Goal: Task Accomplishment & Management: Complete application form

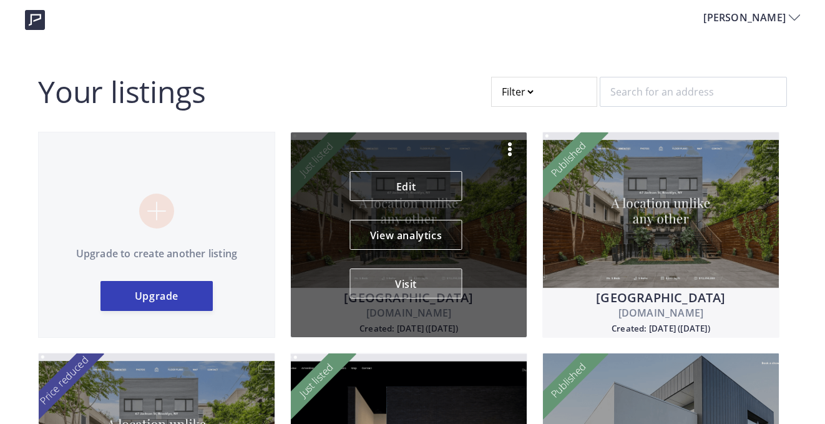
click at [402, 279] on button "Visit" at bounding box center [406, 283] width 112 height 30
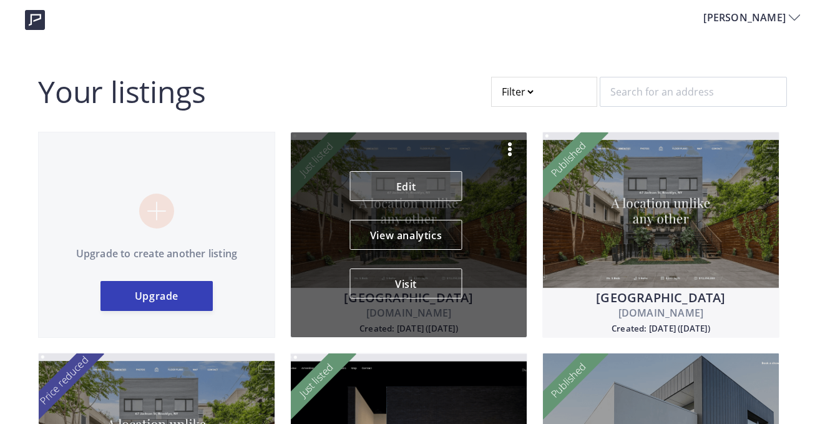
click at [411, 180] on link "Edit" at bounding box center [406, 186] width 112 height 30
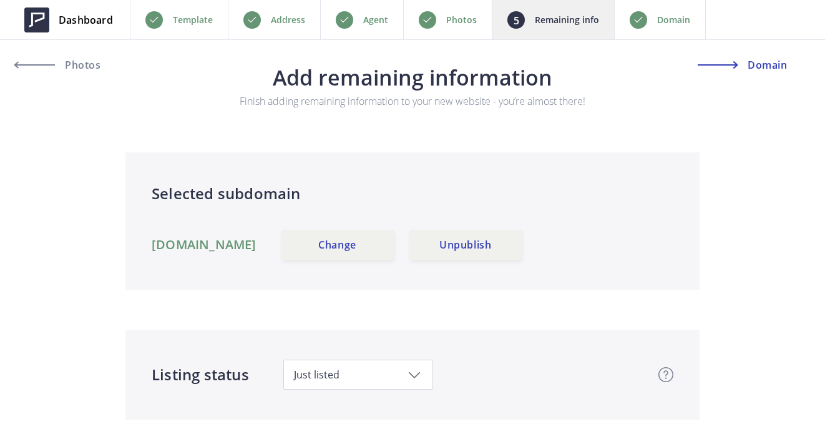
click at [768, 67] on span "Domain" at bounding box center [765, 65] width 43 height 10
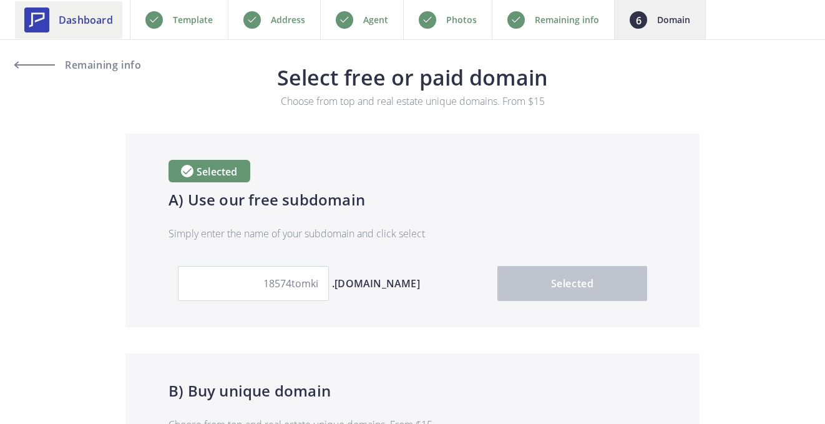
click at [92, 19] on span "Dashboard" at bounding box center [86, 19] width 54 height 15
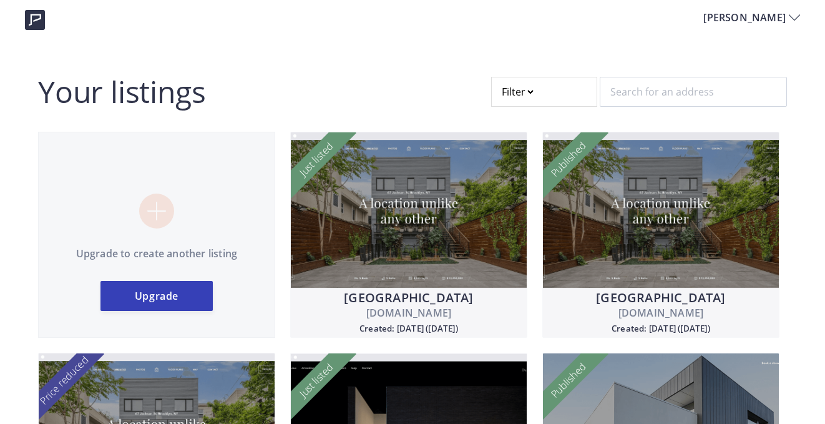
click at [764, 21] on span "[PERSON_NAME]" at bounding box center [745, 17] width 85 height 15
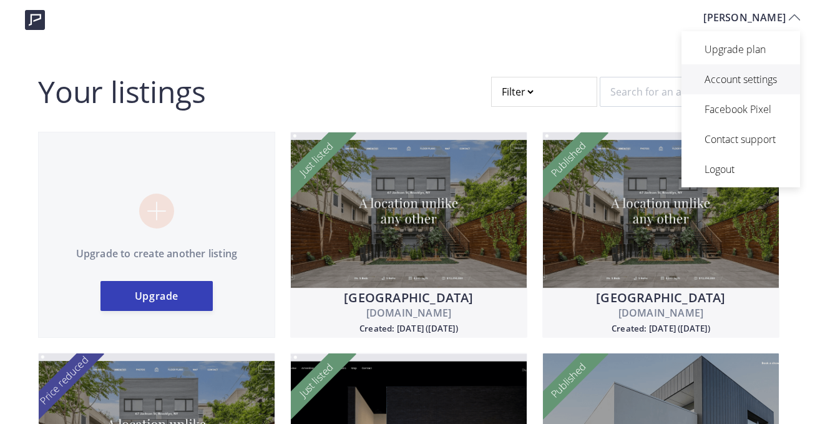
click at [745, 80] on p "Account settings" at bounding box center [741, 79] width 72 height 15
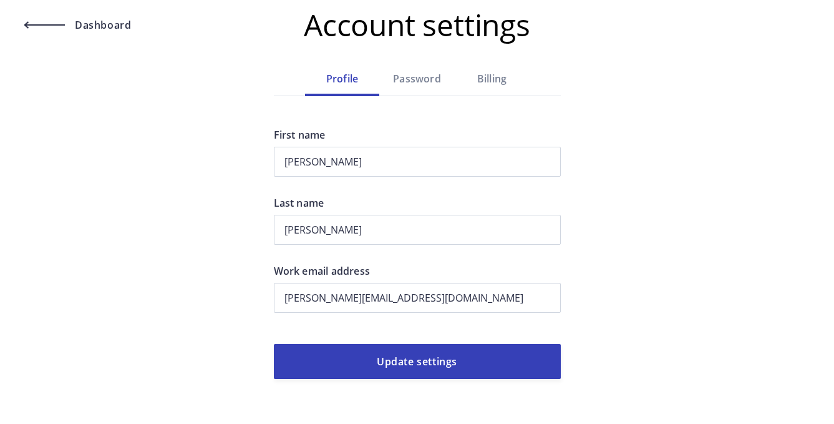
click at [498, 77] on div "Billing" at bounding box center [492, 78] width 75 height 15
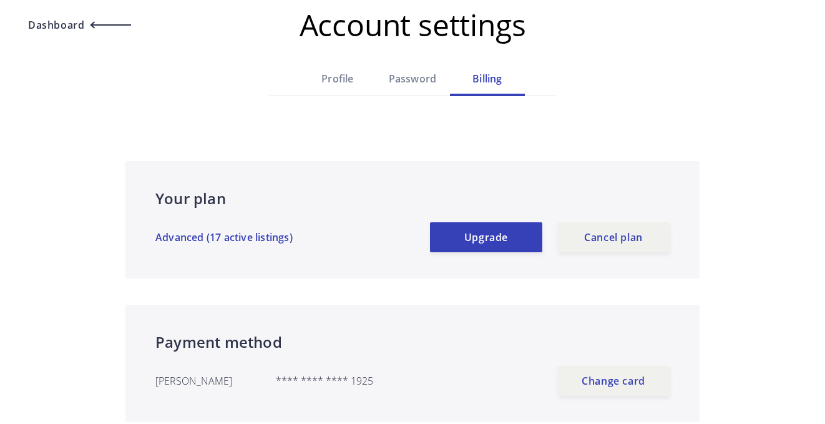
click at [82, 26] on span "Dashboard" at bounding box center [54, 25] width 59 height 10
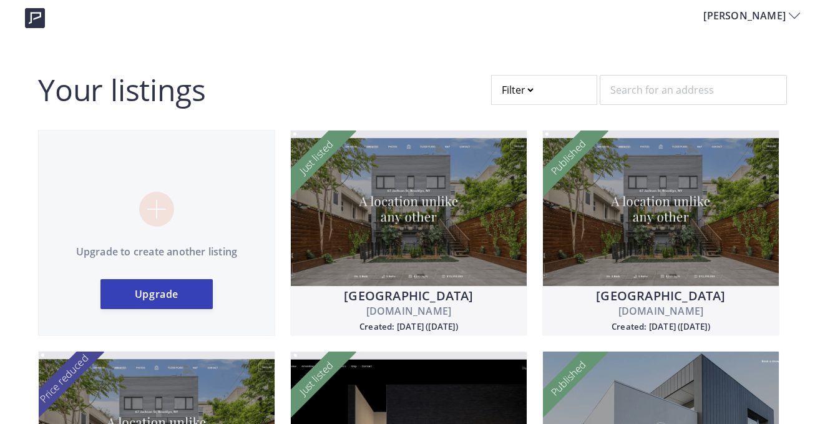
scroll to position [4, 0]
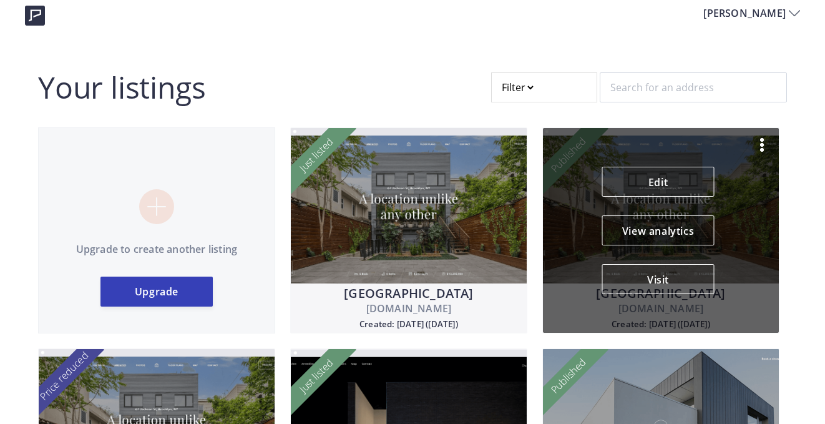
click at [762, 142] on img at bounding box center [761, 144] width 15 height 15
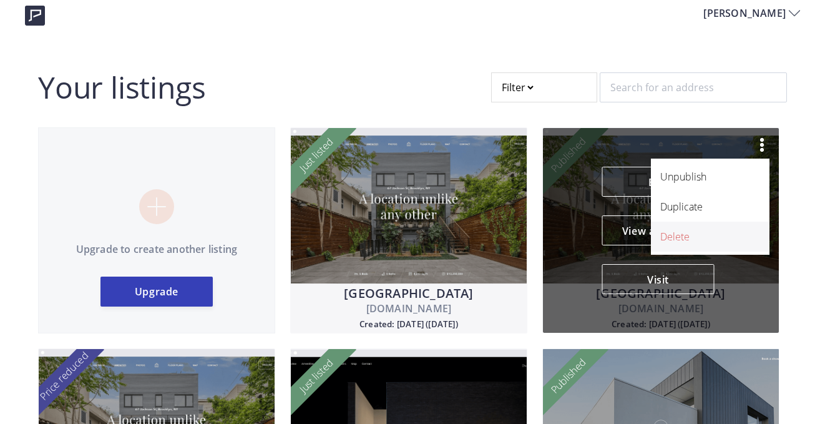
click at [676, 237] on p "Delete" at bounding box center [703, 236] width 86 height 15
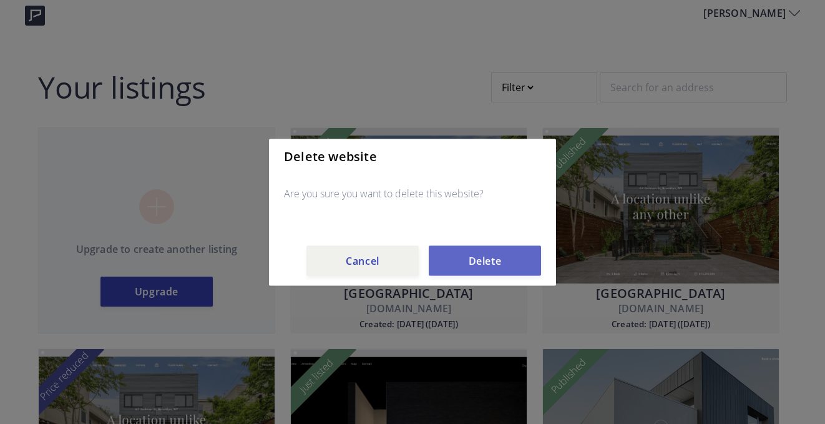
click at [509, 257] on button "Delete" at bounding box center [485, 260] width 112 height 30
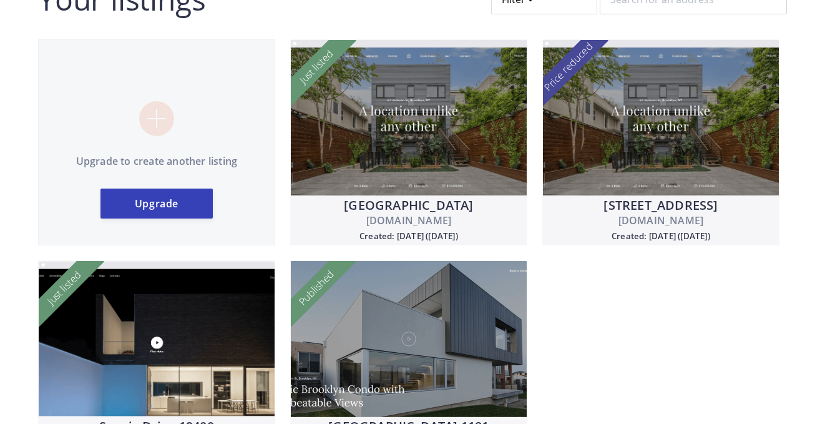
scroll to position [150, 0]
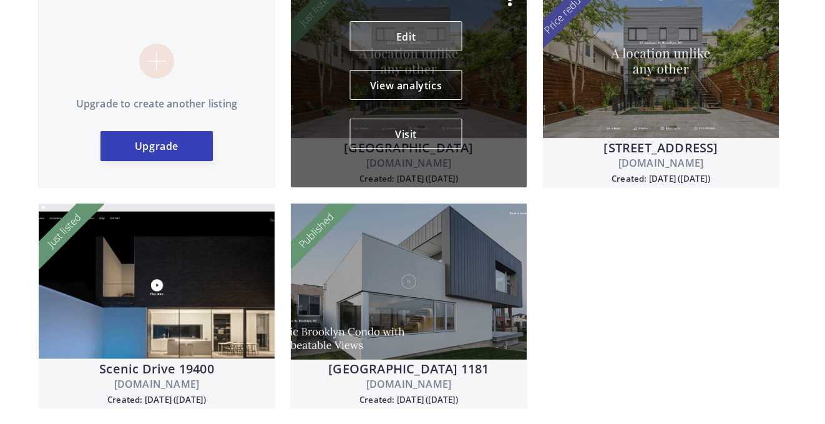
click at [406, 41] on link "Edit" at bounding box center [406, 36] width 112 height 30
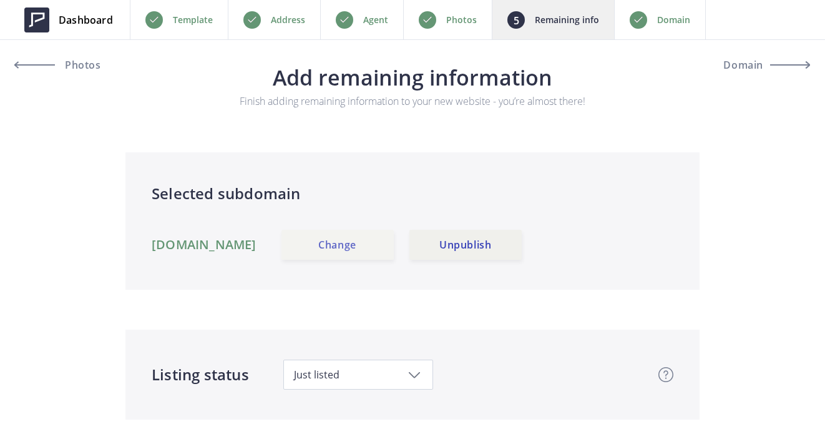
click at [383, 241] on link "Change" at bounding box center [337, 245] width 112 height 30
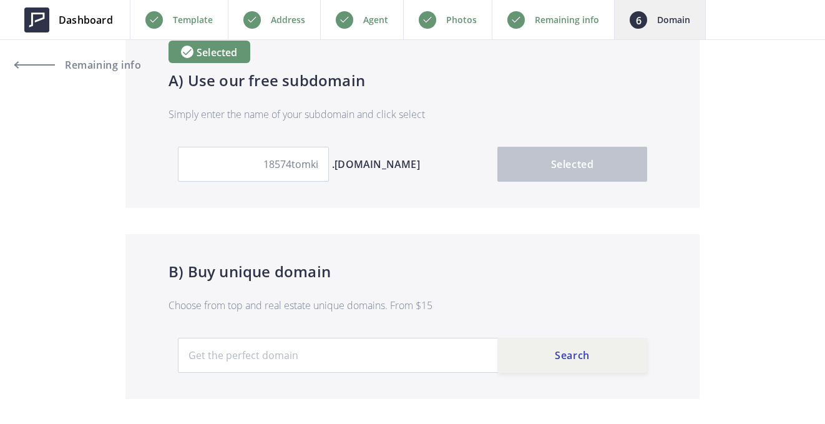
scroll to position [120, 0]
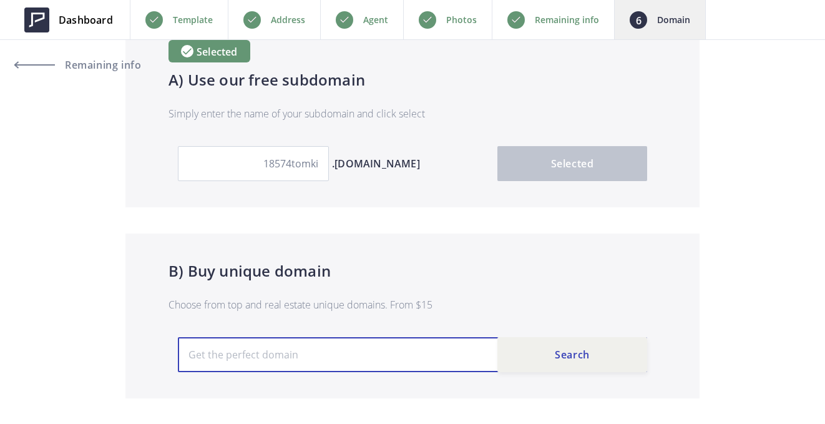
click at [364, 354] on input "text" at bounding box center [412, 354] width 469 height 35
type input "18574tomkiroad"
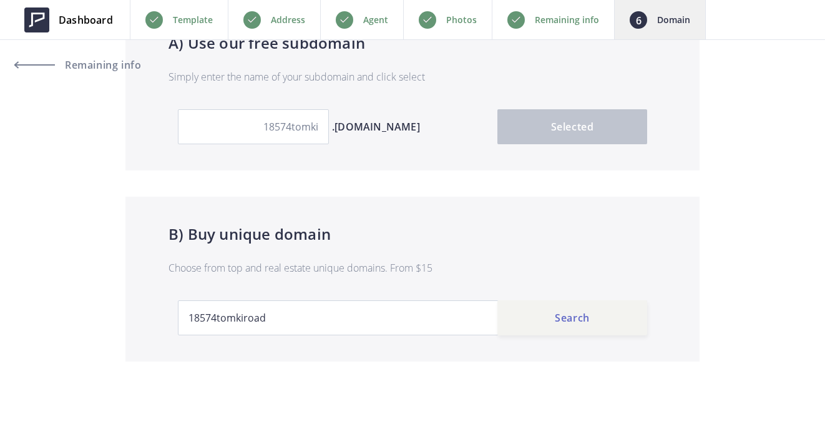
click at [568, 331] on button "Search" at bounding box center [572, 317] width 150 height 35
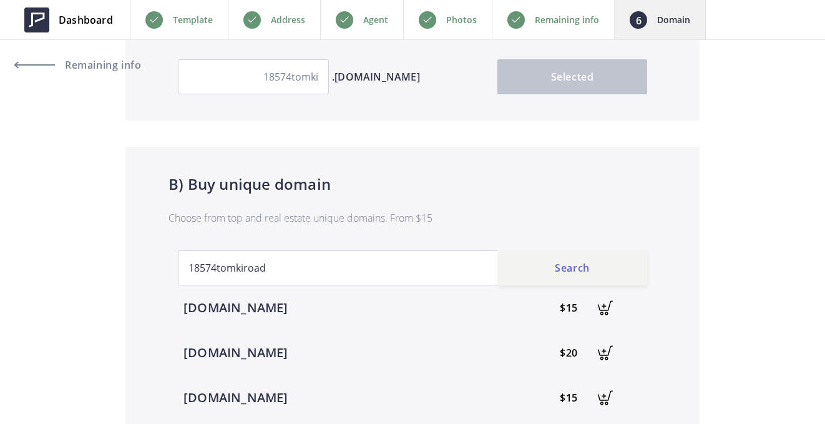
scroll to position [238, 0]
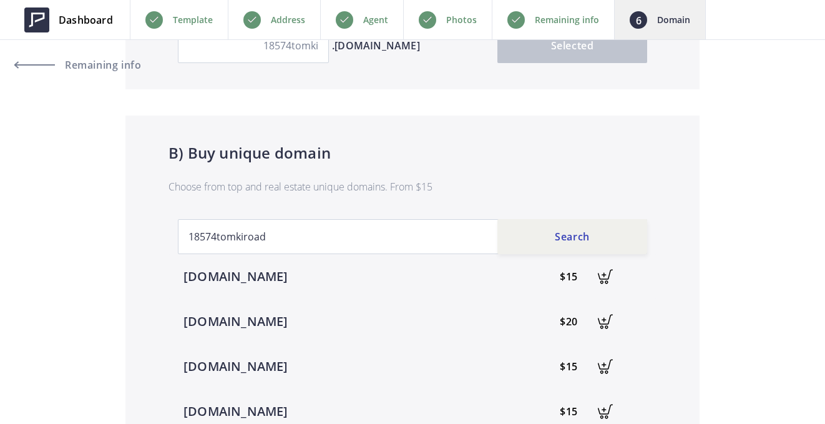
click at [604, 280] on img at bounding box center [605, 276] width 27 height 27
click at [604, 280] on link "Checkout" at bounding box center [590, 276] width 112 height 30
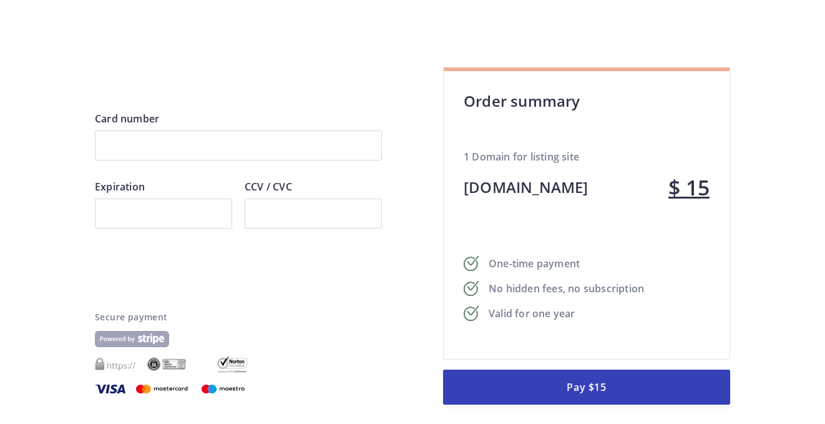
scroll to position [56, 0]
click at [276, 159] on div at bounding box center [238, 146] width 287 height 30
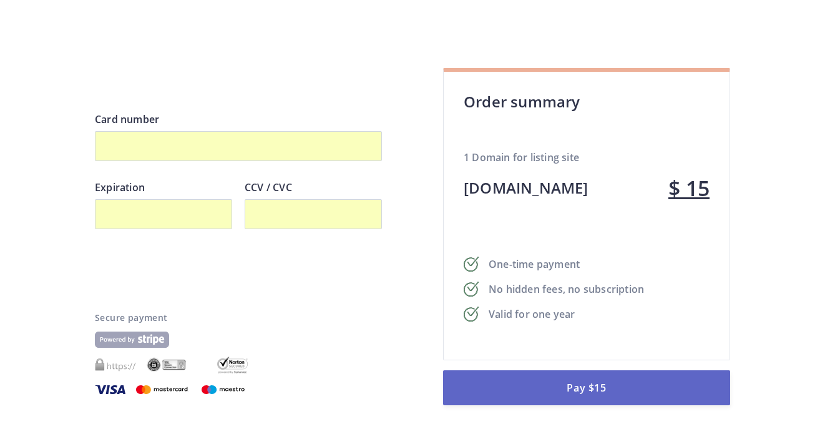
click at [604, 391] on button "Pay $15" at bounding box center [586, 387] width 287 height 35
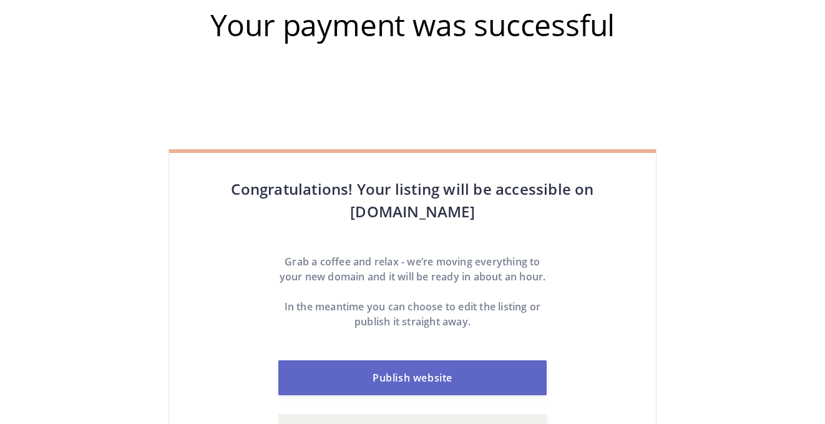
click at [432, 394] on link "Publish website" at bounding box center [412, 377] width 268 height 35
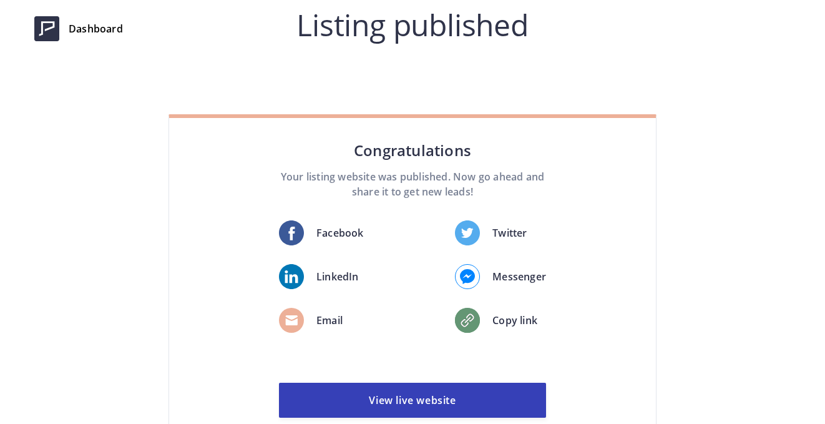
click at [432, 394] on link "View live website" at bounding box center [412, 400] width 267 height 35
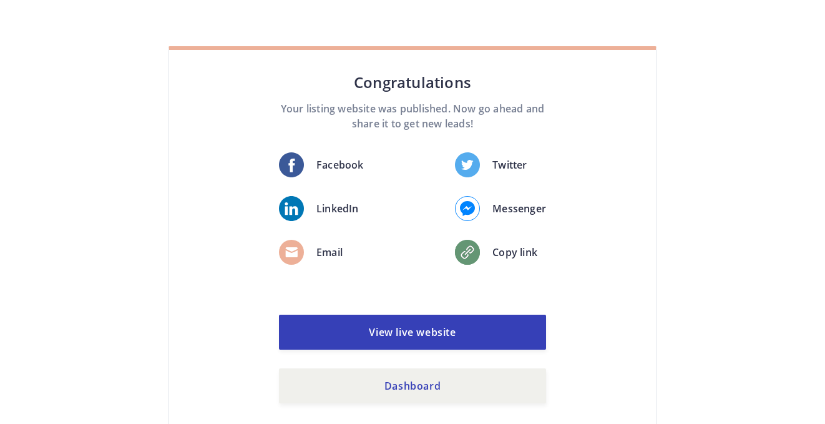
scroll to position [88, 0]
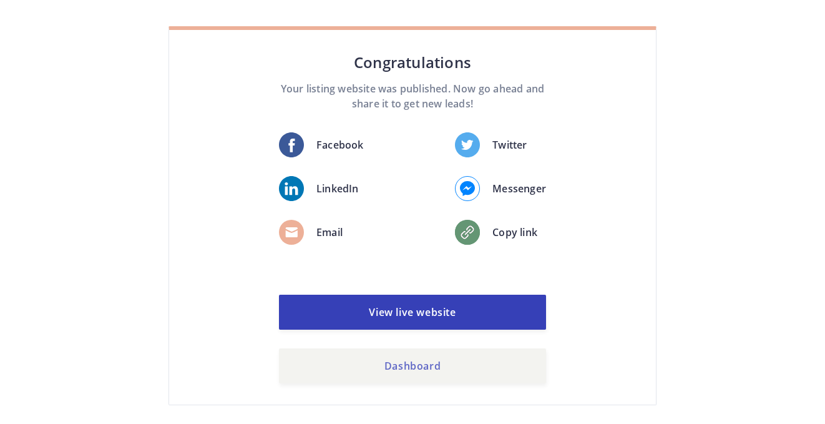
click at [439, 359] on link "Dashboard" at bounding box center [412, 365] width 267 height 35
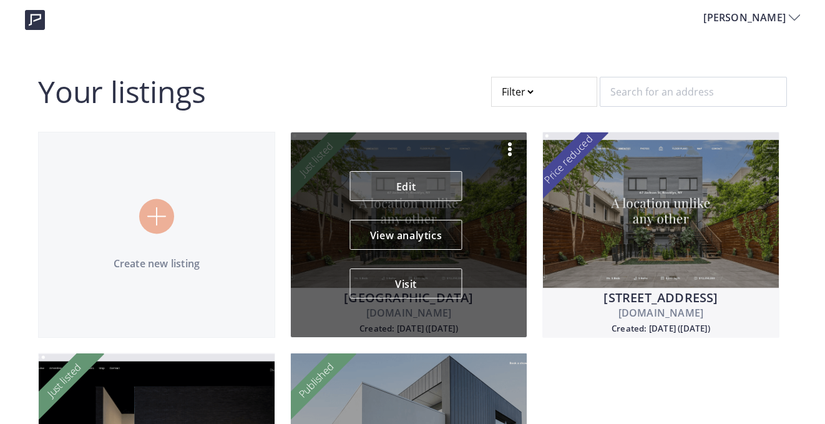
click at [406, 193] on link "Edit" at bounding box center [406, 186] width 112 height 30
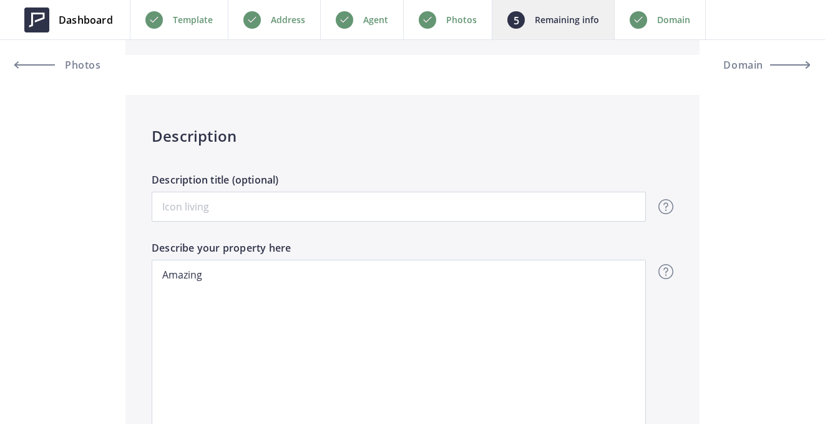
scroll to position [914, 0]
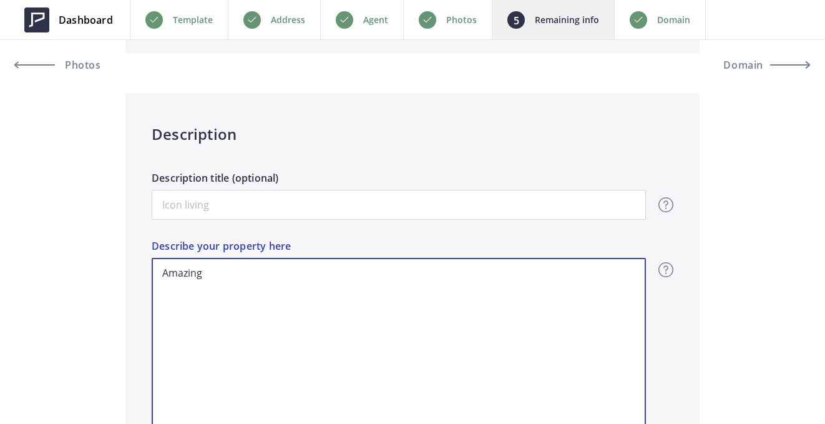
drag, startPoint x: 233, startPoint y: 270, endPoint x: 118, endPoint y: 273, distance: 115.5
paste textarea "Off-Grid Sanctuary on 2 parcels! 200 Private Acres Perched on a ridge with swee…"
type textarea "Off-Grid Sanctuary on 2 parcels! 200 Private Acres Perched on a ridge with swee…"
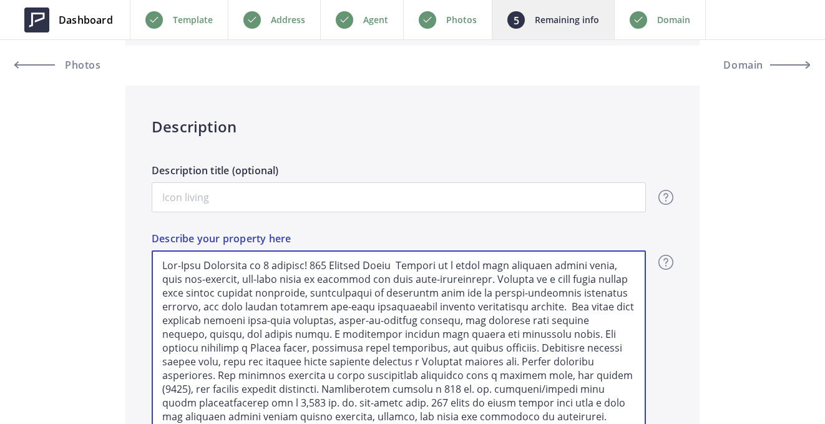
scroll to position [13, 0]
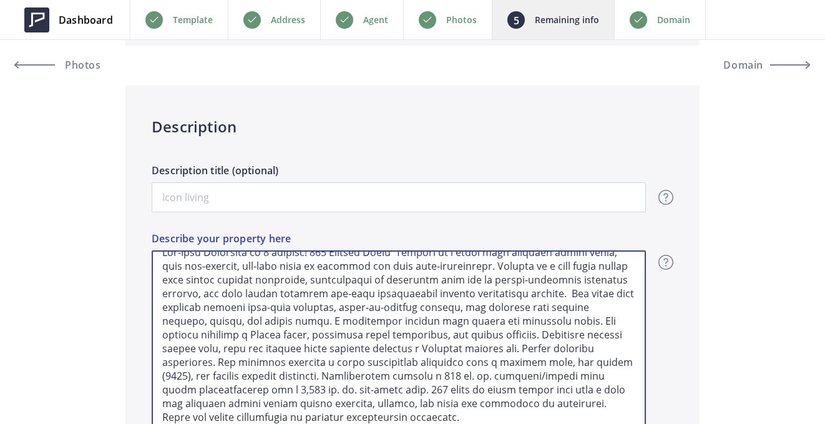
click at [429, 419] on textarea "Describe your property here" at bounding box center [399, 337] width 494 height 175
type input "1,350,000"
type textarea "Off-Grid Sanctuary on 2 parcels! 200 Private Acres Perched on a ridge with swee…"
type input "1,350,000"
type textarea "Off-Grid Sanctuary on 2 parcels! 200 Private Acres Perched on a ridge with swee…"
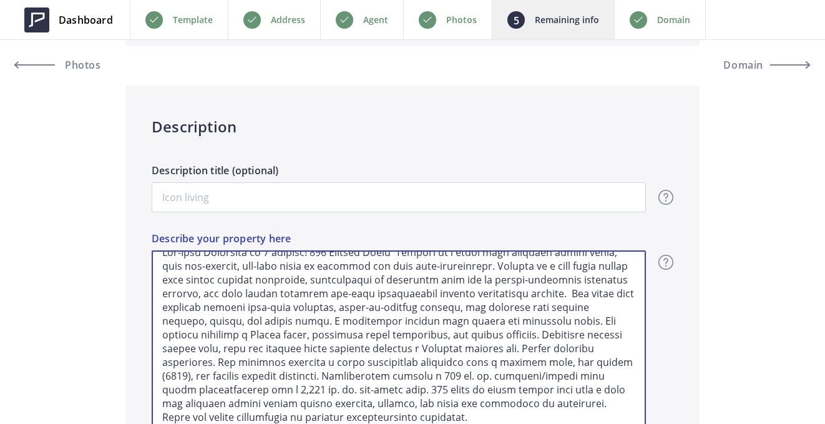
type input "1,350,000"
type textarea "Off-Grid Sanctuary on 2 parcels! 200 Private Acres Perched on a ridge with swee…"
type input "1,350,000"
type textarea "Off-Grid Sanctuary on 2 parcels! 200 Private Acres Perched on a ridge with swee…"
type input "1,350,000"
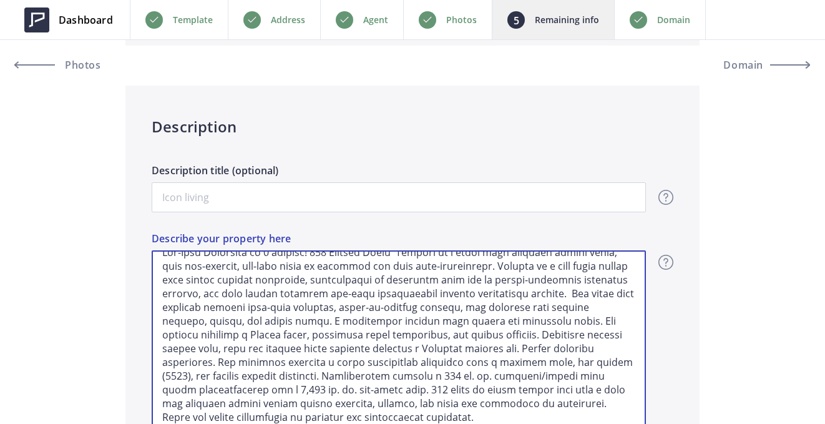
type textarea "Off-Grid Sanctuary on 2 parcels! 200 Private Acres Perched on a ridge with swee…"
type input "1,350,000"
type textarea "Off-Grid Sanctuary on 2 parcels! 200 Private Acres Perched on a ridge with swee…"
type input "1,350,000"
type textarea "Off-Grid Sanctuary on 2 parcels! 200 Private Acres Perched on a ridge with swee…"
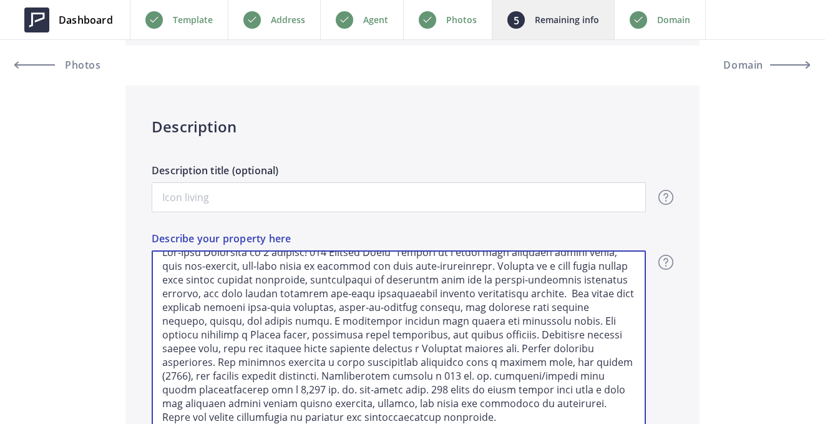
type input "1,350,000"
type textarea "Off-Grid Sanctuary on 2 parcels! 200 Private Acres Perched on a ridge with swee…"
type input "1,350,000"
type textarea "Off-Grid Sanctuary on 2 parcels! 200 Private Acres Perched on a ridge with swee…"
type input "1,350,000"
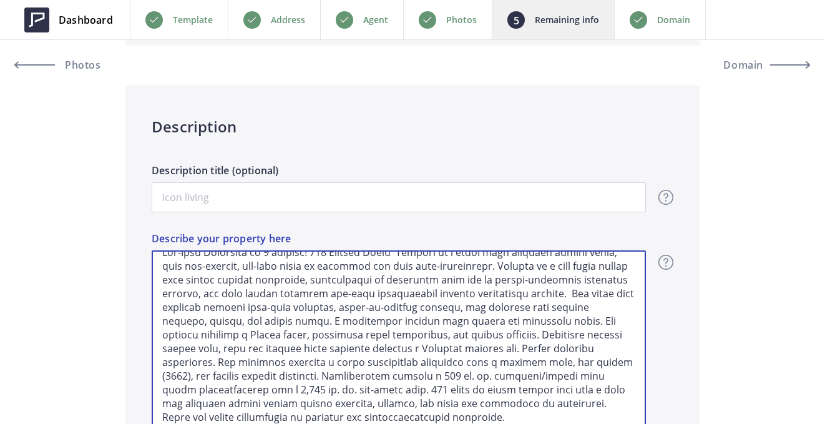
type textarea "Off-Grid Sanctuary on 2 parcels! 200 Private Acres Perched on a ridge with swee…"
type input "1,350,000"
type textarea "Off-Grid Sanctuary on 2 parcels! 200 Private Acres Perched on a ridge with swee…"
type input "1,350,000"
type textarea "Off-Grid Sanctuary on 2 parcels! 200 Private Acres Perched on a ridge with swee…"
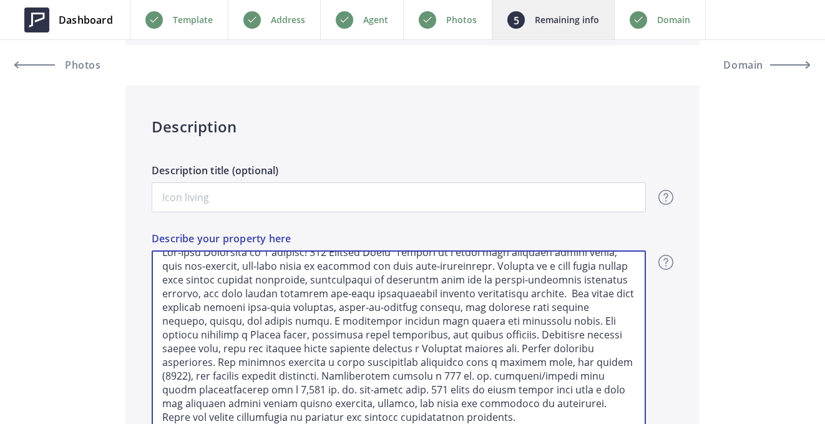
type input "1,350,000"
type textarea "Off-Grid Sanctuary on 2 parcels! 200 Private Acres Perched on a ridge with swee…"
type input "1,350,000"
type textarea "Off-Grid Sanctuary on 2 parcels! 200 Private Acres Perched on a ridge with swee…"
type input "1,350,000"
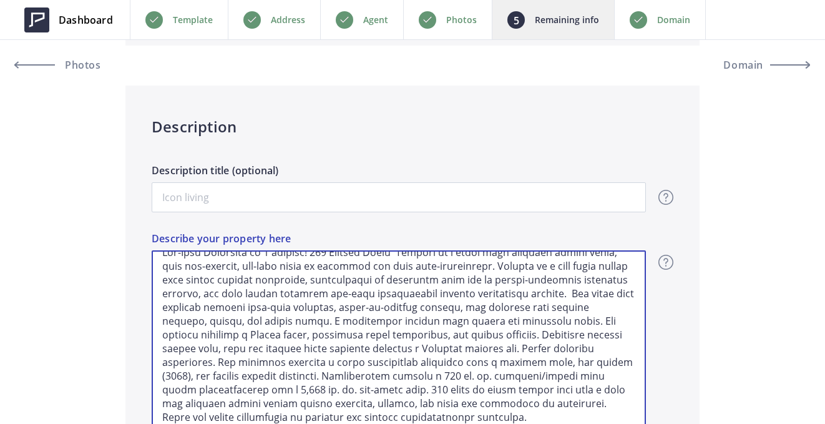
type textarea "Off-Grid Sanctuary on 2 parcels! 200 Private Acres Perched on a ridge with swee…"
type input "1,350,000"
type textarea "Off-Grid Sanctuary on 2 parcels! 200 Private Acres Perched on a ridge with swee…"
type input "1,350,000"
type textarea "Off-Grid Sanctuary on 2 parcels! 200 Private Acres Perched on a ridge with swee…"
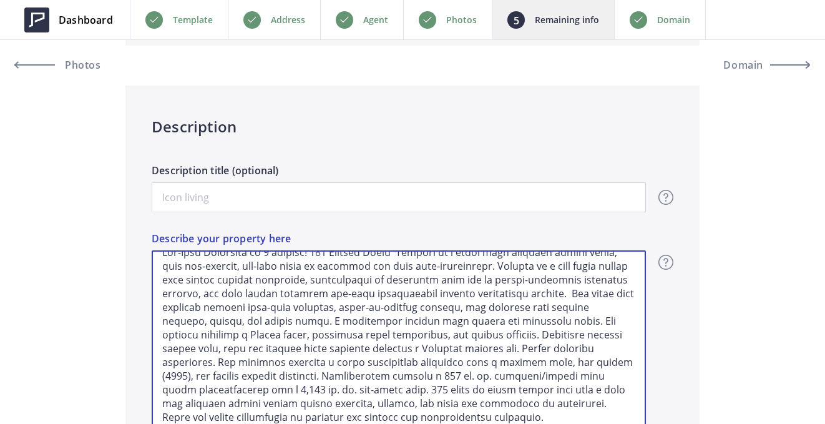
type input "1,350,000"
type textarea "Off-Grid Sanctuary on 2 parcels! 200 Private Acres Perched on a ridge with swee…"
type input "1,350,000"
type textarea "Off-Grid Sanctuary on 2 parcels! 200 Private Acres Perched on a ridge with swee…"
type input "1,350,000"
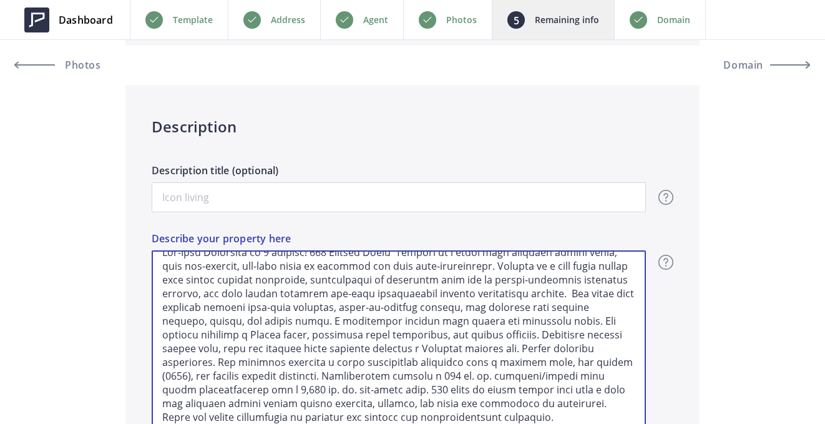
type textarea "Off-Grid Sanctuary on 2 parcels! 200 Private Acres Perched on a ridge with swee…"
type input "1,350,000"
type textarea "Off-Grid Sanctuary on 2 parcels! 200 Private Acres Perched on a ridge with swee…"
type input "1,350,000"
type textarea "Off-Grid Sanctuary on 2 parcels! 200 Private Acres Perched on a ridge with swee…"
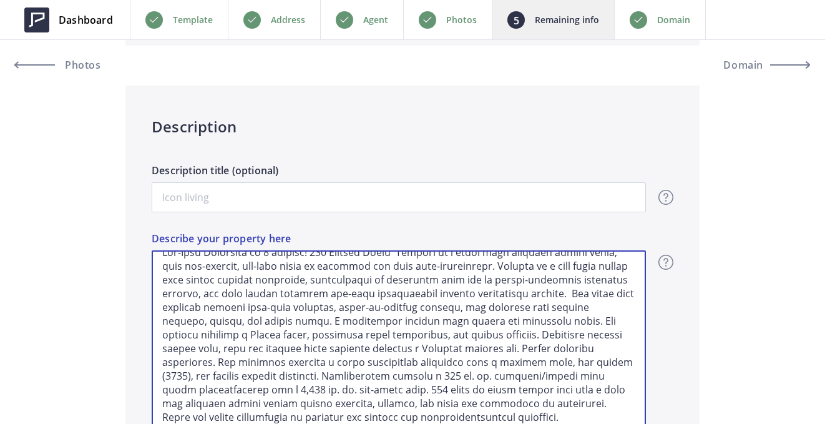
type input "1,350,000"
type textarea "Off-Grid Sanctuary on 2 parcels! 200 Private Acres Perched on a ridge with swee…"
type input "1,350,000"
type textarea "Off-Grid Sanctuary on 2 parcels! 200 Private Acres Perched on a ridge with swee…"
type input "1,350,000"
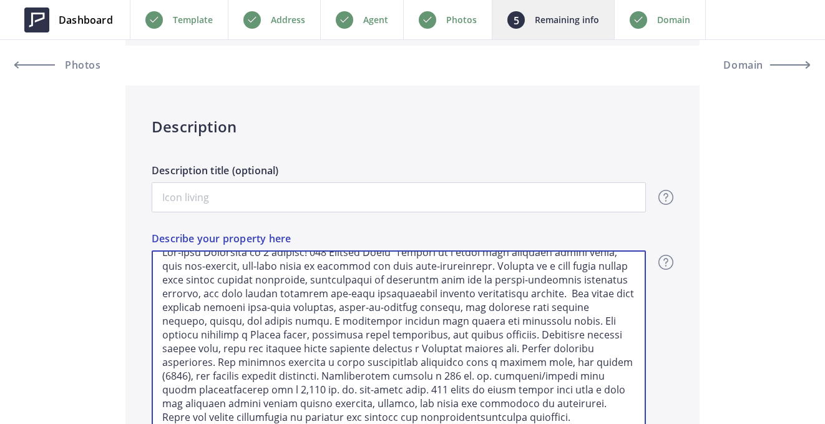
type textarea "Off-Grid Sanctuary on 2 parcels! 200 Private Acres Perched on a ridge with swee…"
type input "1,350,000"
type textarea "Off-Grid Sanctuary on 2 parcels! 200 Private Acres Perched on a ridge with swee…"
type input "1,350,000"
type textarea "Off-Grid Sanctuary on 2 parcels! 200 Private Acres Perched on a ridge with swee…"
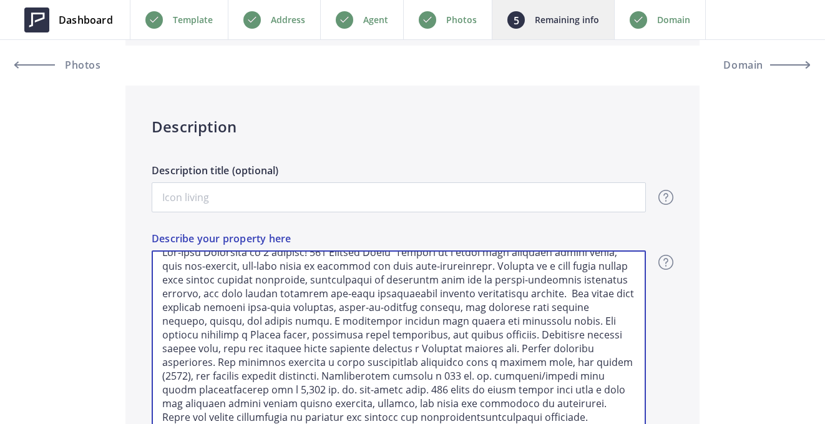
type input "1,350,000"
type textarea "Off-Grid Sanctuary on 2 parcels! 200 Private Acres Perched on a ridge with swee…"
type input "1,350,000"
type textarea "Off-Grid Sanctuary on 2 parcels! 200 Private Acres Perched on a ridge with swee…"
type input "1,350,000"
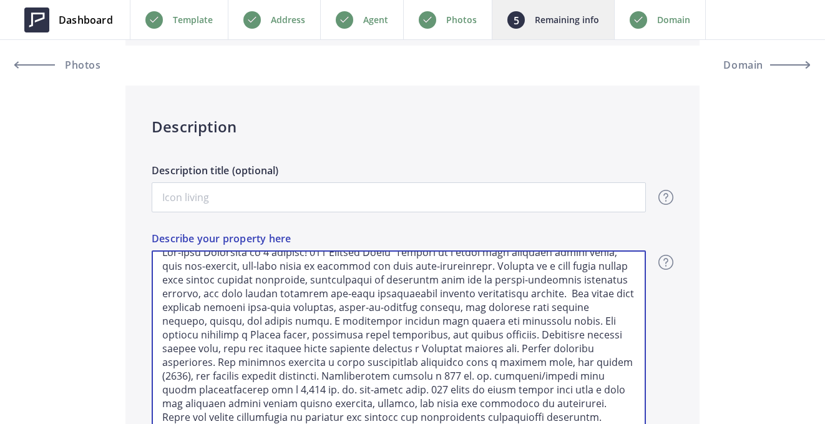
type textarea "Off-Grid Sanctuary on 2 parcels! 200 Private Acres Perched on a ridge with swee…"
type input "1,350,000"
type textarea "Off-Grid Sanctuary on 2 parcels! 200 Private Acres Perched on a ridge with swee…"
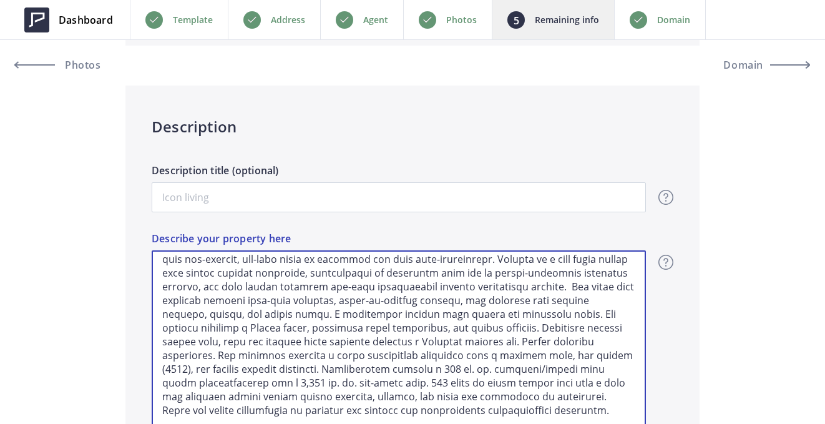
type input "1,350,000"
type textarea "Off-Grid Sanctuary on 2 parcels! 200 Private Acres Perched on a ridge with swee…"
type input "1,350,000"
type textarea "Off-Grid Sanctuary on 2 parcels! 200 Private Acres Perched on a ridge with swee…"
type input "1,350,000"
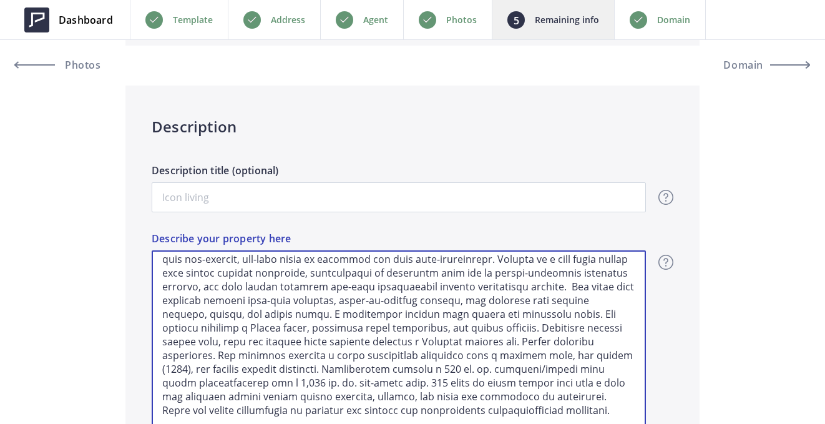
type textarea "Off-Grid Sanctuary on 2 parcels! 200 Private Acres Perched on a ridge with swee…"
type input "1,350,000"
type textarea "Off-Grid Sanctuary on 2 parcels! 200 Private Acres Perched on a ridge with swee…"
type input "1,350,000"
type textarea "Off-Grid Sanctuary on 2 parcels! 200 Private Acres Perched on a ridge with swee…"
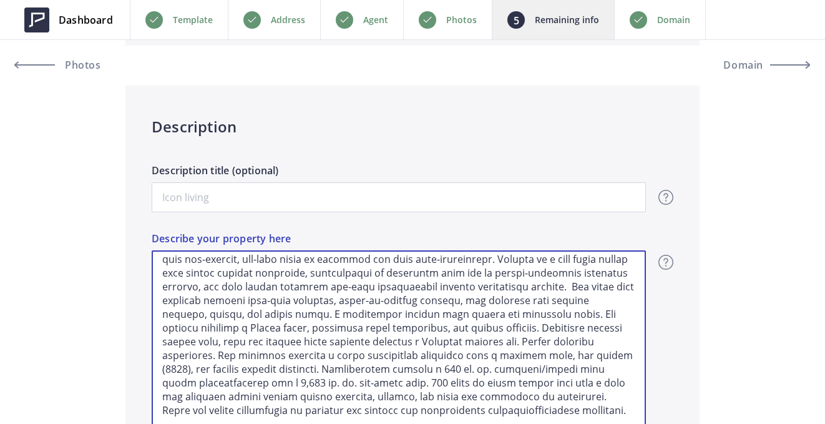
type input "1,350,000"
type textarea "Off-Grid Sanctuary on 2 parcels! 200 Private Acres Perched on a ridge with swee…"
type input "1,350,000"
type textarea "Off-Grid Sanctuary on 2 parcels! 200 Private Acres Perched on a ridge with swee…"
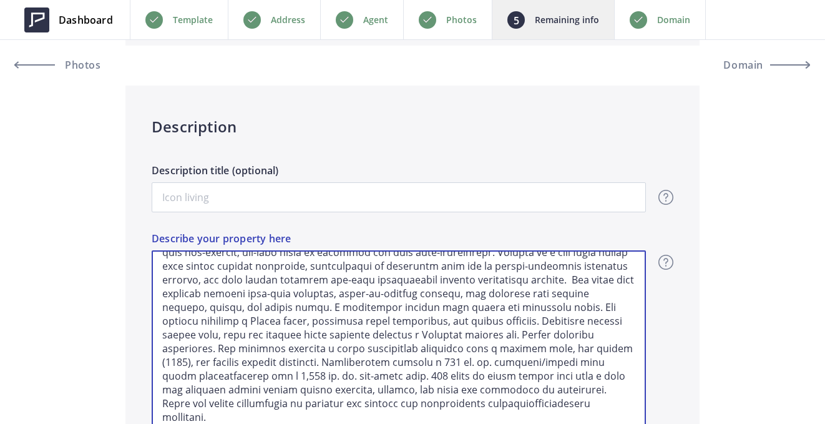
type input "1,350,000"
type textarea "Off-Grid Sanctuary on 2 parcels! 200 Private Acres Perched on a ridge with swee…"
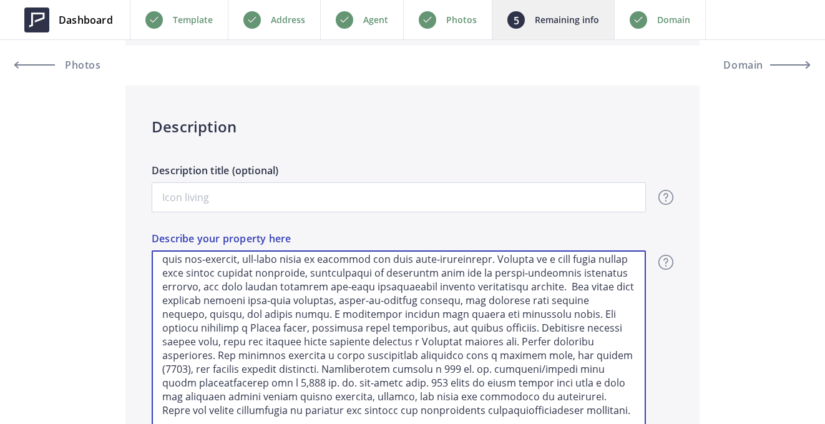
type input "1,350,000"
type textarea "Off-Grid Sanctuary on 2 parcels! 200 Private Acres Perched on a ridge with swee…"
type input "1,350,000"
type textarea "Off-Grid Sanctuary on 2 parcels! 200 Private Acres Perched on a ridge with swee…"
type input "1,350,000"
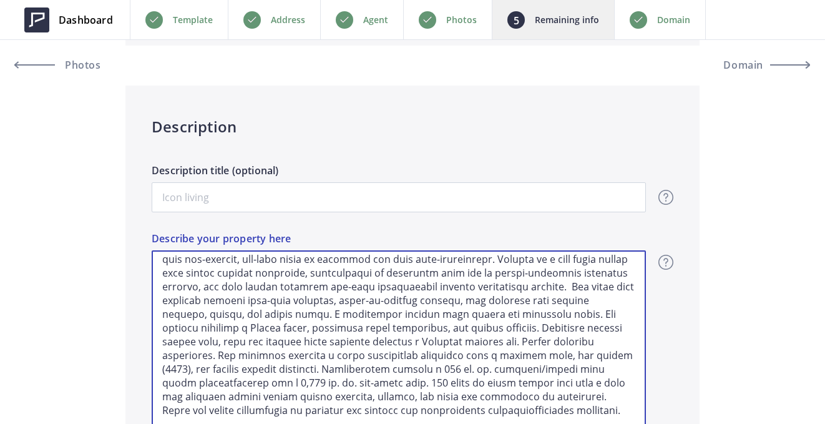
type textarea "Off-Grid Sanctuary on 2 parcels! 200 Private Acres Perched on a ridge with swee…"
type input "1,350,000"
type textarea "Off-Grid Sanctuary on 2 parcels! 200 Private Acres Perched on a ridge with swee…"
type input "1,350,000"
type textarea "Off-Grid Sanctuary on 2 parcels! 200 Private Acres Perched on a ridge with swee…"
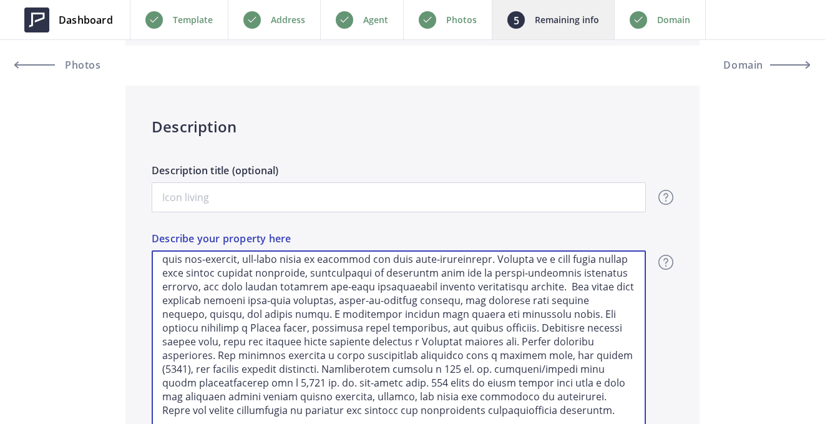
type input "1,350,000"
type textarea "Off-Grid Sanctuary on 2 parcels! 200 Private Acres Perched on a ridge with swee…"
type input "1,350,000"
type textarea "Off-Grid Sanctuary on 2 parcels! 200 Private Acres Perched on a ridge with swee…"
type input "1,350,000"
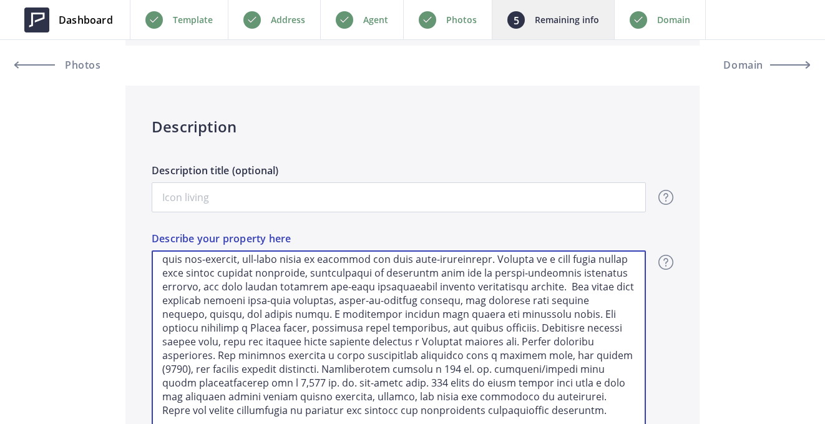
type textarea "Off-Grid Sanctuary on 2 parcels! 200 Private Acres Perched on a ridge with swee…"
type input "1,350,000"
type textarea "Off-Grid Sanctuary on 2 parcels! 200 Private Acres Perched on a ridge with swee…"
type input "1,350,000"
type textarea "Off-Grid Sanctuary on 2 parcels! 200 Private Acres Perched on a ridge with swee…"
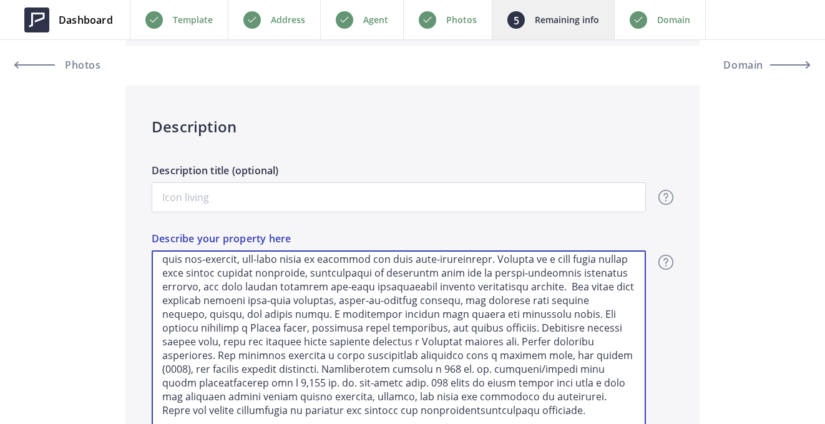
type input "1,350,000"
type textarea "Off-Grid Sanctuary on 2 parcels! 200 Private Acres Perched on a ridge with swee…"
type input "1,350,000"
type textarea "Off-Grid Sanctuary on 2 parcels! 200 Private Acres Perched on a ridge with swee…"
type input "1,350,000"
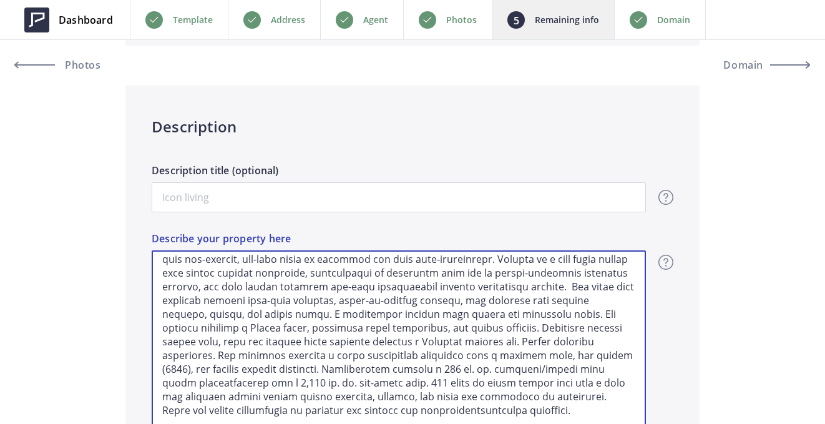
type textarea "Off-Grid Sanctuary on 2 parcels! 200 Private Acres Perched on a ridge with swee…"
type input "1,350,000"
type textarea "Off-Grid Sanctuary on 2 parcels! 200 Private Acres Perched on a ridge with swee…"
type input "1,350,000"
type textarea "Off-Grid Sanctuary on 2 parcels! 200 Private Acres Perched on a ridge with swee…"
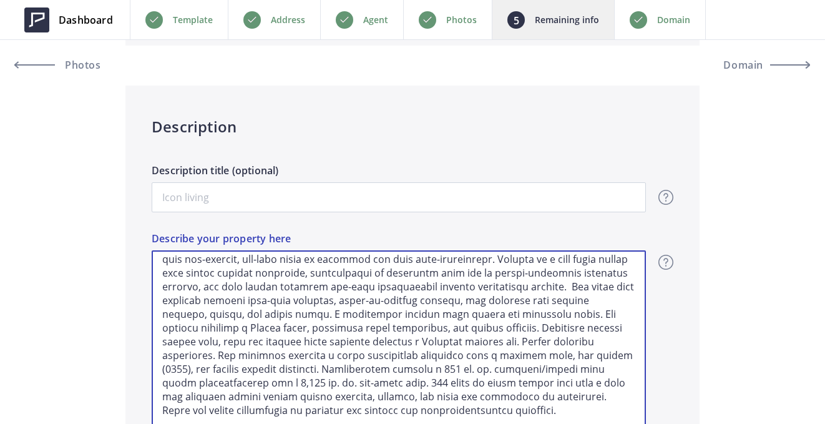
type input "1,350,000"
type textarea "Off-Grid Sanctuary on 2 parcels! 200 Private Acres Perched on a ridge with swee…"
type input "1,350,000"
type textarea "Off-Grid Sanctuary on 2 parcels! 200 Private Acres Perched on a ridge with swee…"
type input "1,350,000"
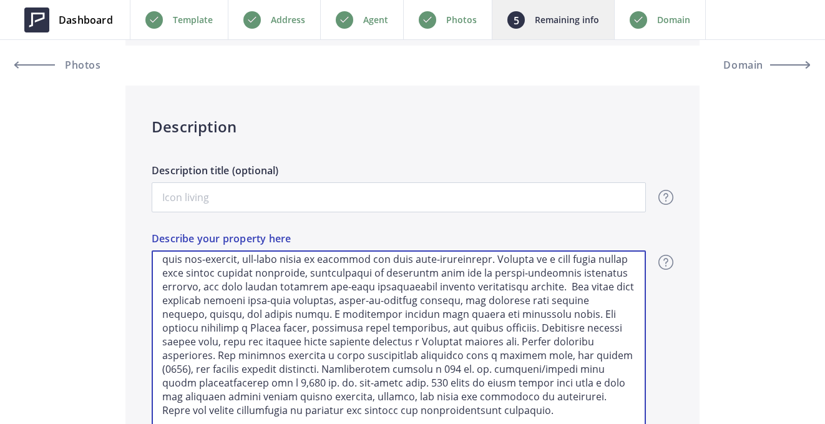
type textarea "Off-Grid Sanctuary on 2 parcels! 200 Private Acres Perched on a ridge with swee…"
type input "1,350,000"
type textarea "Off-Grid Sanctuary on 2 parcels! 200 Private Acres Perched on a ridge with swee…"
type input "1,350,000"
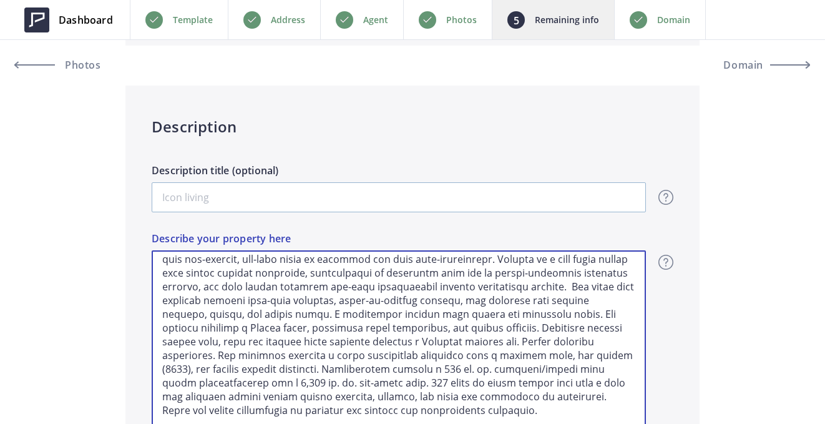
type textarea "Off-Grid Sanctuary on 2 parcels! 200 Private Acres Perched on a ridge with swee…"
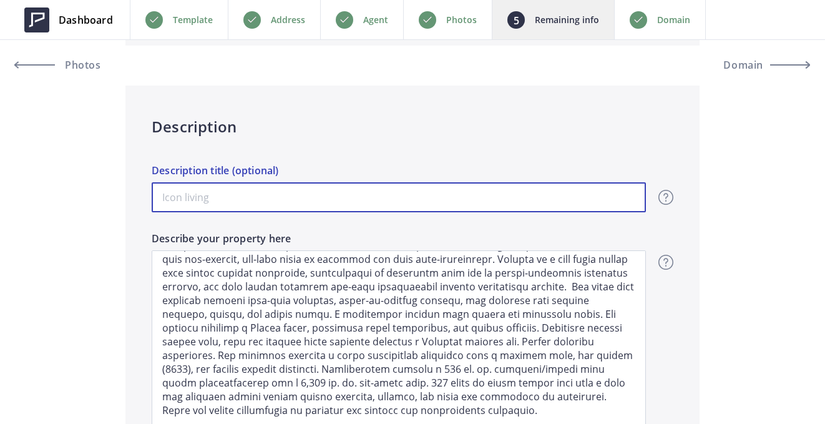
click at [281, 195] on input "Description title (optional)" at bounding box center [399, 197] width 494 height 30
type input "Sweeping views, modern comfort and completely off-grid"
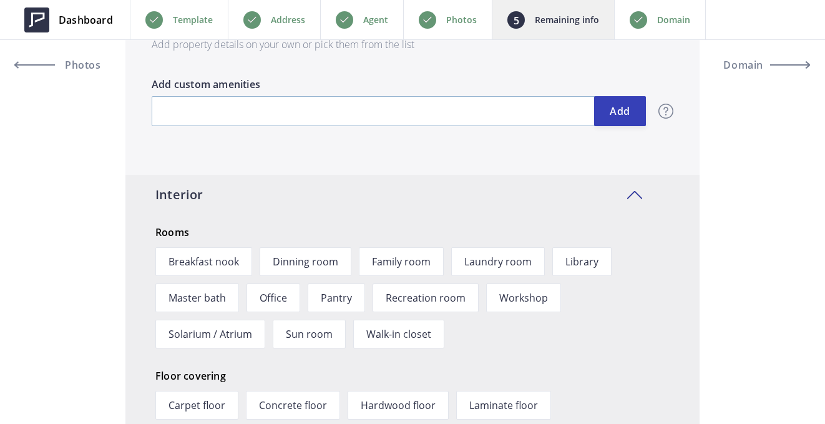
scroll to position [1655, 0]
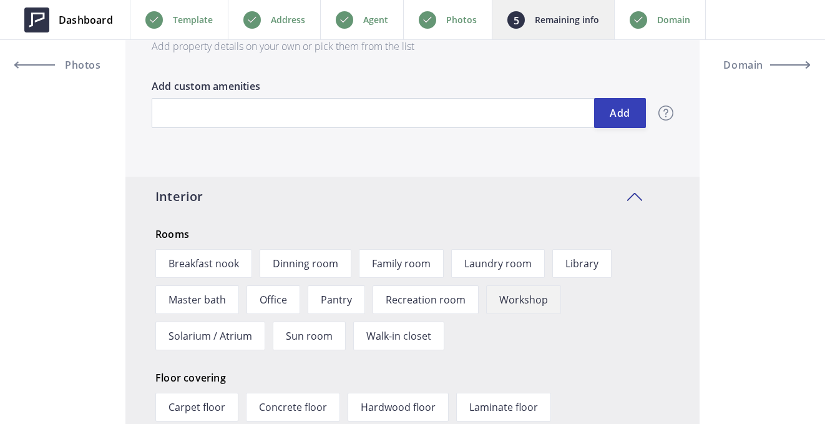
click at [516, 301] on span "Workshop" at bounding box center [523, 299] width 75 height 29
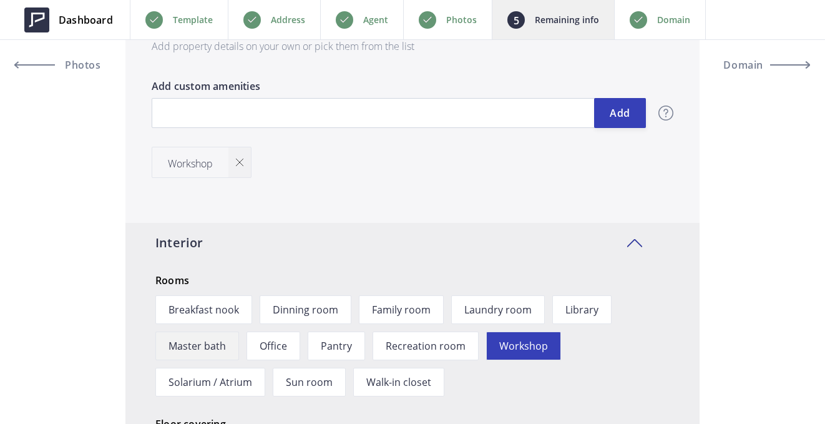
click at [221, 349] on span "Master bath" at bounding box center [197, 345] width 84 height 29
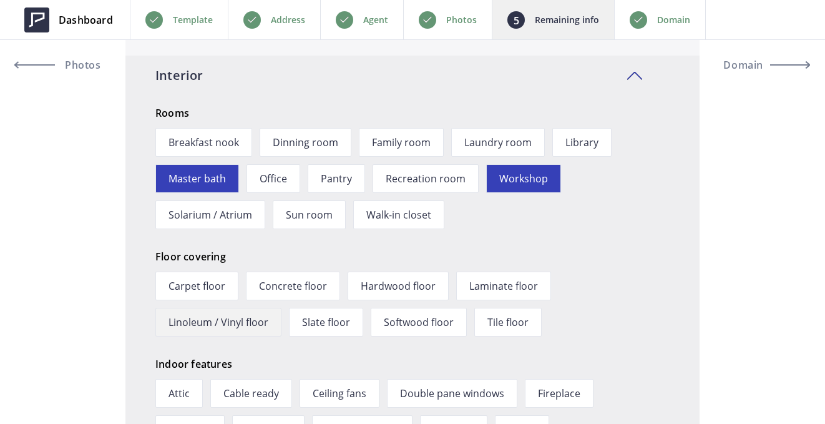
scroll to position [1826, 0]
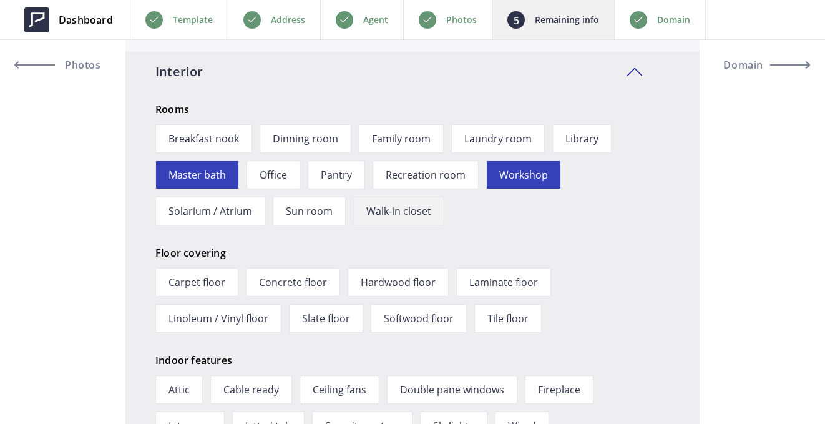
click at [379, 210] on span "Walk-in closet" at bounding box center [398, 211] width 91 height 29
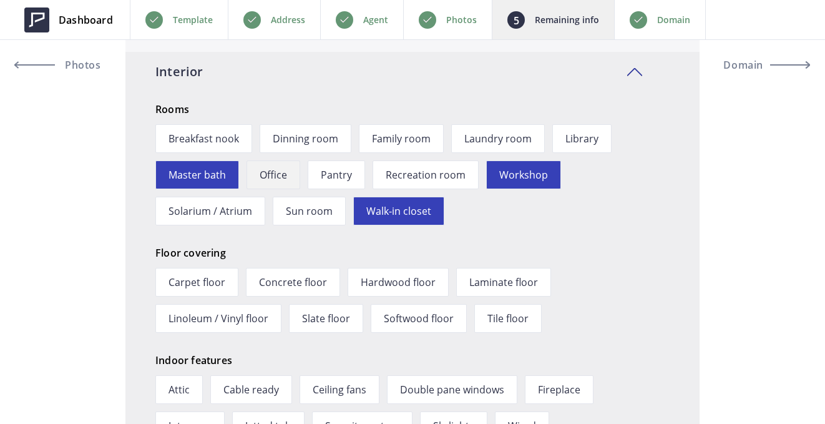
click at [268, 170] on span "Office" at bounding box center [273, 174] width 54 height 29
click at [392, 286] on span "Hardwood floor" at bounding box center [398, 282] width 101 height 29
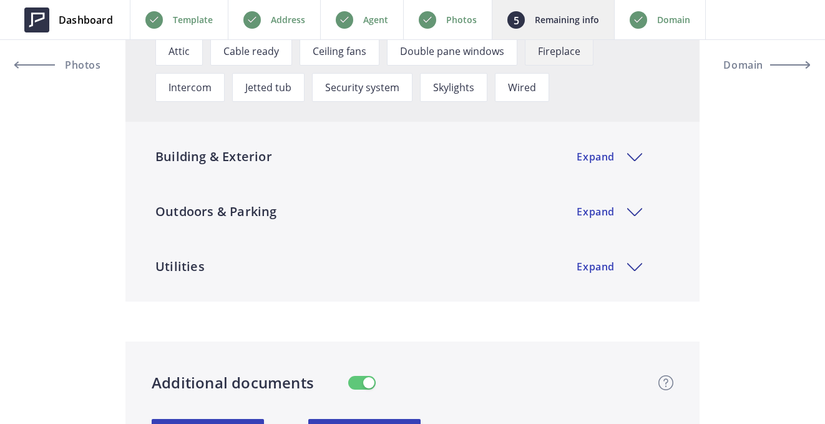
scroll to position [2213, 0]
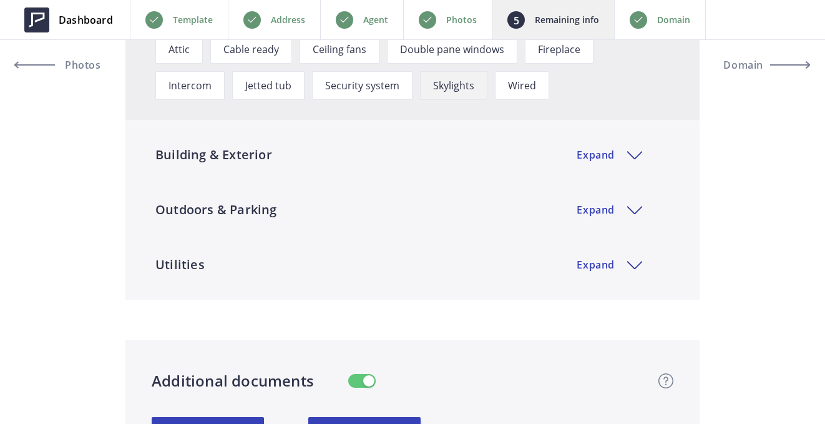
click at [420, 88] on span "Skylights" at bounding box center [453, 85] width 67 height 29
click at [373, 155] on div "Building & Exterior Expand" at bounding box center [412, 155] width 574 height 40
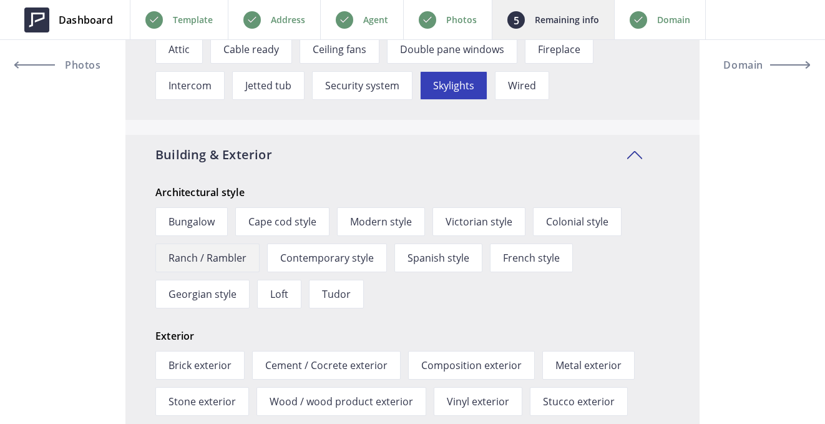
click at [229, 256] on span "Ranch / Rambler" at bounding box center [207, 257] width 104 height 29
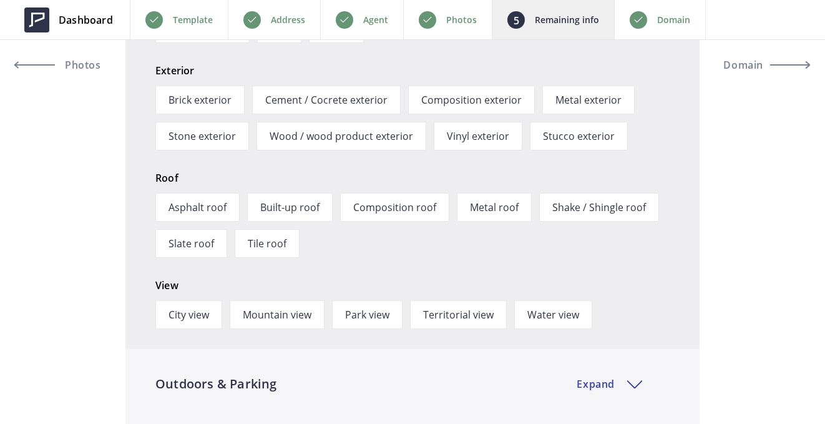
scroll to position [2480, 0]
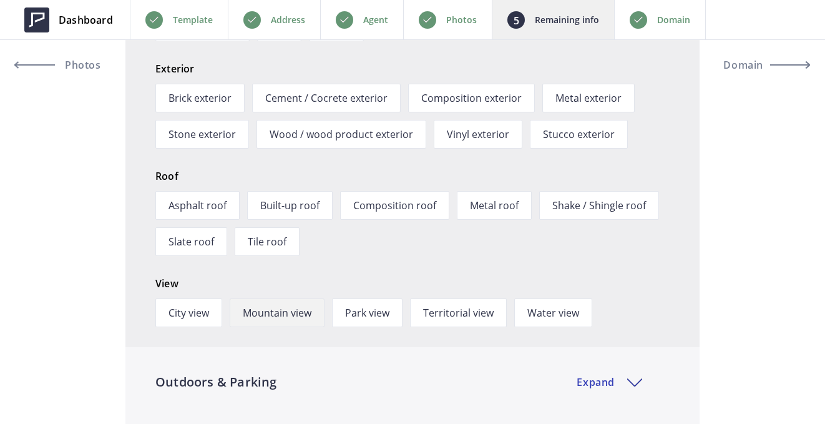
click at [283, 310] on span "Mountain view" at bounding box center [277, 312] width 95 height 29
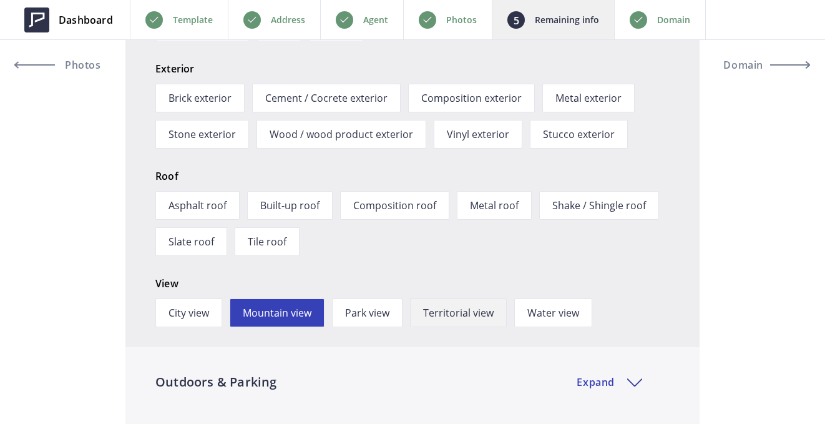
click at [474, 313] on span "Territorial view" at bounding box center [458, 312] width 97 height 29
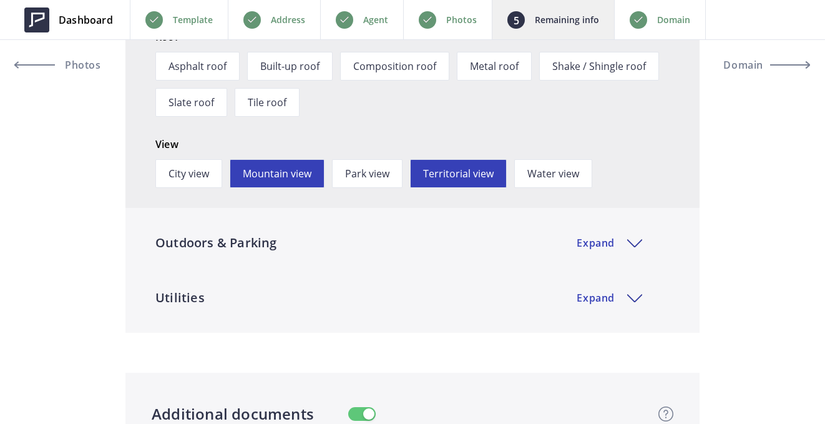
scroll to position [2666, 0]
click at [350, 240] on div "Outdoors & Parking Expand" at bounding box center [412, 242] width 574 height 40
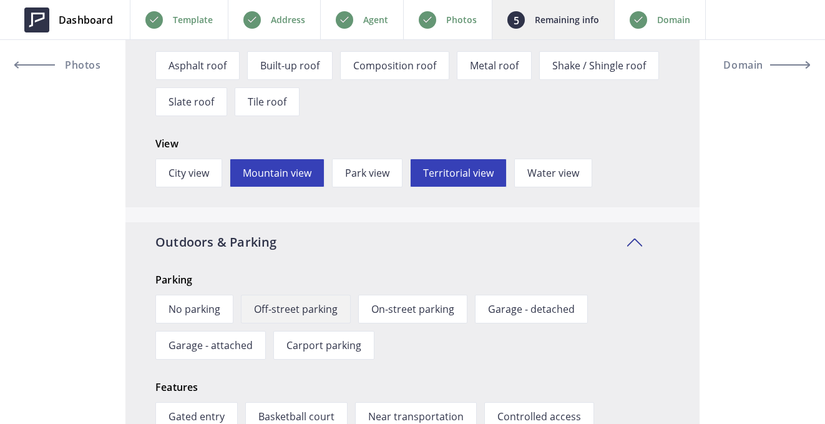
click at [300, 310] on span "Off-street parking" at bounding box center [296, 309] width 110 height 29
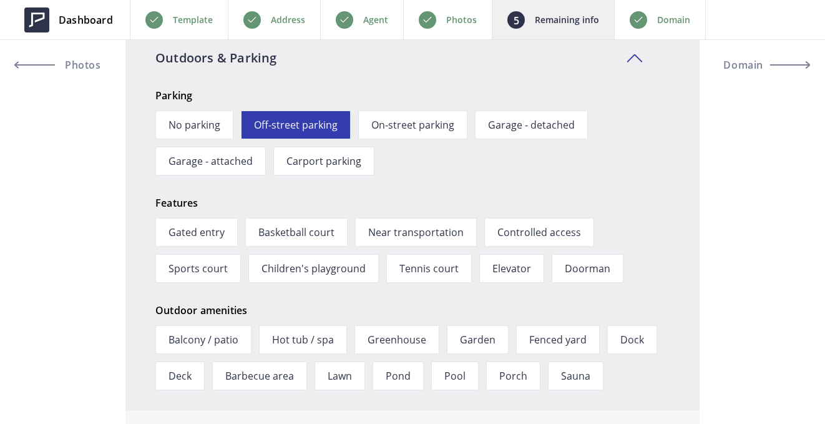
scroll to position [2852, 0]
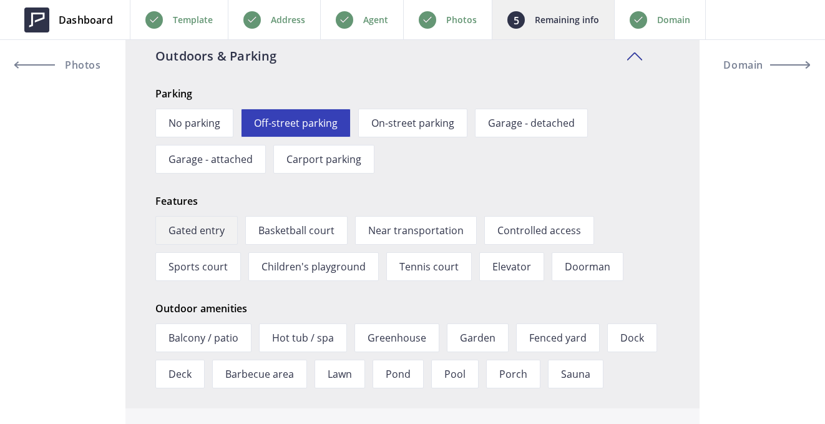
click at [208, 230] on span "Gated entry" at bounding box center [196, 230] width 82 height 29
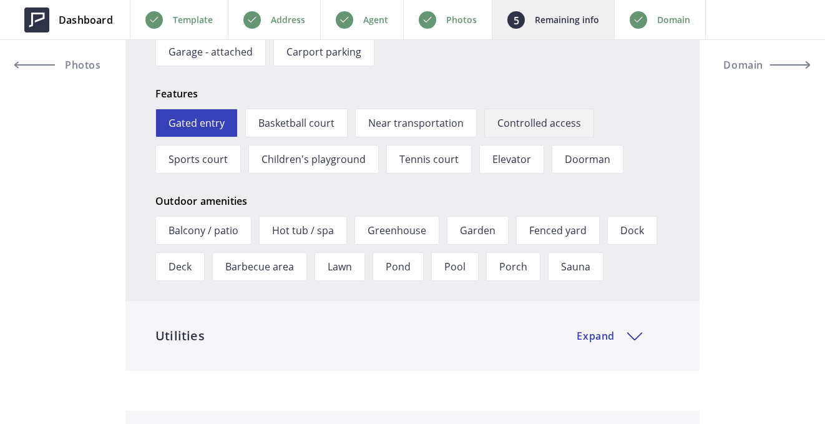
scroll to position [3009, 0]
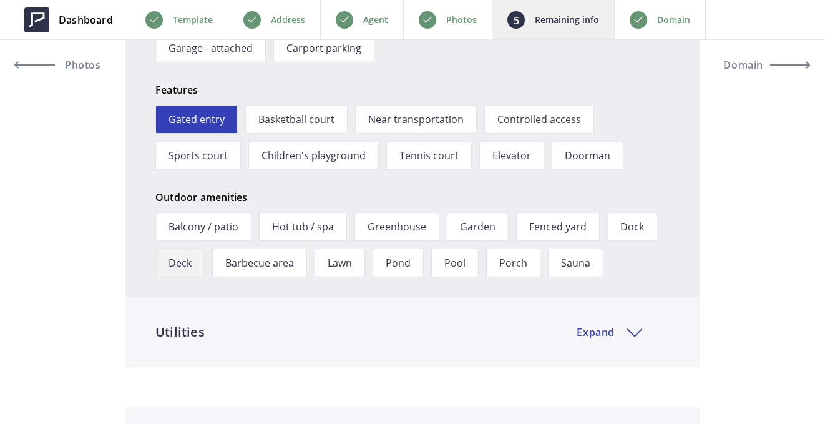
click at [186, 265] on span "Deck" at bounding box center [179, 262] width 49 height 29
click at [205, 228] on span "Balcony / patio" at bounding box center [203, 226] width 96 height 29
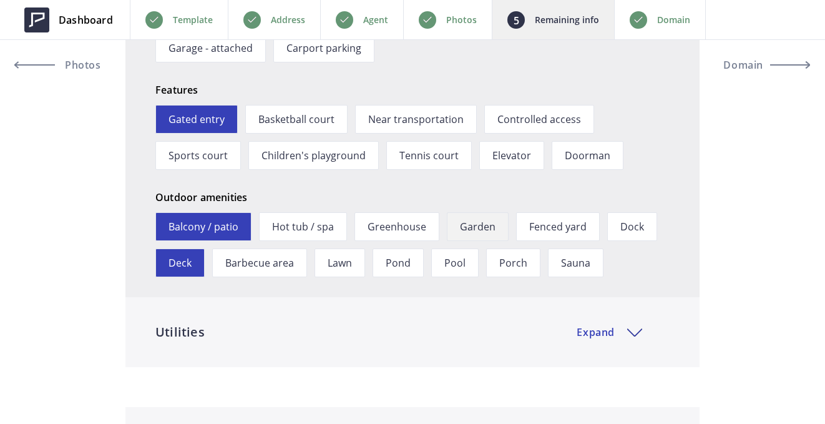
click at [489, 227] on span "Garden" at bounding box center [478, 226] width 62 height 29
click at [510, 259] on span "Porch" at bounding box center [513, 262] width 54 height 29
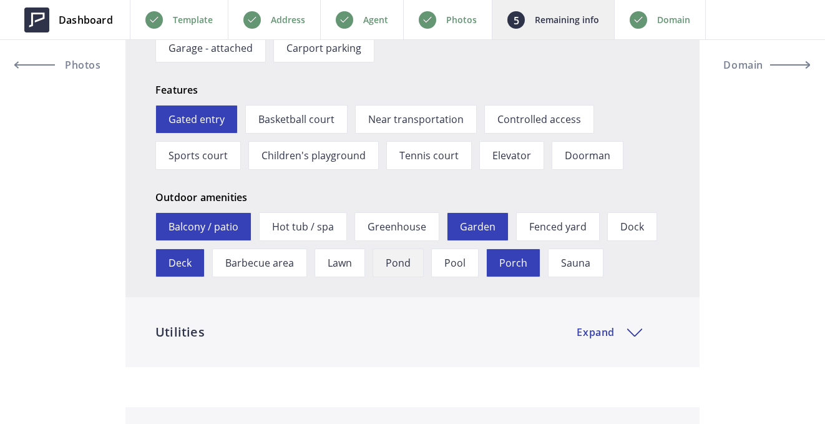
click at [393, 263] on span "Pond" at bounding box center [398, 262] width 51 height 29
click at [611, 330] on div "Utilities Expand" at bounding box center [412, 332] width 574 height 40
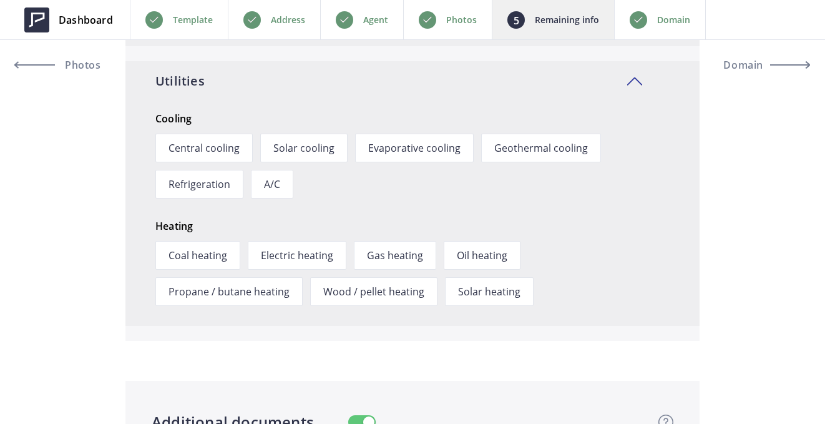
scroll to position [3339, 0]
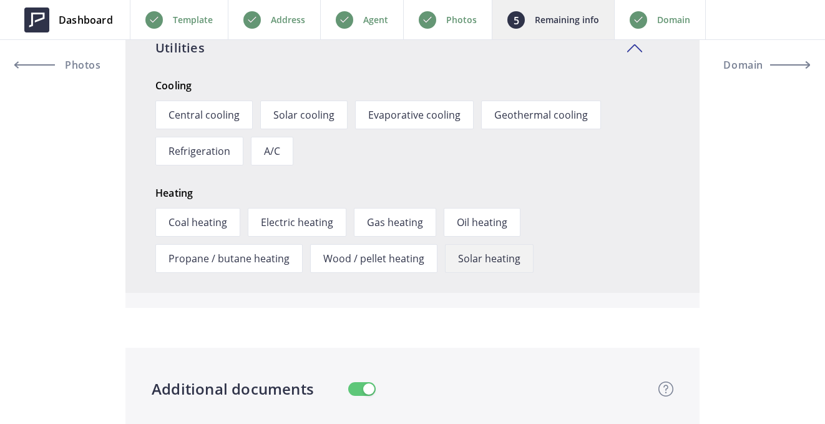
click at [445, 259] on span "Solar heating" at bounding box center [489, 258] width 89 height 29
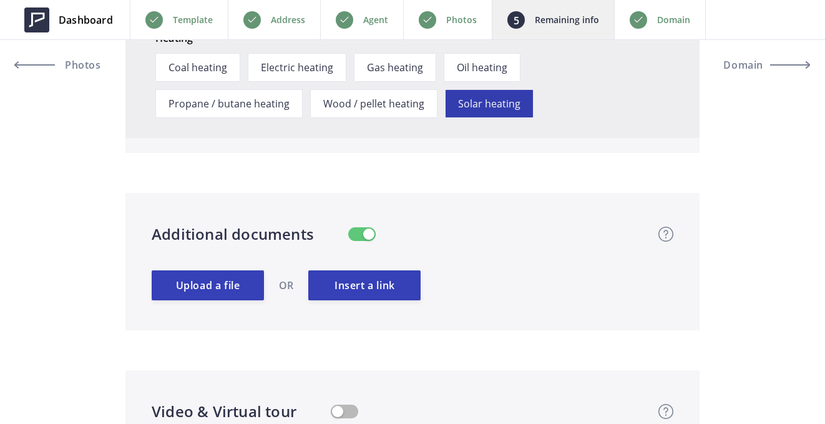
scroll to position [3464, 0]
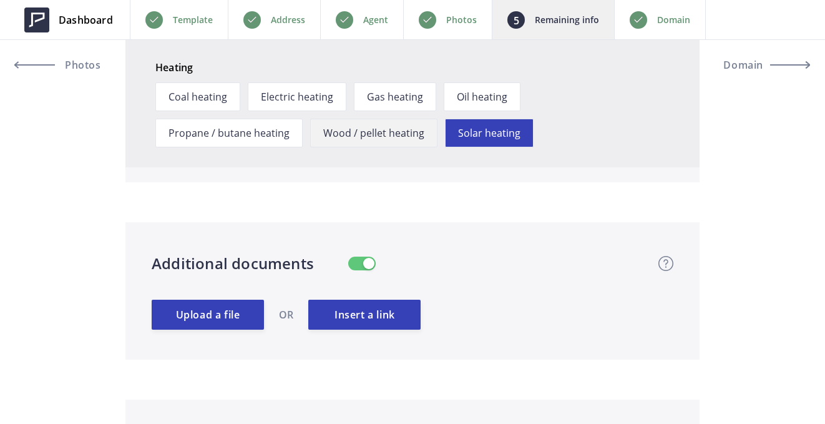
click at [310, 130] on span "Wood / pellet heating" at bounding box center [373, 133] width 127 height 29
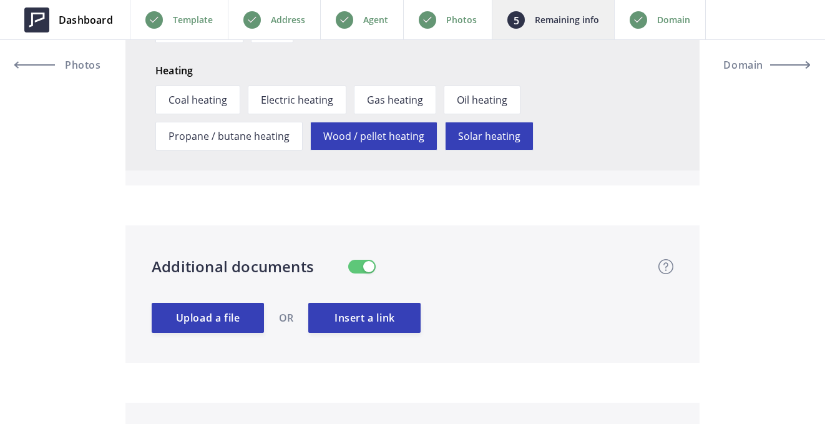
scroll to position [3451, 0]
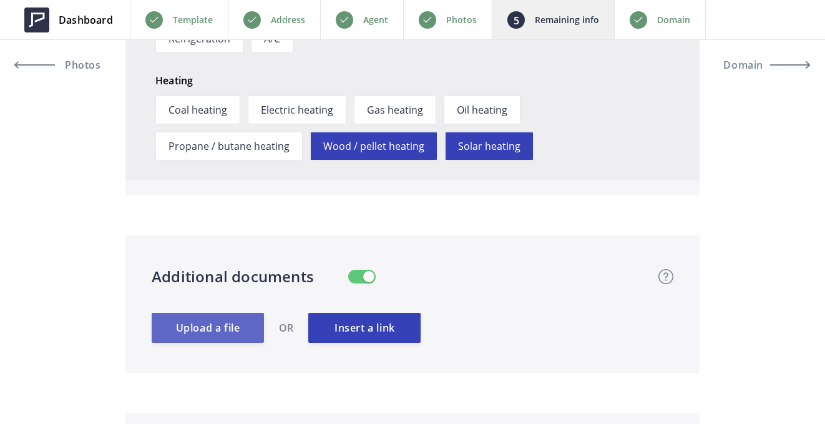
click at [223, 326] on label "Upload a file" at bounding box center [208, 328] width 112 height 30
click at [0, 0] on input "Upload a file" at bounding box center [0, 0] width 0 height 0
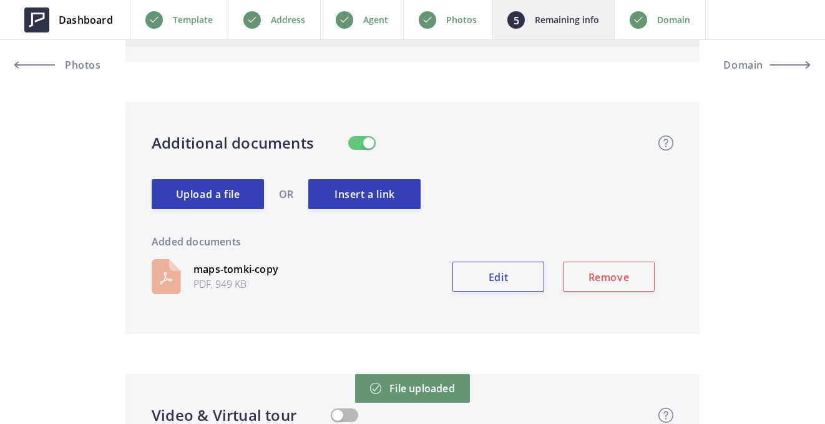
scroll to position [3586, 0]
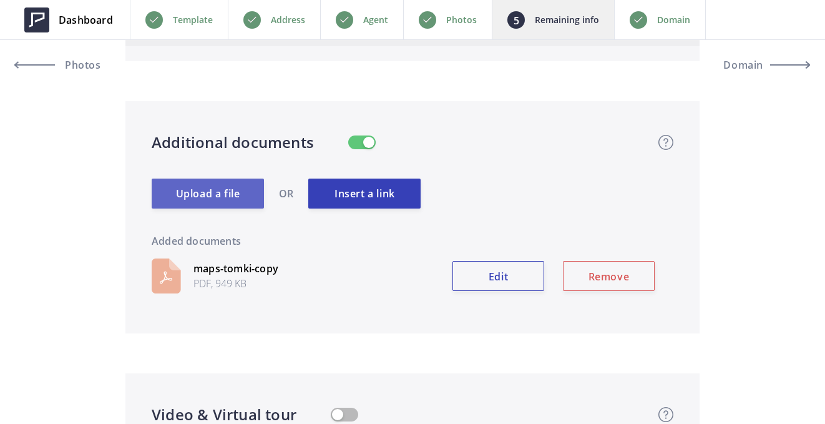
click at [232, 194] on label "Upload a file" at bounding box center [208, 193] width 112 height 30
click at [0, 0] on input "Upload a file" at bounding box center [0, 0] width 0 height 0
click at [197, 188] on label "Upload a file" at bounding box center [208, 193] width 112 height 30
click at [0, 0] on input "Upload a file" at bounding box center [0, 0] width 0 height 0
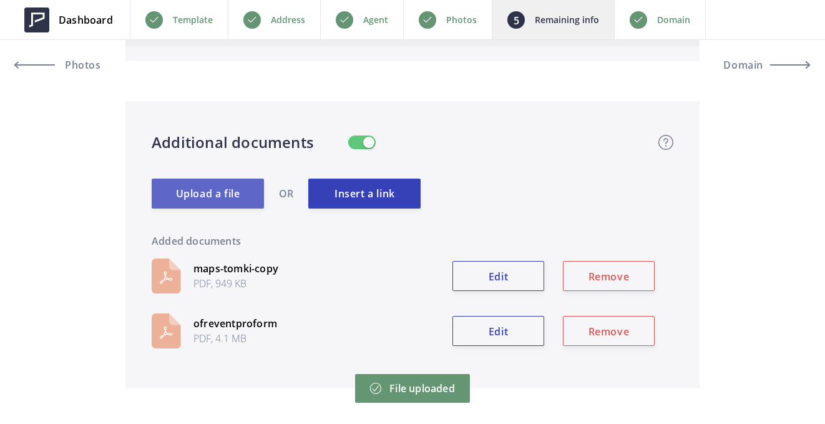
click at [220, 195] on label "Upload a file" at bounding box center [208, 193] width 112 height 30
click at [0, 0] on input "Upload a file" at bounding box center [0, 0] width 0 height 0
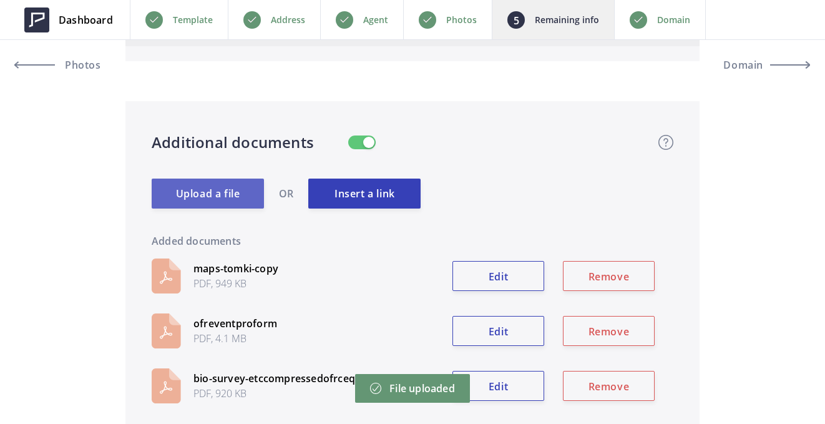
click at [189, 195] on label "Upload a file" at bounding box center [208, 193] width 112 height 30
click at [0, 0] on input "Upload a file" at bounding box center [0, 0] width 0 height 0
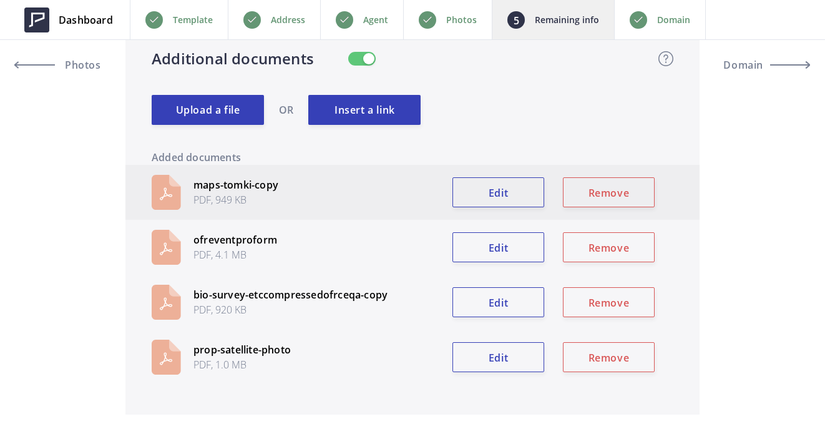
scroll to position [3668, 0]
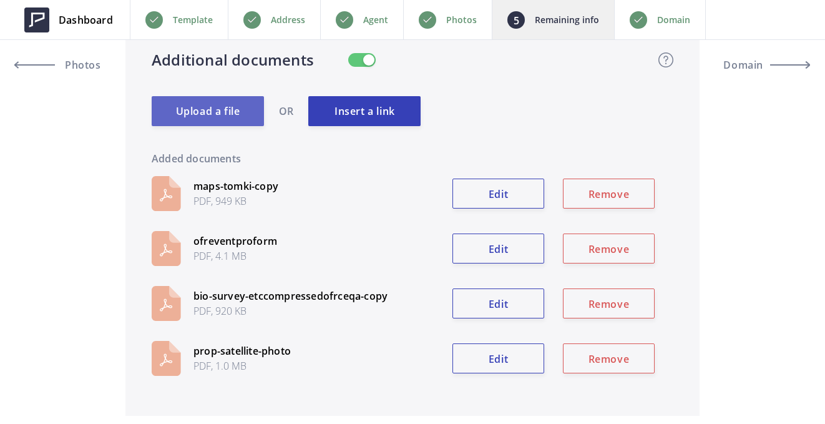
click at [210, 115] on label "Upload a file" at bounding box center [208, 111] width 112 height 30
click at [0, 0] on input "Upload a file" at bounding box center [0, 0] width 0 height 0
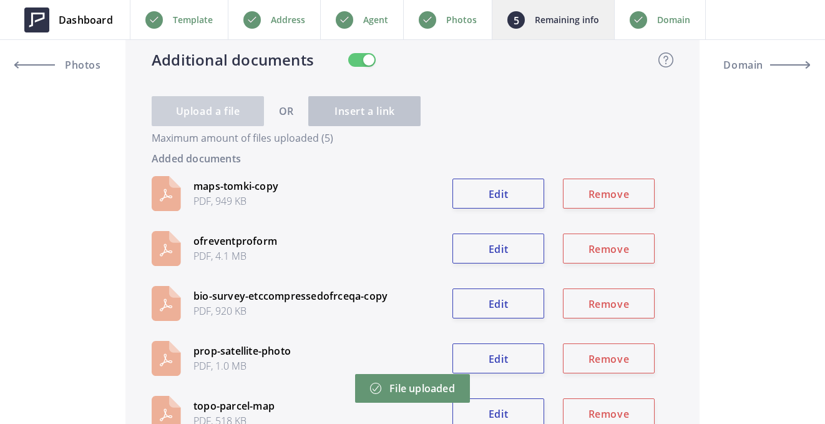
click at [227, 115] on label "Upload a file" at bounding box center [208, 111] width 112 height 30
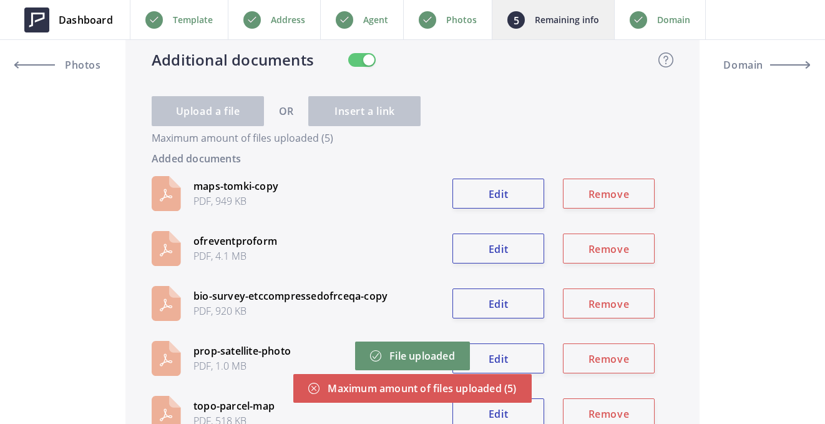
click at [504, 119] on div "Upload a file OR Insert a link Maximum amount of files uploaded (5)" at bounding box center [413, 111] width 522 height 30
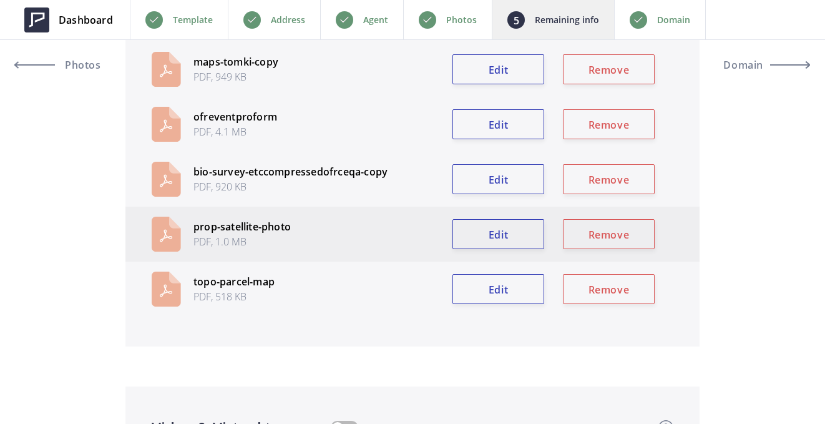
scroll to position [3791, 0]
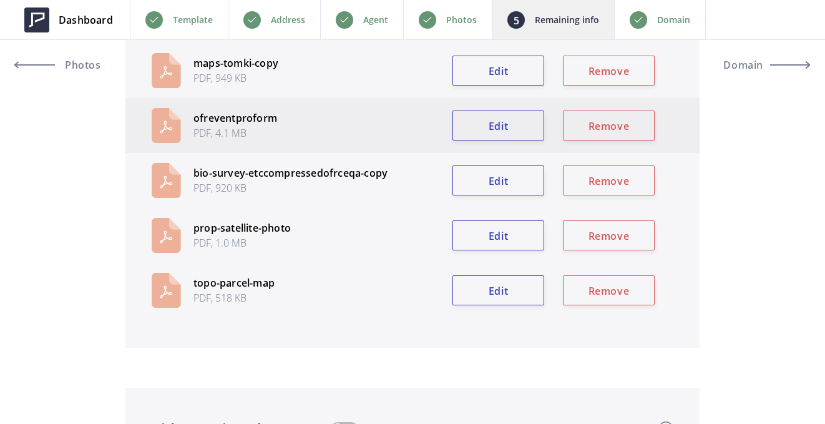
click at [221, 127] on p "PDF, 4.1 MB" at bounding box center [235, 132] width 84 height 15
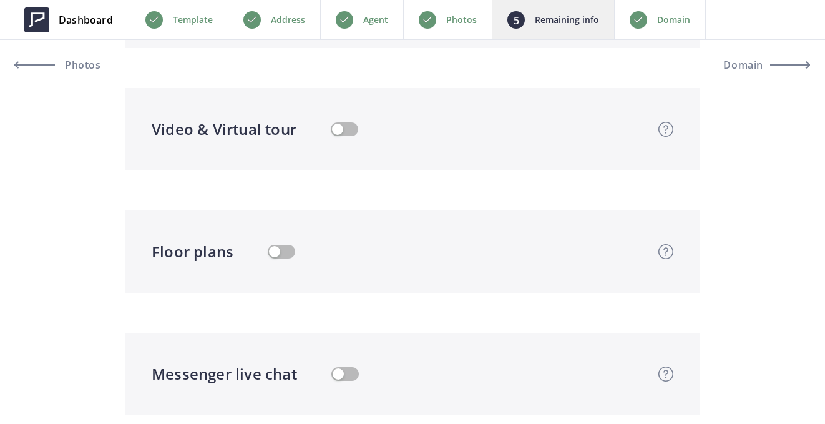
scroll to position [4092, 0]
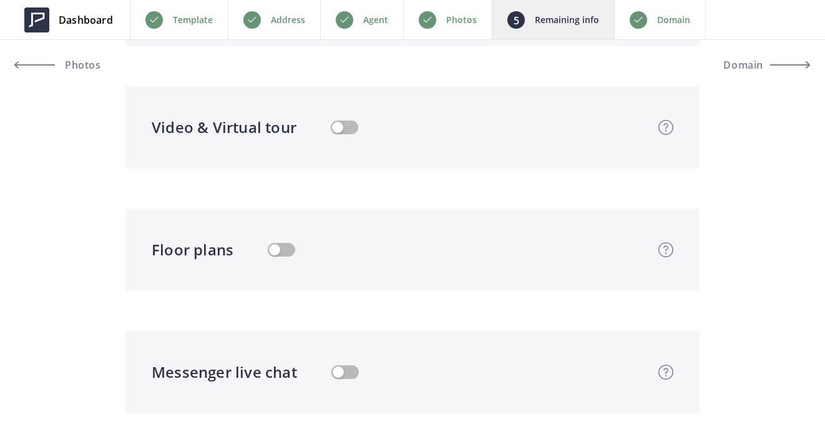
click at [350, 129] on button "button" at bounding box center [344, 127] width 27 height 14
type input "1,350,000"
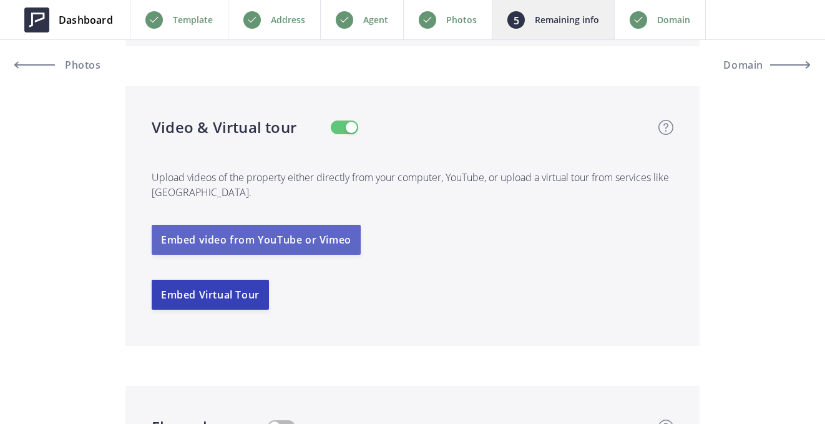
click at [310, 236] on button "Embed video from YouTube or Vimeo" at bounding box center [256, 240] width 209 height 30
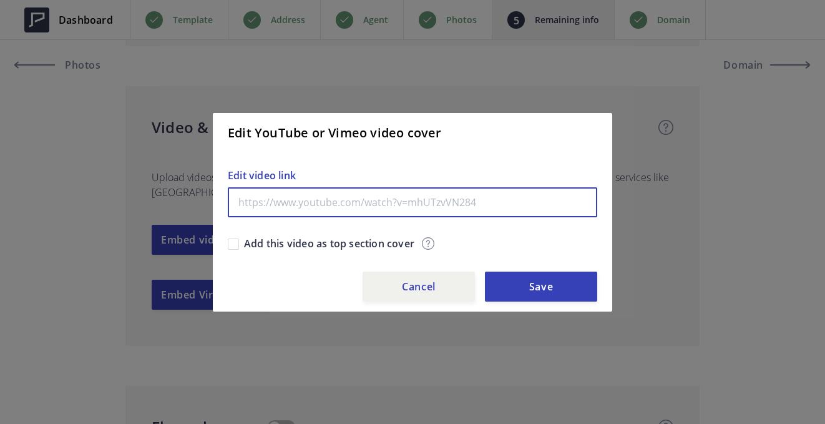
click at [341, 203] on input "text" at bounding box center [412, 202] width 369 height 30
paste input "https://vimeo.com/689845780"
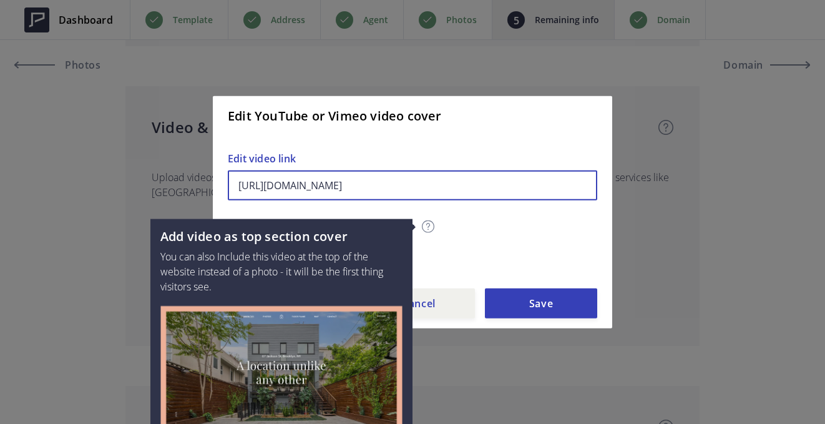
type input "https://vimeo.com/689845780"
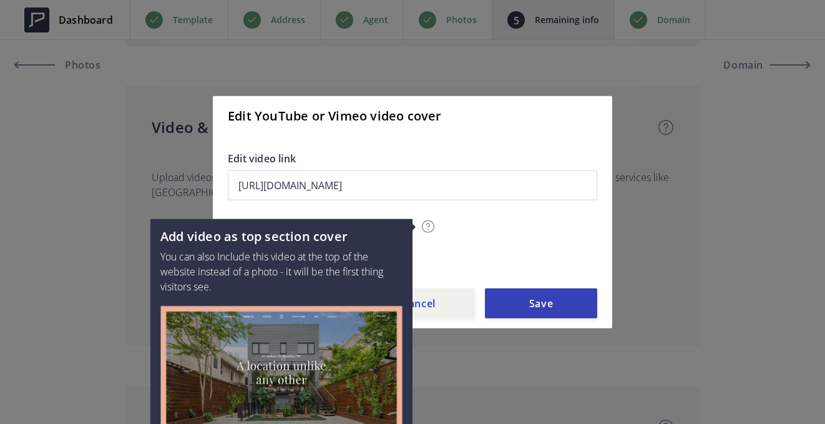
click at [428, 227] on img at bounding box center [428, 226] width 12 height 12
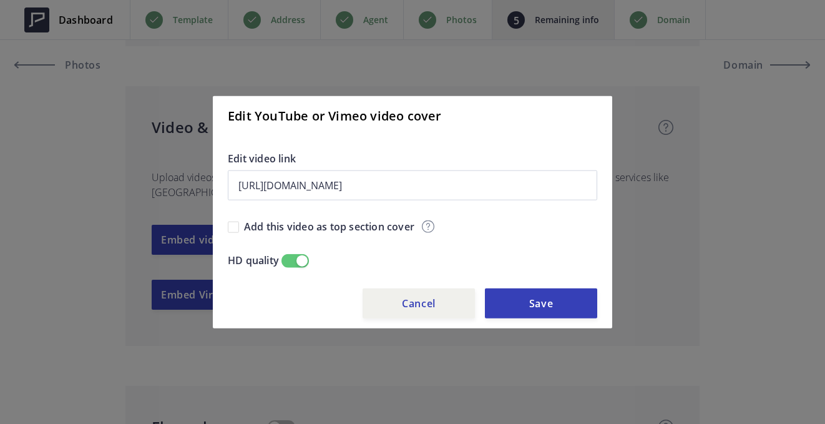
click at [477, 221] on div "https://vimeo.com/689845780 Edit video link Add this video as top section cover…" at bounding box center [412, 208] width 369 height 147
click at [232, 225] on input "Add this video as top section cover" at bounding box center [233, 226] width 11 height 11
checkbox input "true"
click at [532, 300] on button "Save" at bounding box center [541, 303] width 112 height 30
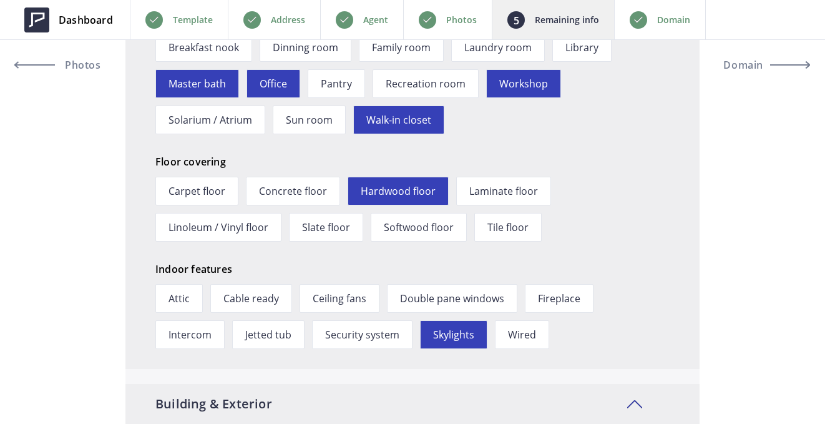
scroll to position [2104, 0]
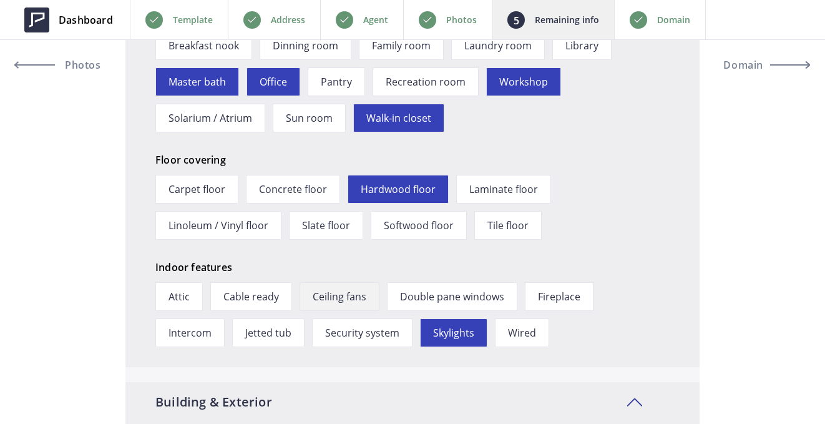
click at [334, 309] on span "Ceiling fans" at bounding box center [340, 296] width 80 height 29
type input "1,350,000"
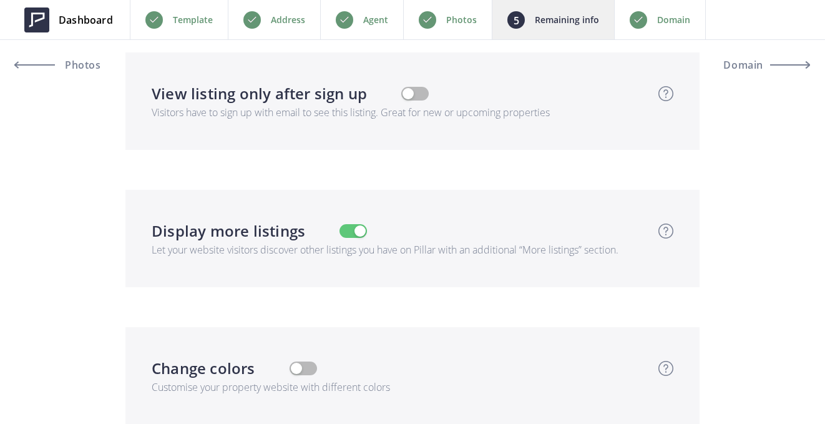
scroll to position [5336, 0]
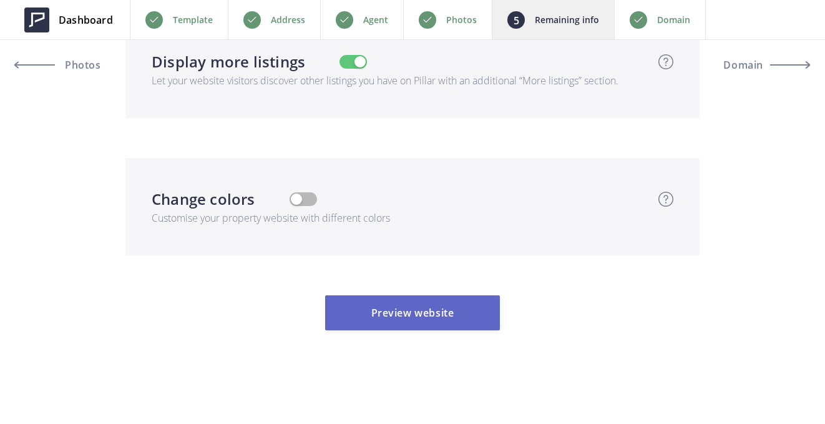
click at [435, 324] on button "Preview website" at bounding box center [412, 312] width 175 height 35
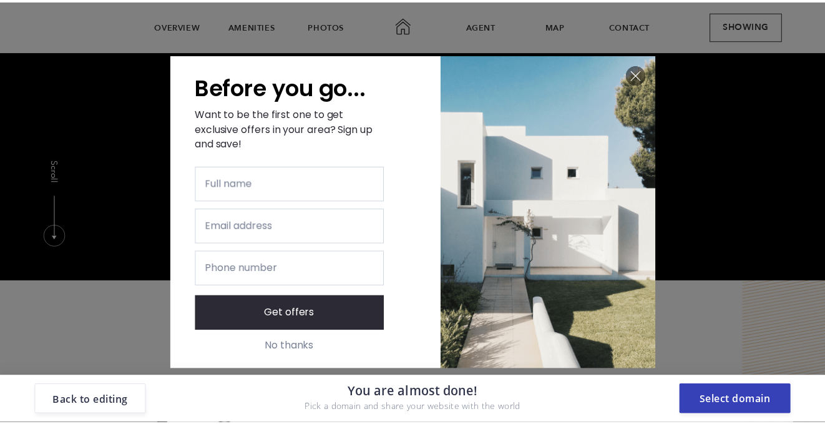
scroll to position [0, 0]
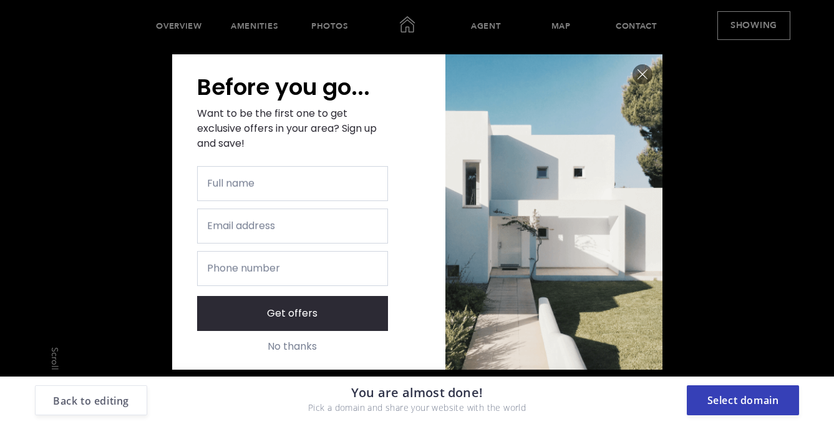
click at [107, 396] on button "Back to editing" at bounding box center [91, 400] width 112 height 30
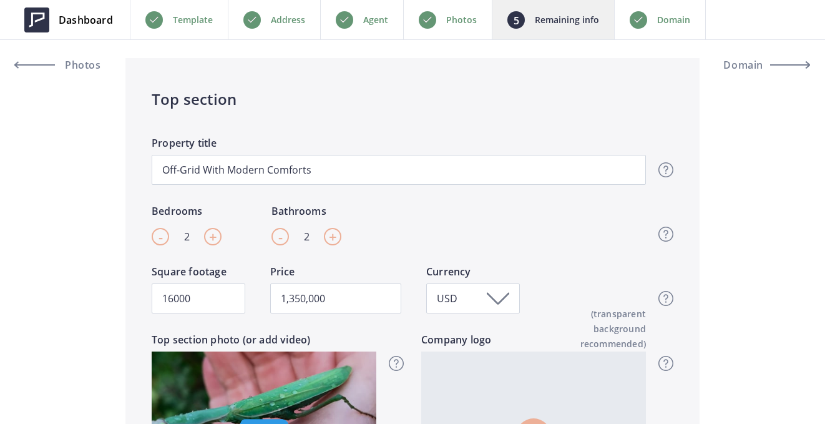
scroll to position [401, 0]
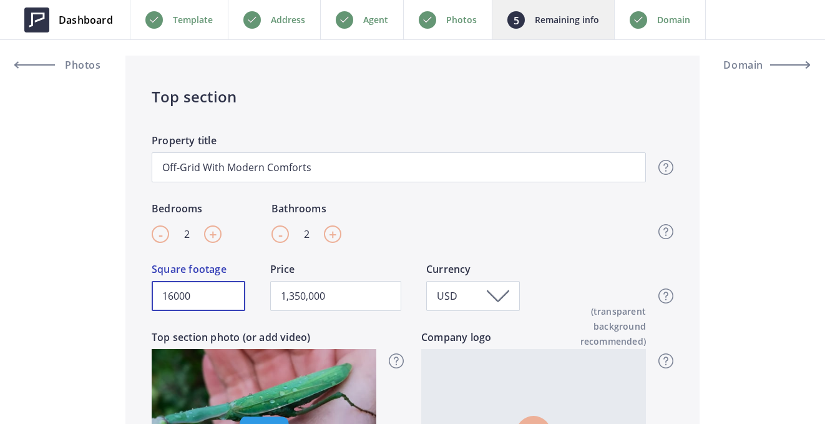
click at [189, 301] on input "16000" at bounding box center [199, 296] width 94 height 30
type input "1600"
type input "1,350,000"
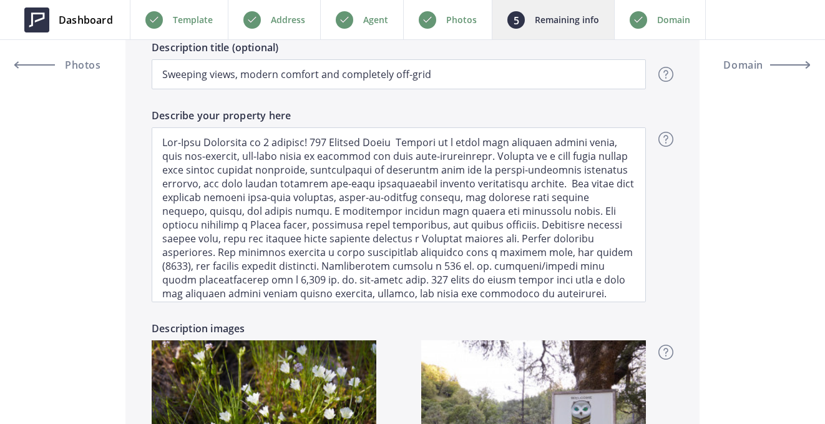
scroll to position [1060, 0]
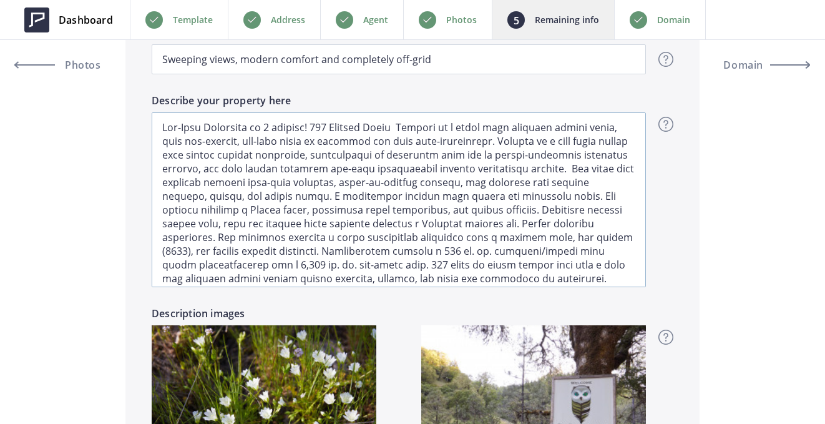
type input "1600"
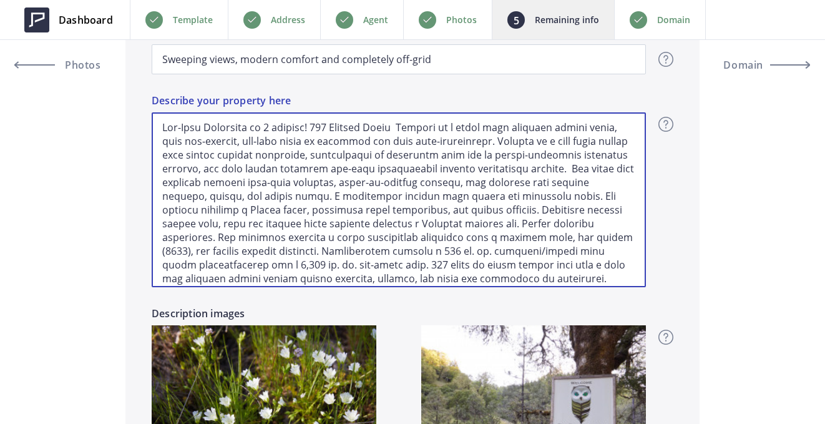
click at [312, 128] on textarea "Describe your property here" at bounding box center [399, 199] width 494 height 175
type input "1,350,000"
type textarea "Off-Grid Sanctuary on 2 parcels! 200 Private Acres Perched on a ridge with swee…"
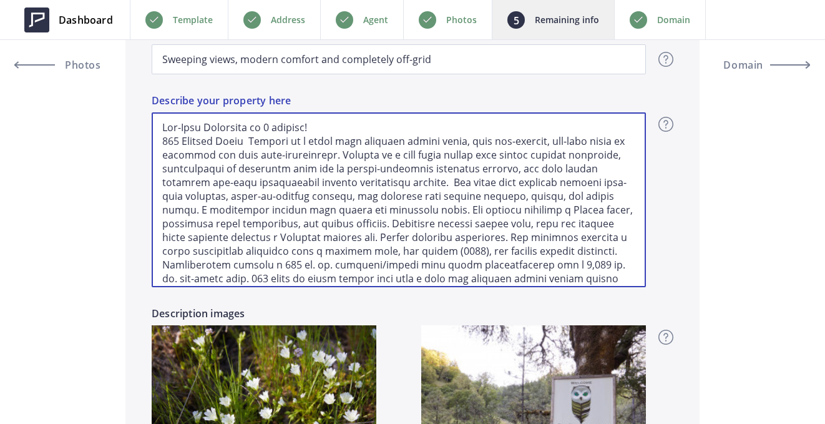
drag, startPoint x: 246, startPoint y: 140, endPoint x: 160, endPoint y: 140, distance: 86.7
click at [160, 140] on textarea "Describe your property here" at bounding box center [399, 199] width 494 height 175
type input "1,350,000"
type textarea "Off-Grid Sanctuary on 2 parcels! Perched on a ridge with sweeping valley views,…"
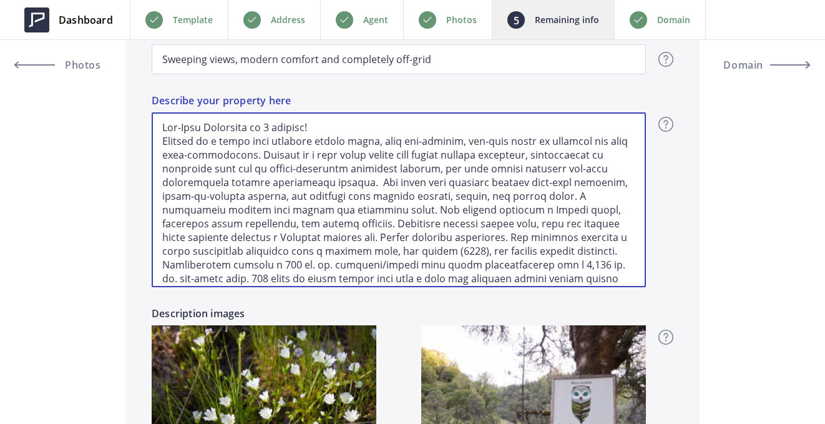
click at [326, 129] on textarea "Describe your property here" at bounding box center [399, 199] width 494 height 175
type input "1,350,000"
type textarea "Off-Grid Sanctuary on 2 parcels! Perched on a ridge with sweeping valley views,…"
type input "1,350,000"
type textarea "Off-Grid Sanctuary on 2 parcels Perched on a ridge with sweeping valley views, …"
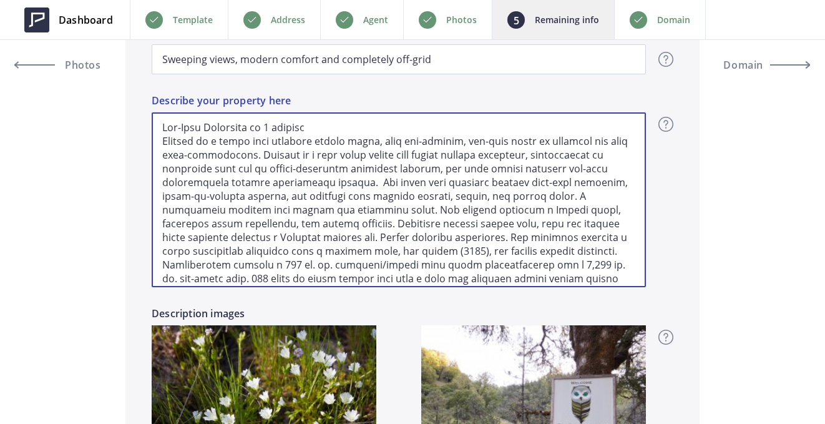
type input "1,350,000"
type textarea "Off-Grid Sanctuary on 2 parcels Perched on a ridge with sweeping valley views, …"
type input "1,350,000"
type textarea "Off-Grid Sanctuary on 2 parcels w Perched on a ridge with sweeping valley views…"
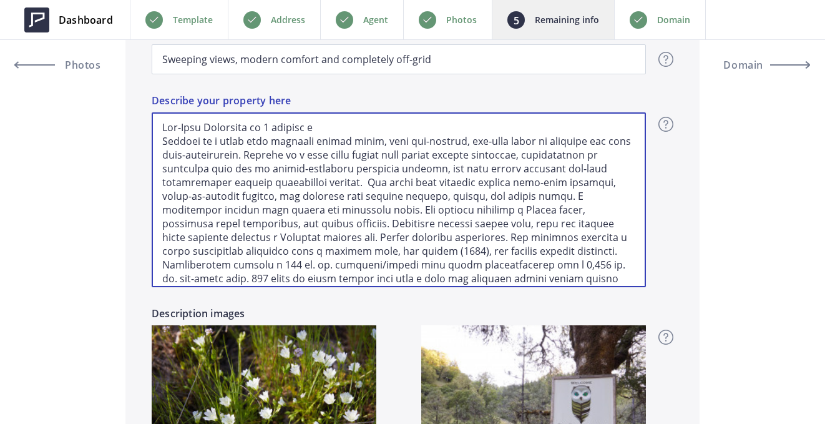
type input "1,350,000"
type textarea "Off-Grid Sanctuary on 2 parcels wi Perched on a ridge with sweeping valley view…"
type input "1,350,000"
type textarea "Off-Grid Sanctuary on 2 parcels wit Perched on a ridge with sweeping valley vie…"
type input "1,350,000"
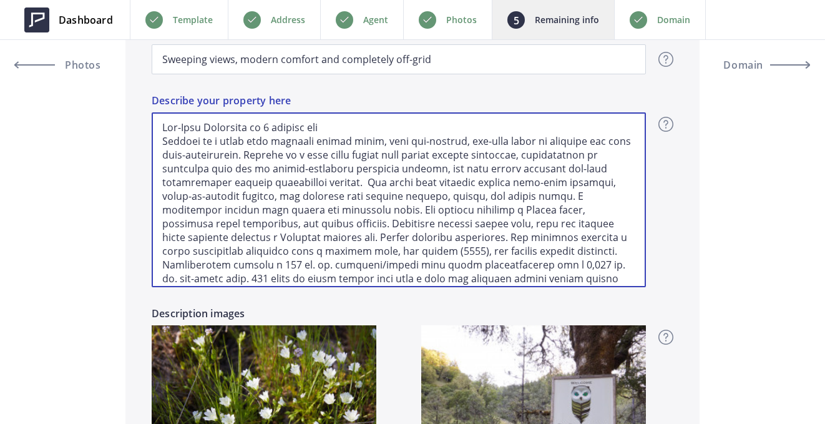
type textarea "Off-Grid Sanctuary on 2 parcels with Perched on a ridge with sweeping valley vi…"
type input "1,350,000"
type textarea "Off-Grid Sanctuary on 2 parcels with Perched on a ridge with sweeping valley vi…"
type input "1,350,000"
type textarea "Off-Grid Sanctuary on 2 parcels with 2 Perched on a ridge with sweeping valley …"
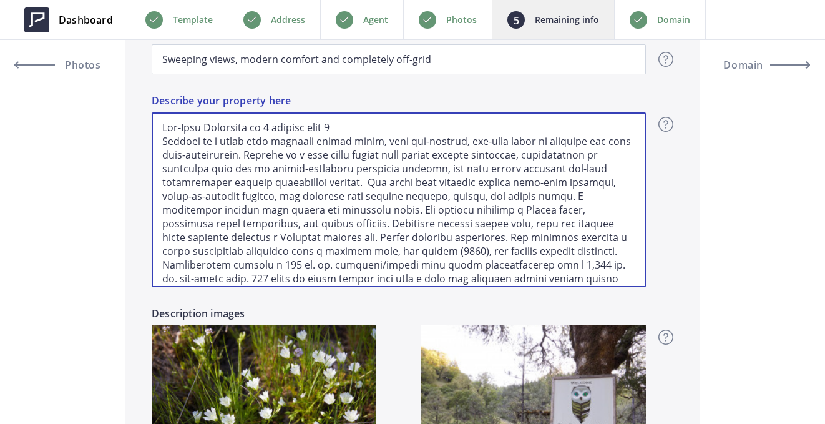
type input "1,350,000"
type textarea "Off-Grid Sanctuary on 2 parcels with 20 Perched on a ridge with sweeping valley…"
type input "1,350,000"
type textarea "Off-Grid Sanctuary on 2 parcels with 200 Perched on a ridge with sweeping valle…"
type input "1,350,000"
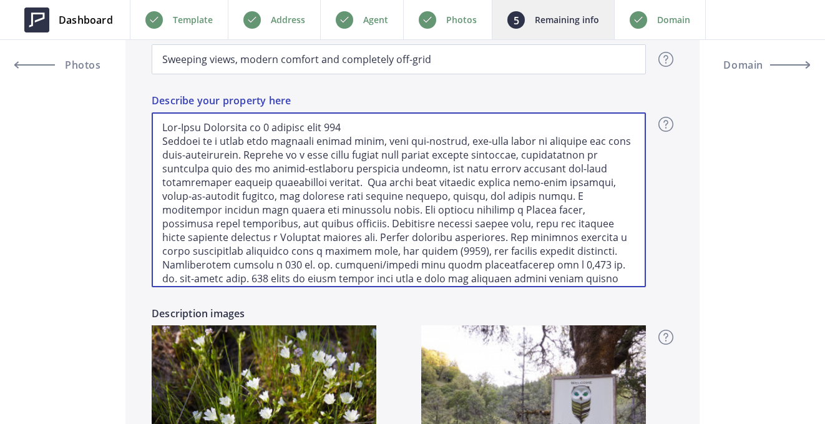
type textarea "Off-Grid Sanctuary on 2 parcels with 200 Perched on a ridge with sweeping valle…"
type input "1,350,000"
type textarea "Off-Grid Sanctuary on 2 parcels with 200 a Perched on a ridge with sweeping val…"
type input "1,350,000"
type textarea "Off-Grid Sanctuary on 2 parcels with 200 ac Perched on a ridge with sweeping va…"
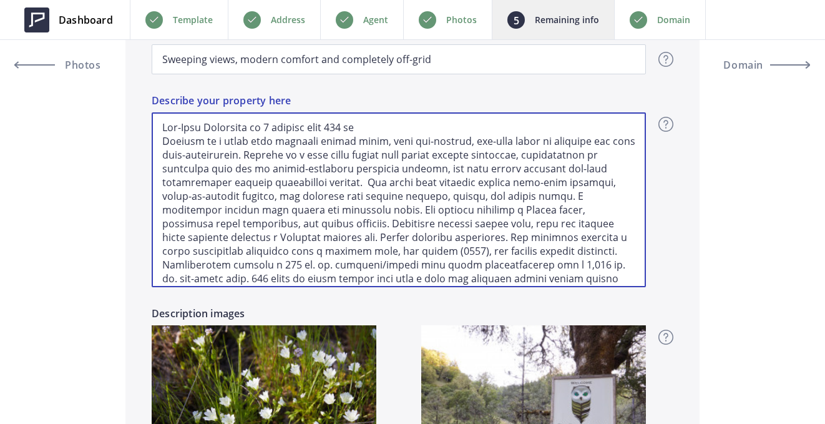
type input "1,350,000"
type textarea "Off-Grid Sanctuary on 2 parcels with 200 acr Perched on a ridge with sweeping v…"
type input "1,350,000"
type textarea "Off-Grid Sanctuary on 2 parcels with 200 acre Perched on a ridge with sweeping …"
type input "1,350,000"
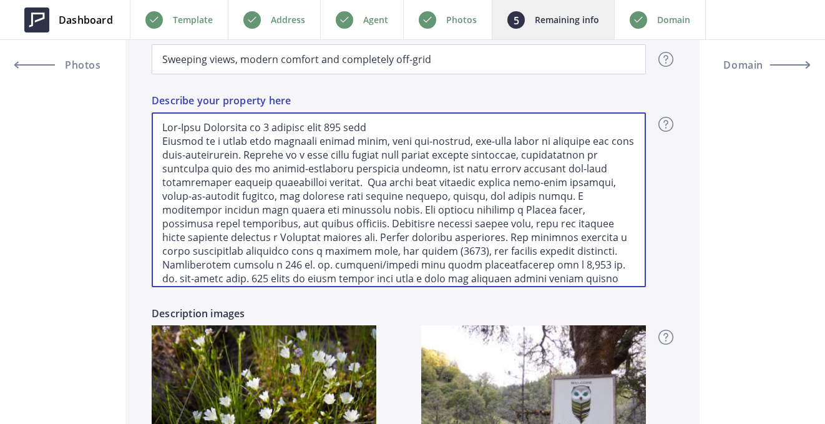
type textarea "Off-Grid Sanctuary on 2 parcels with 200 acres Perched on a ridge with sweeping…"
type input "1,350,000"
type textarea "Off-Grid Sanctuary on 2 parcels with 200 acres. Perched on a ridge with sweepin…"
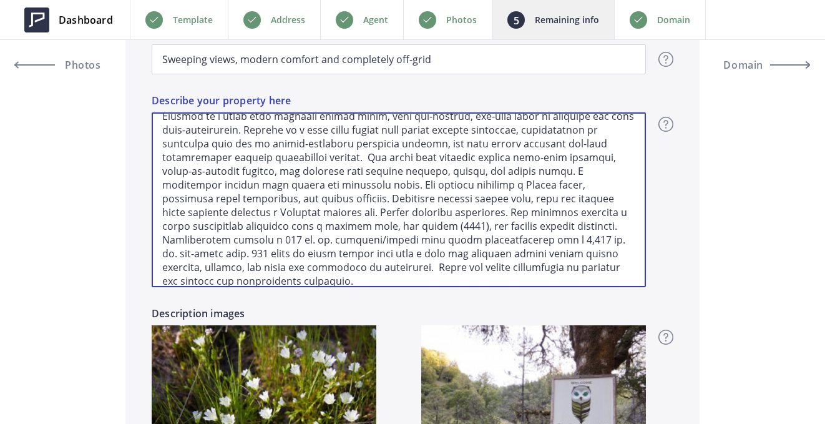
scroll to position [34, 0]
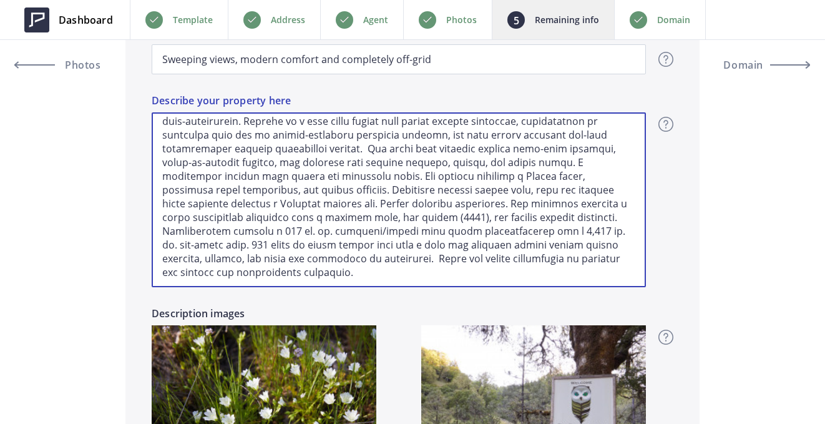
click at [322, 272] on textarea "Describe your property here" at bounding box center [399, 199] width 494 height 175
type input "1,350,000"
type textarea "Off-Grid Sanctuary on 2 parcels with 200 acres. Perched on a ridge with sweepin…"
type input "1,350,000"
type textarea "Off-Grid Sanctuary on 2 parcels with 200 acres. Perched on a ridge with sweepin…"
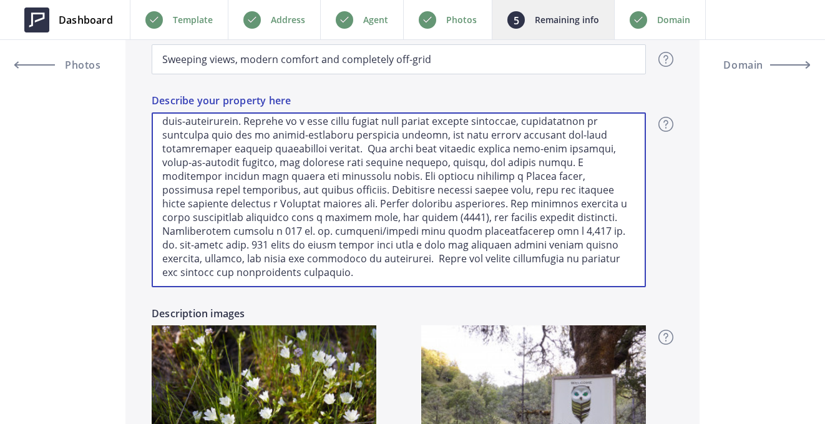
scroll to position [54, 0]
type input "1,350,000"
type textarea "Off-Grid Sanctuary on 2 parcels with 200 acres. Perched on a ridge with sweepin…"
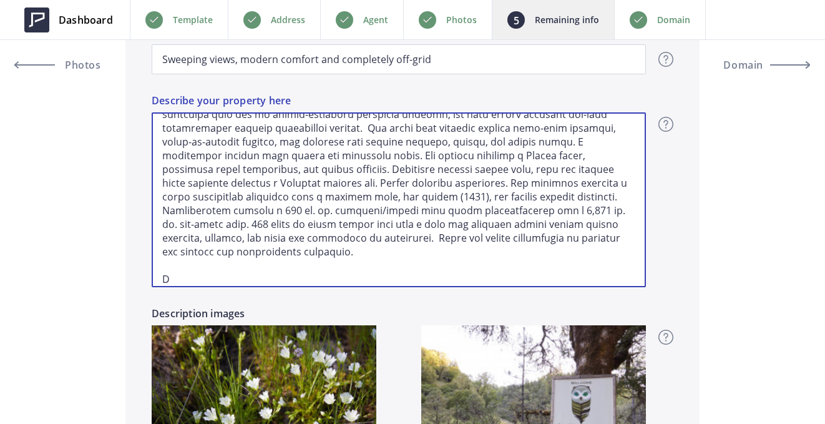
type input "1,350,000"
type textarea "Off-Grid Sanctuary on 2 parcels with 200 acres. Perched on a ridge with sweepin…"
type input "1,350,000"
type textarea "Off-Grid Sanctuary on 2 parcels with 200 acres. Perched on a ridge with sweepin…"
type input "1,350,000"
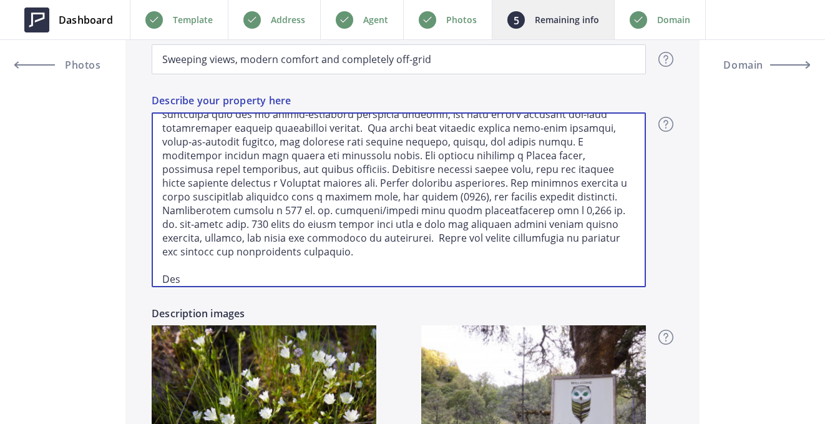
type textarea "Off-Grid Sanctuary on 2 parcels with 200 acres. Perched on a ridge with sweepin…"
type input "1,350,000"
type textarea "Off-Grid Sanctuary on 2 parcels with 200 acres. Perched on a ridge with sweepin…"
type input "1,350,000"
type textarea "Off-Grid Sanctuary on 2 parcels with 200 acres. Perched on a ridge with sweepin…"
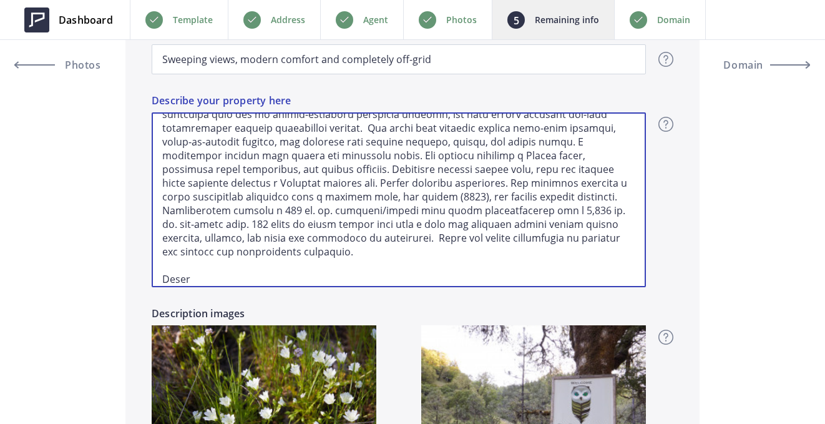
type input "1,350,000"
type textarea "Off-Grid Sanctuary on 2 parcels with 200 acres. Perched on a ridge with sweepin…"
type input "1,350,000"
type textarea "Off-Grid Sanctuary on 2 parcels with 200 acres. Perched on a ridge with sweepin…"
type input "1,350,000"
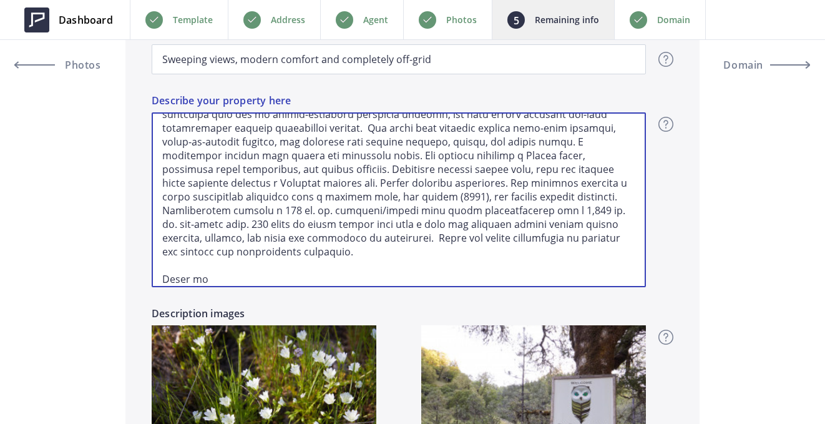
type textarea "Off-Grid Sanctuary on 2 parcels with 200 acres. Perched on a ridge with sweepin…"
type input "1,350,000"
type textarea "Off-Grid Sanctuary on 2 parcels with 200 acres. Perched on a ridge with sweepin…"
type input "1,350,000"
type textarea "Off-Grid Sanctuary on 2 parcels with 200 acres. Perched on a ridge with sweepin…"
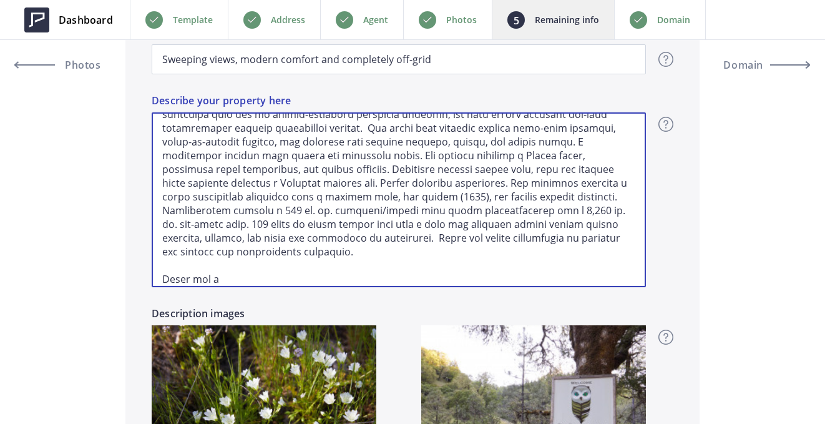
type input "1,350,000"
type textarea "Off-Grid Sanctuary on 2 parcels with 200 acres. Perched on a ridge with sweepin…"
type input "1,350,000"
type textarea "Off-Grid Sanctuary on 2 parcels with 200 acres. Perched on a ridge with sweepin…"
type input "1,350,000"
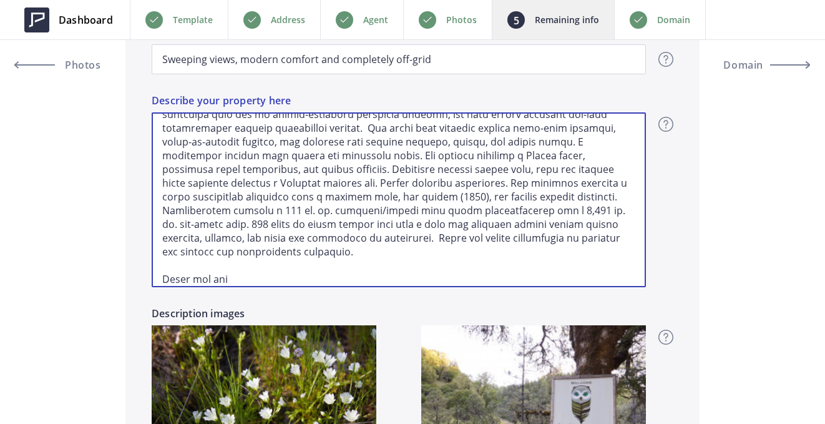
type textarea "Off-Grid Sanctuary on 2 parcels with 200 acres. Perched on a ridge with sweepin…"
type input "1,350,000"
click at [234, 282] on textarea "Describe your property here" at bounding box center [399, 199] width 494 height 175
click at [356, 280] on textarea "Describe your property here" at bounding box center [399, 199] width 494 height 175
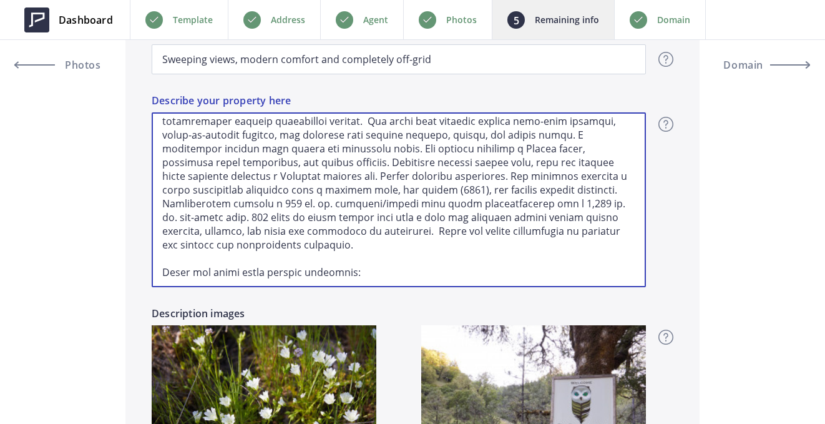
scroll to position [102, 0]
click at [319, 206] on textarea "Describe your property here" at bounding box center [399, 199] width 494 height 175
click at [375, 207] on textarea "Describe your property here" at bounding box center [399, 199] width 494 height 175
click at [403, 207] on textarea "Describe your property here" at bounding box center [399, 199] width 494 height 175
click at [341, 205] on textarea "Describe your property here" at bounding box center [399, 199] width 494 height 175
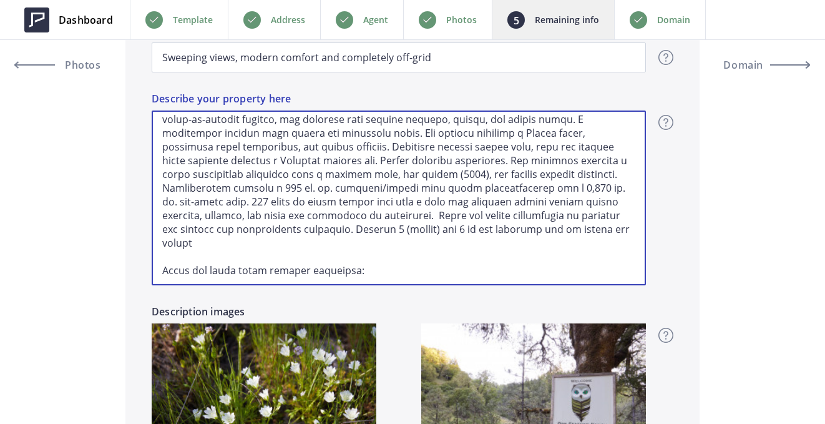
scroll to position [1065, 0]
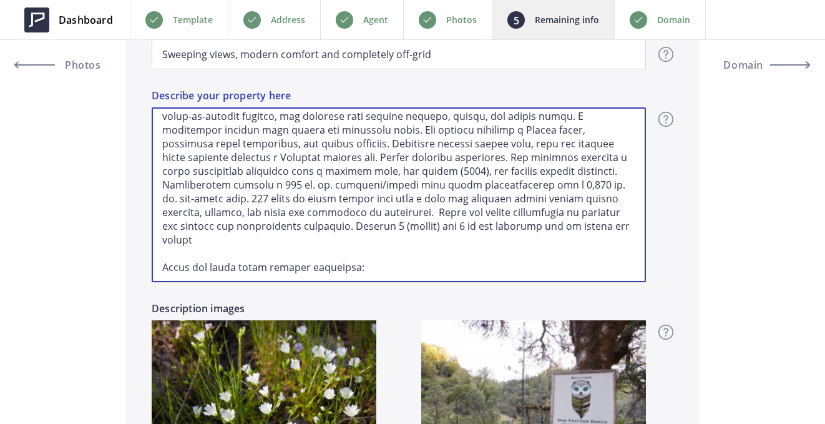
click at [414, 205] on textarea "Describe your property here" at bounding box center [399, 194] width 494 height 175
click at [411, 201] on textarea "Describe your property here" at bounding box center [399, 194] width 494 height 175
drag, startPoint x: 549, startPoint y: 200, endPoint x: 550, endPoint y: 212, distance: 11.9
click at [550, 212] on textarea "Describe your property here" at bounding box center [399, 194] width 494 height 175
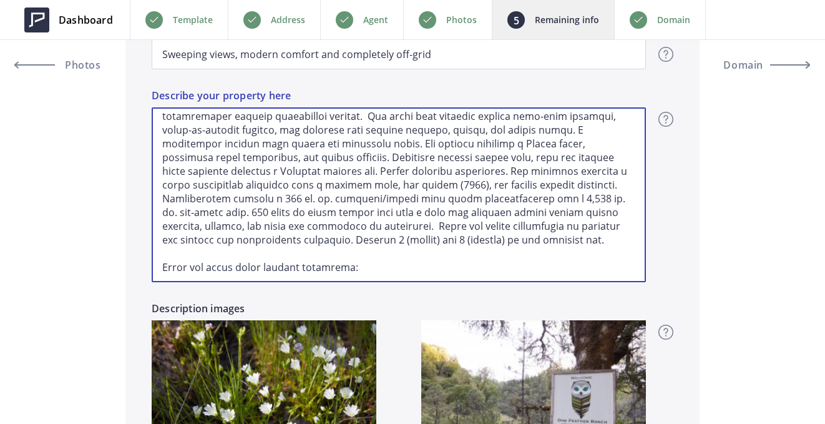
click at [372, 226] on textarea "Describe your property here" at bounding box center [399, 194] width 494 height 175
click at [383, 227] on textarea "Describe your property here" at bounding box center [399, 194] width 494 height 175
click at [402, 228] on textarea "Describe your property here" at bounding box center [399, 194] width 494 height 175
click at [391, 228] on textarea "Describe your property here" at bounding box center [399, 194] width 494 height 175
click at [504, 227] on textarea "Describe your property here" at bounding box center [399, 194] width 494 height 175
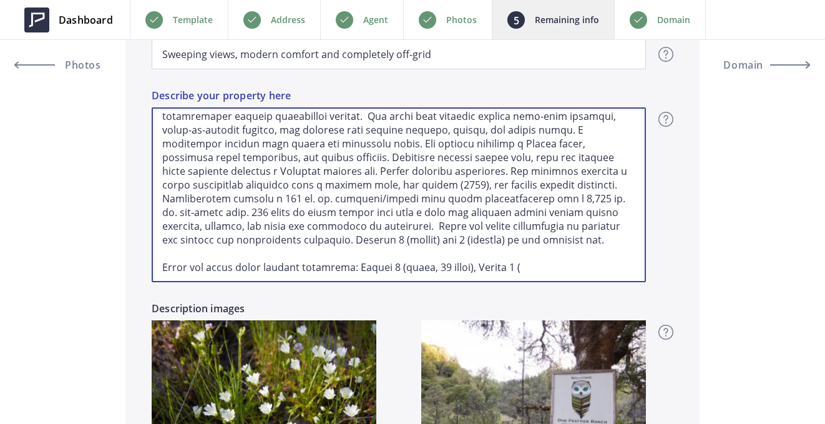
click at [529, 228] on textarea "Describe your property here" at bounding box center [399, 194] width 494 height 175
click at [348, 228] on textarea "Describe your property here" at bounding box center [399, 194] width 494 height 175
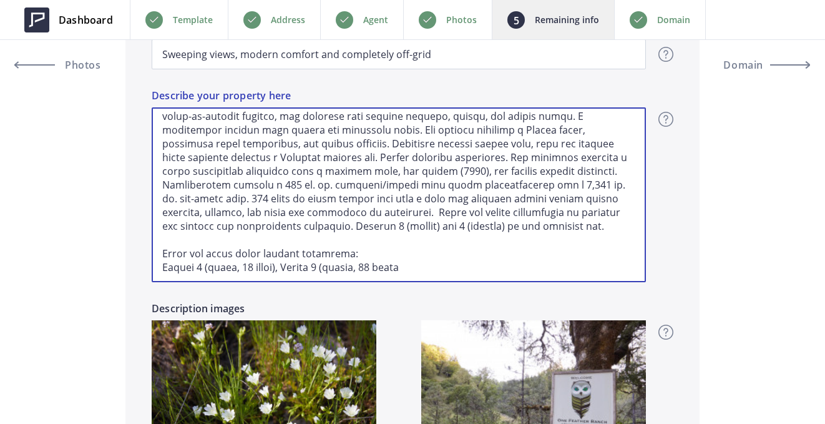
click at [283, 243] on textarea "Describe your property here" at bounding box center [399, 194] width 494 height 175
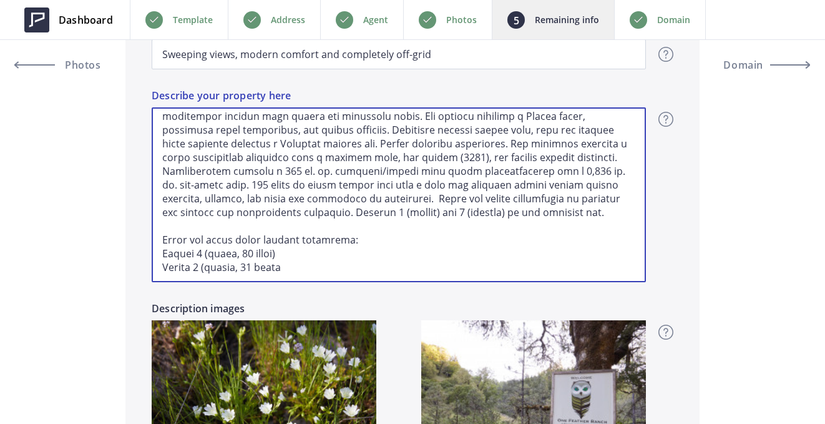
click at [230, 243] on textarea "Describe your property here" at bounding box center [399, 194] width 494 height 175
click at [240, 243] on textarea "Describe your property here" at bounding box center [399, 194] width 494 height 175
click at [288, 244] on textarea "Describe your property here" at bounding box center [399, 194] width 494 height 175
click at [293, 255] on textarea "Describe your property here" at bounding box center [399, 194] width 494 height 175
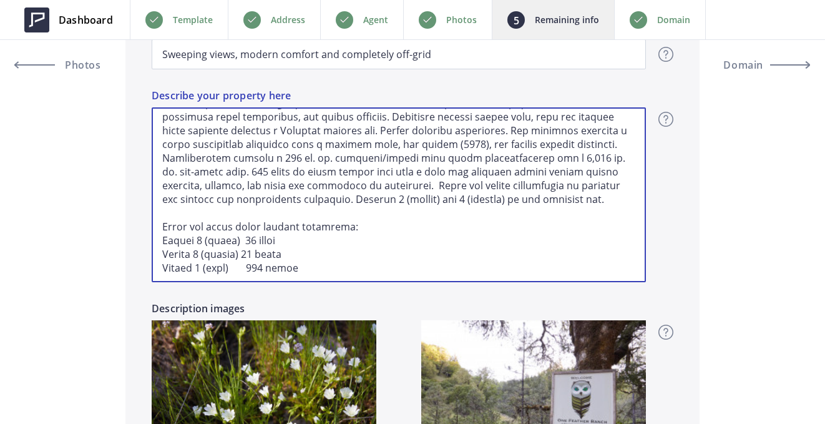
click at [239, 255] on textarea "Describe your property here" at bounding box center [399, 194] width 494 height 175
click at [241, 241] on textarea "Describe your property here" at bounding box center [399, 194] width 494 height 175
click at [333, 241] on textarea "Describe your property here" at bounding box center [399, 194] width 494 height 175
click at [312, 251] on textarea "Describe your property here" at bounding box center [399, 194] width 494 height 175
click at [318, 266] on textarea "Describe your property here" at bounding box center [399, 194] width 494 height 175
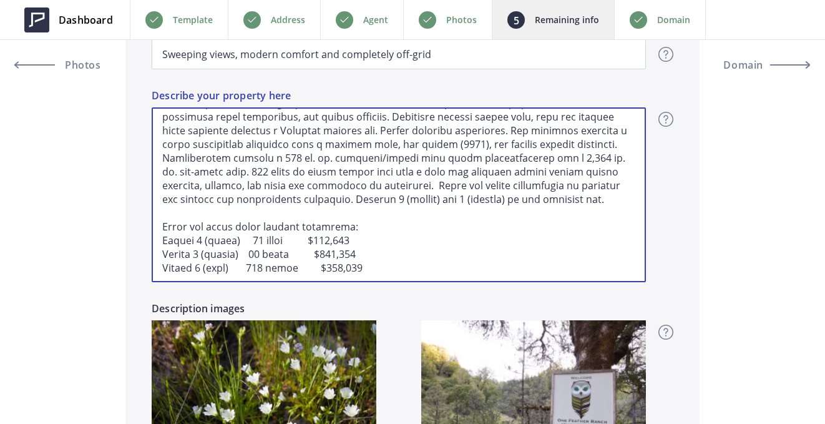
click at [434, 198] on textarea "Describe your property here" at bounding box center [399, 194] width 494 height 175
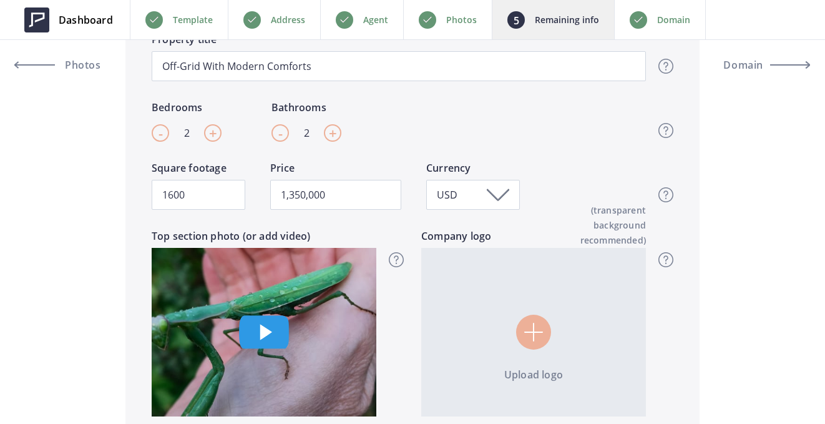
scroll to position [507, 0]
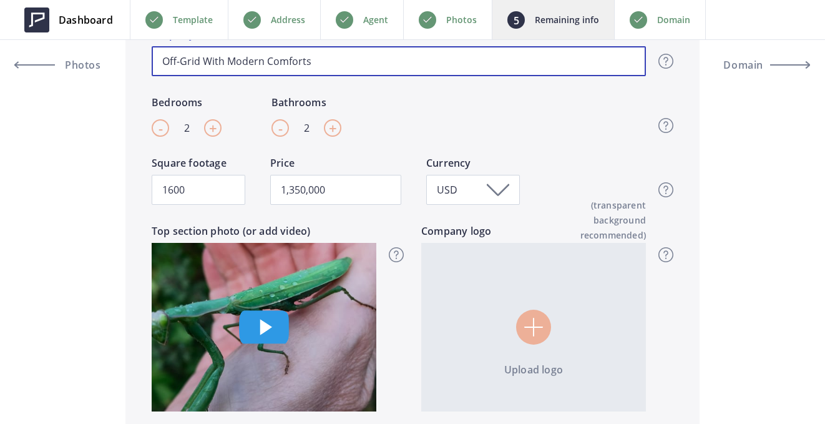
click at [201, 62] on input "Off-Grid With Modern Comforts" at bounding box center [399, 61] width 494 height 30
click at [165, 62] on input "Off-Grid Living With Modern Comforts" at bounding box center [399, 61] width 494 height 30
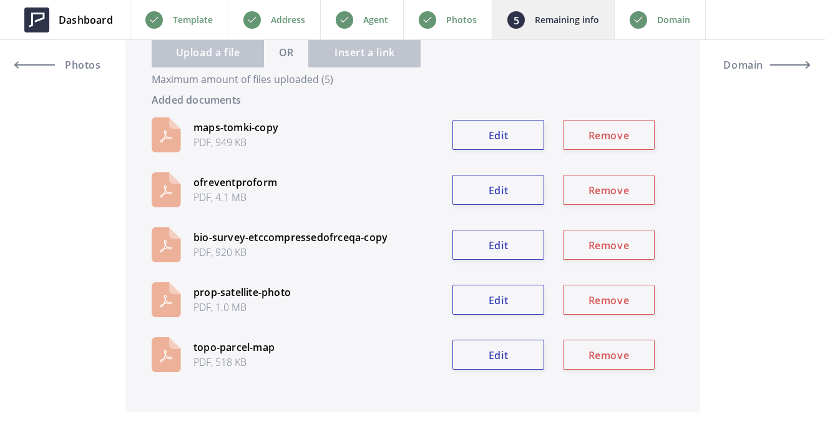
scroll to position [2779, 0]
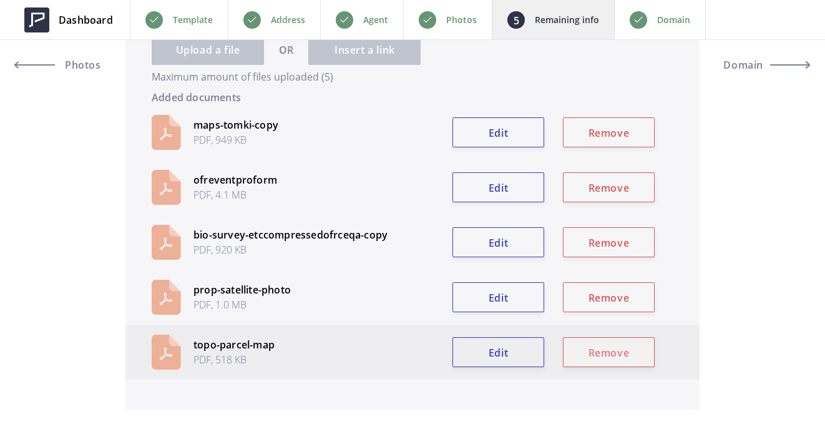
click at [605, 346] on button "Remove" at bounding box center [609, 352] width 92 height 30
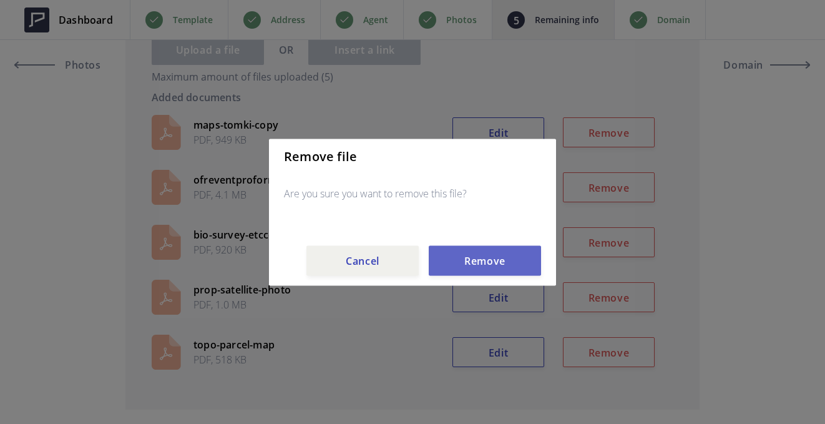
click at [491, 261] on button "Remove" at bounding box center [485, 260] width 112 height 30
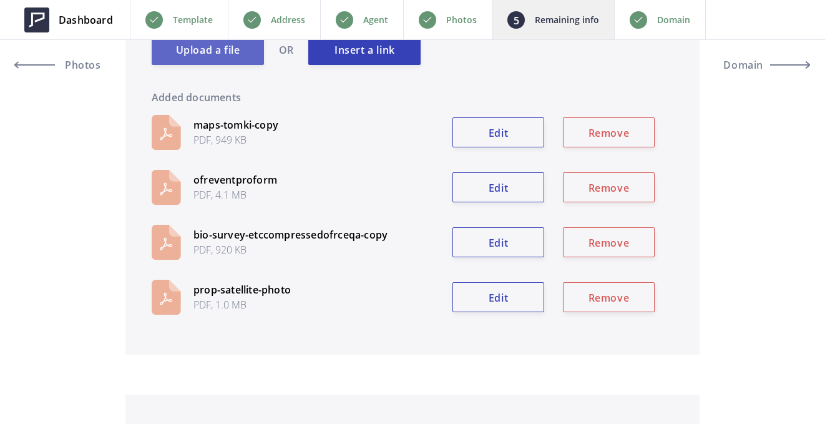
click at [235, 64] on label "Upload a file" at bounding box center [208, 50] width 112 height 30
click at [0, 0] on input "Upload a file" at bounding box center [0, 0] width 0 height 0
click at [600, 185] on button "Remove" at bounding box center [609, 187] width 92 height 30
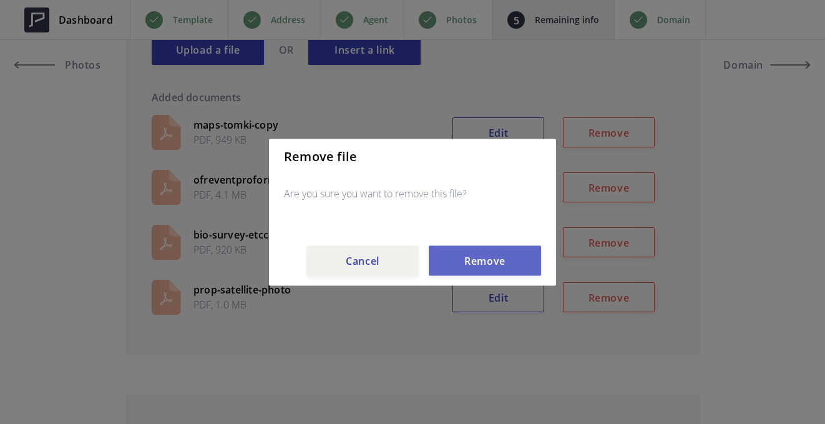
click at [472, 258] on button "Remove" at bounding box center [485, 260] width 112 height 30
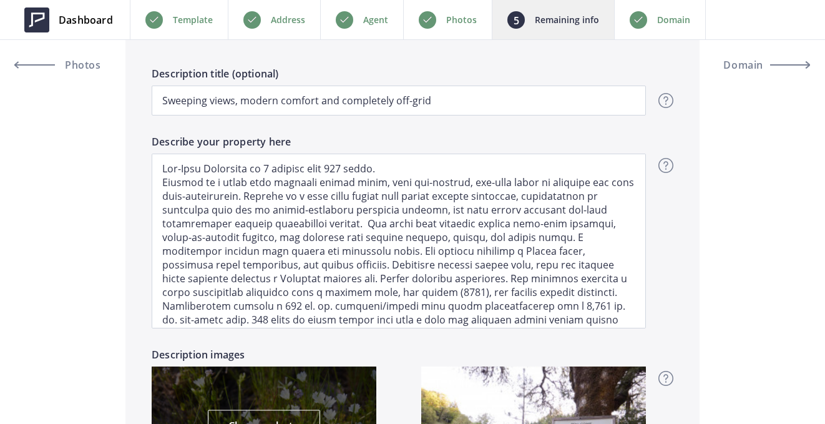
scroll to position [128, 0]
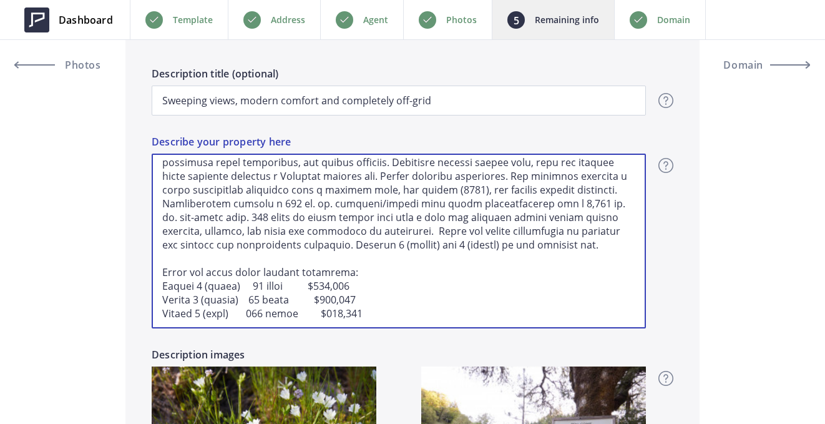
click at [373, 288] on textarea "Describe your property here" at bounding box center [399, 241] width 494 height 175
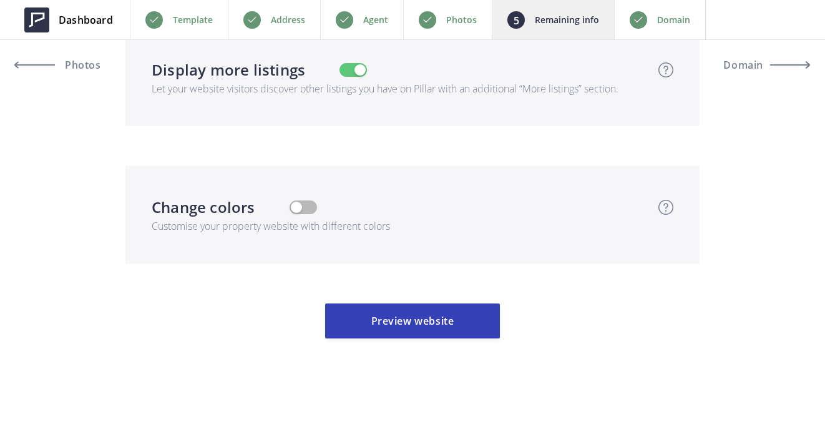
scroll to position [4225, 0]
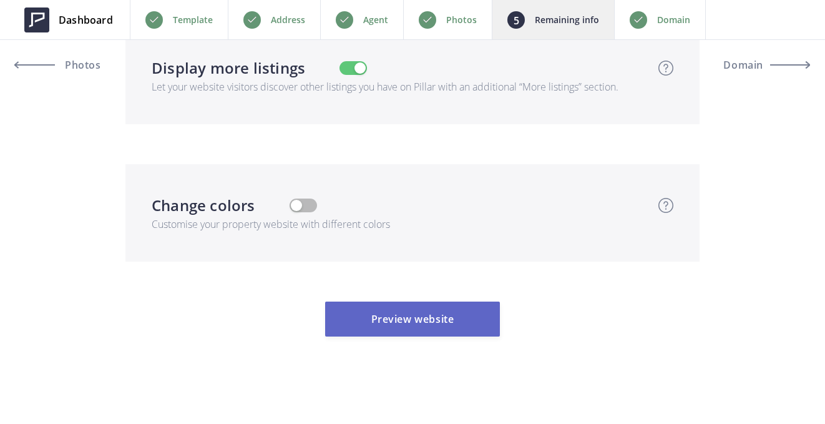
click at [419, 323] on button "Preview website" at bounding box center [412, 318] width 175 height 35
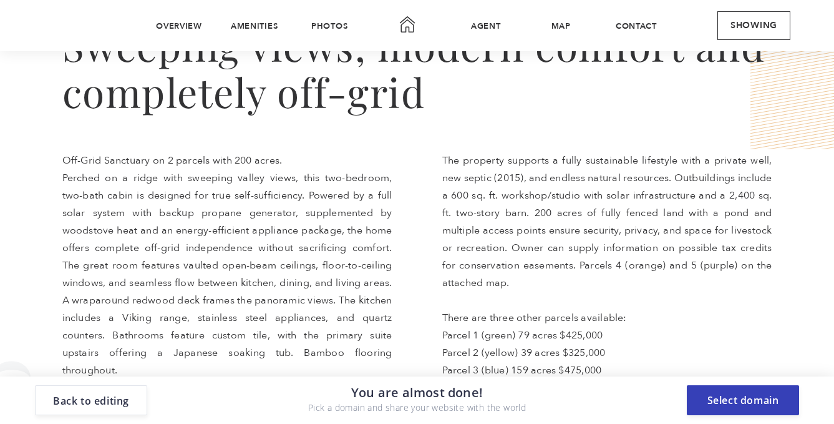
scroll to position [545, 0]
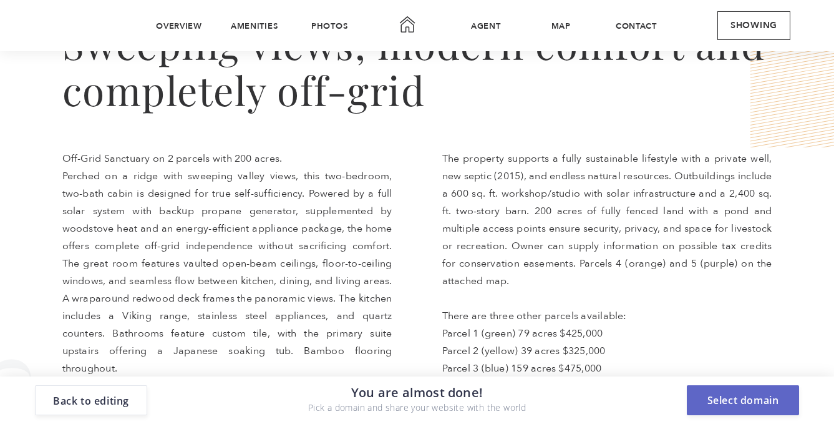
click at [753, 397] on button "Select domain" at bounding box center [743, 400] width 112 height 30
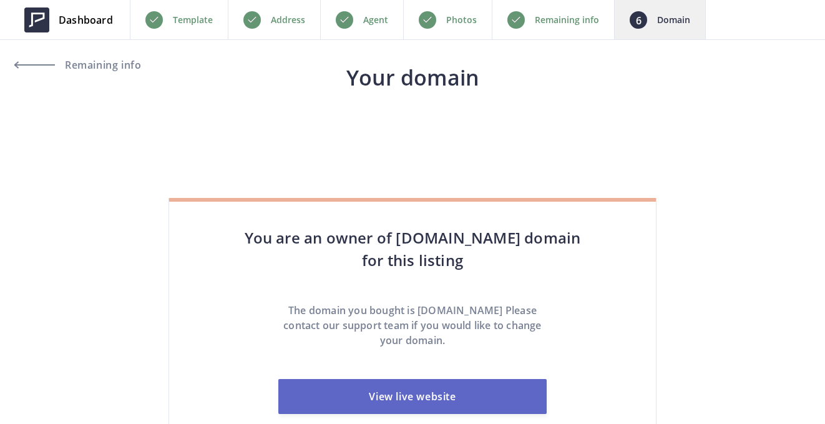
click at [445, 399] on link "View live website" at bounding box center [412, 396] width 268 height 35
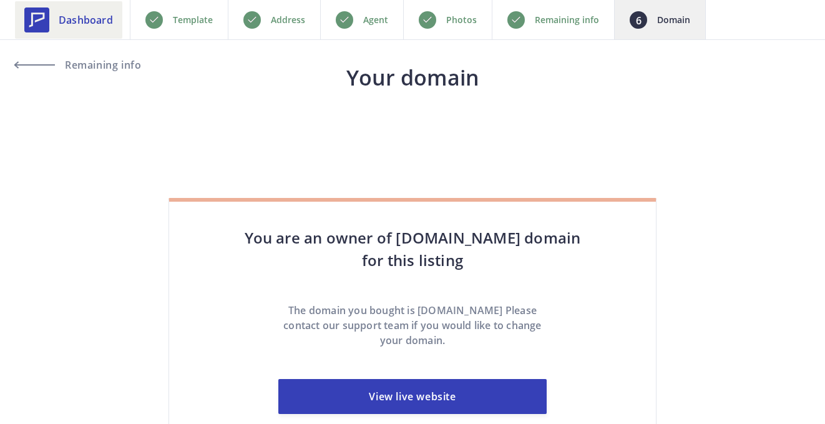
click at [76, 21] on span "Dashboard" at bounding box center [86, 19] width 54 height 15
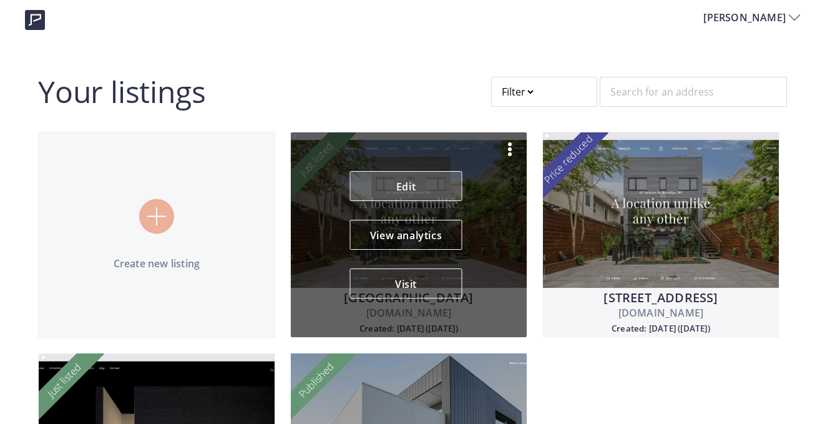
click at [425, 190] on link "Edit" at bounding box center [406, 186] width 112 height 30
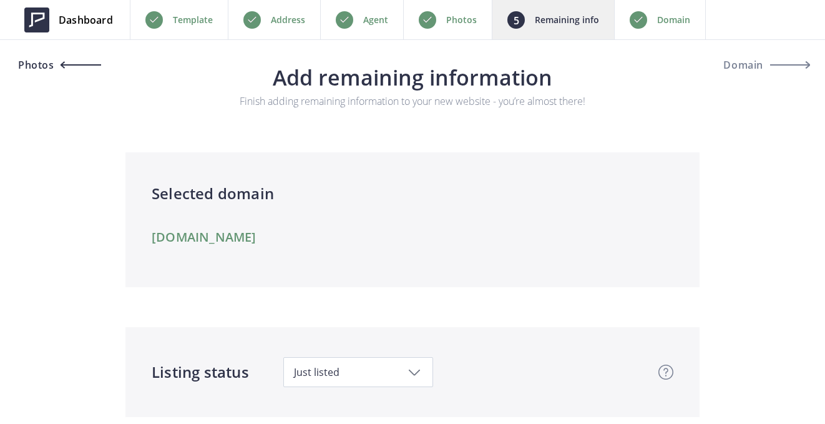
click at [36, 68] on span "Photos" at bounding box center [34, 65] width 39 height 10
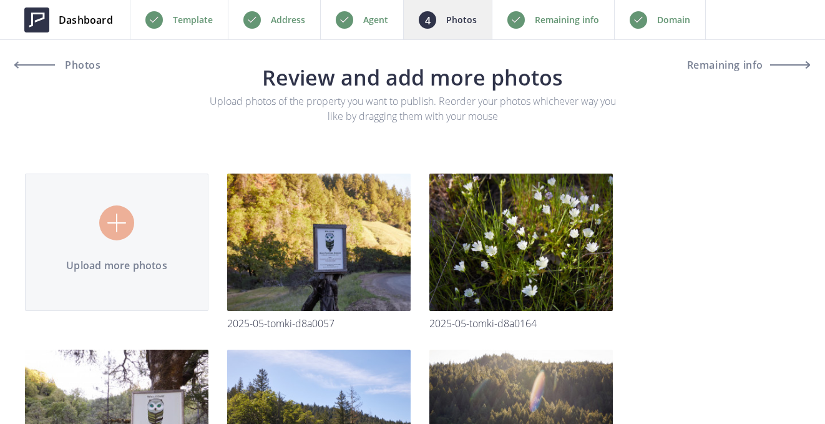
click at [115, 229] on input "file" at bounding box center [412, 325] width 775 height 402
click at [117, 208] on input "file" at bounding box center [412, 325] width 775 height 402
click at [119, 222] on input "file" at bounding box center [412, 413] width 775 height 578
click at [113, 223] on input "file" at bounding box center [412, 413] width 775 height 578
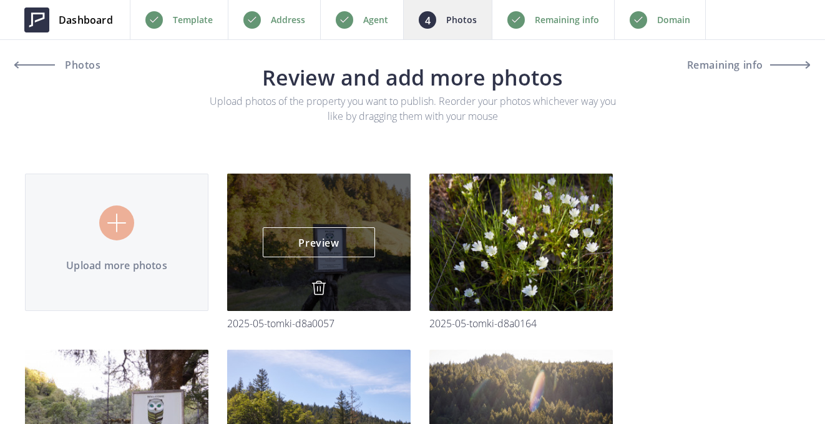
type input "C:\fakepath\Photo Mar 10 2022, 1 32 24 PM.jpg"
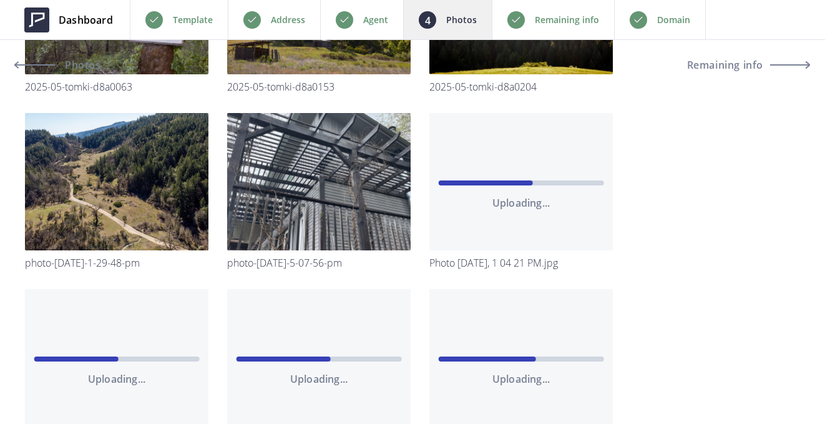
scroll to position [405, 0]
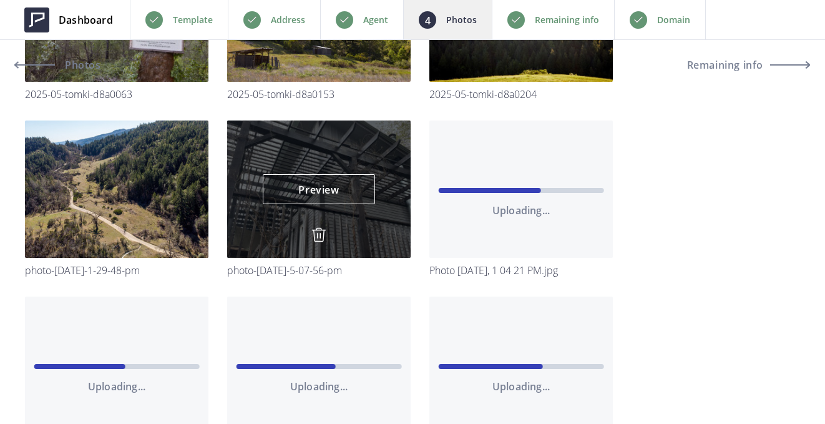
click at [319, 237] on img at bounding box center [318, 234] width 15 height 15
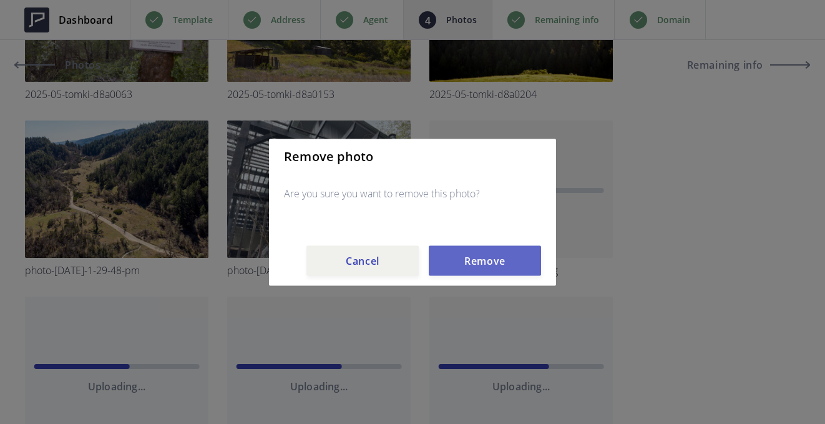
click at [464, 258] on button "Remove" at bounding box center [485, 260] width 112 height 30
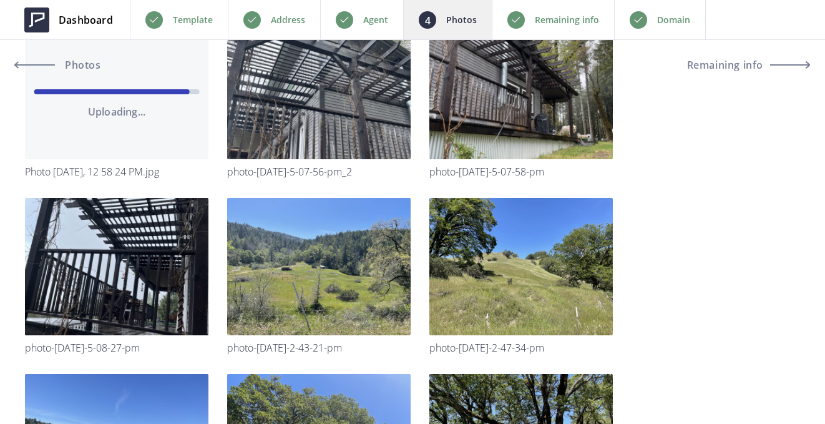
scroll to position [1382, 0]
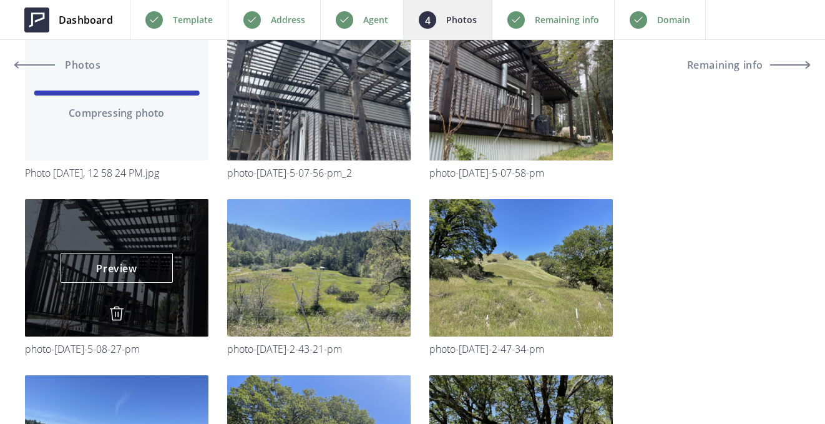
click at [118, 313] on img at bounding box center [116, 313] width 15 height 15
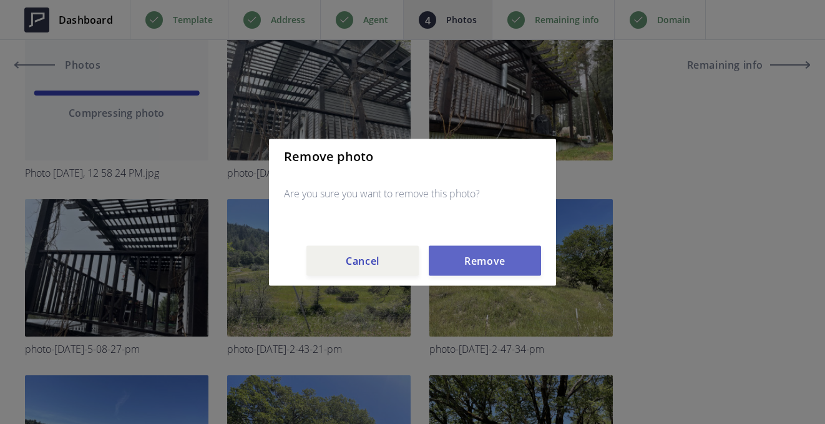
click at [479, 263] on button "Remove" at bounding box center [485, 260] width 112 height 30
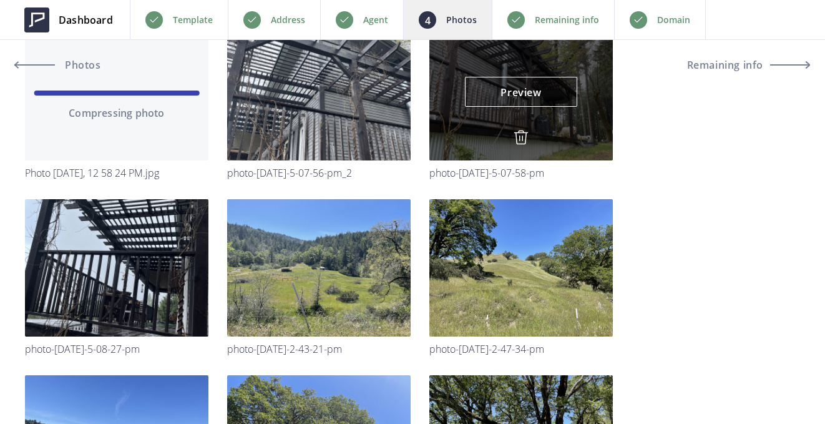
click at [520, 142] on img at bounding box center [521, 137] width 15 height 15
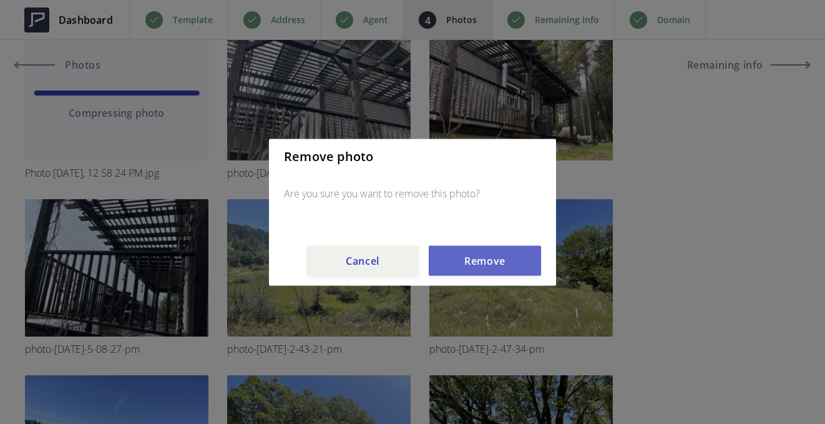
click at [494, 260] on button "Remove" at bounding box center [485, 260] width 112 height 30
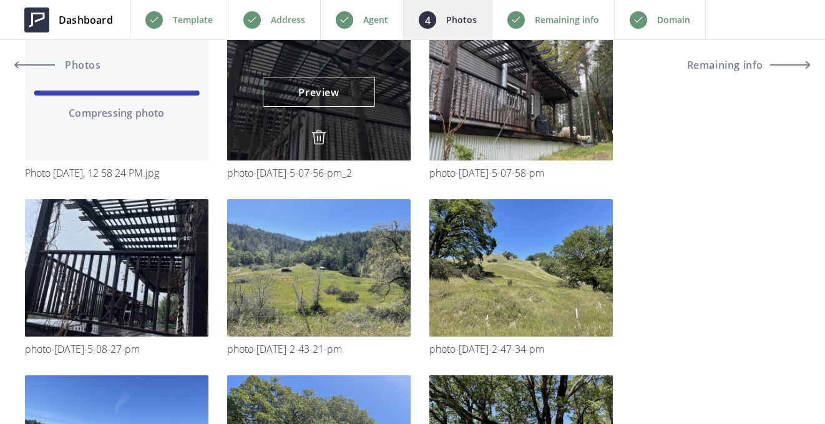
click at [323, 133] on img at bounding box center [318, 137] width 15 height 15
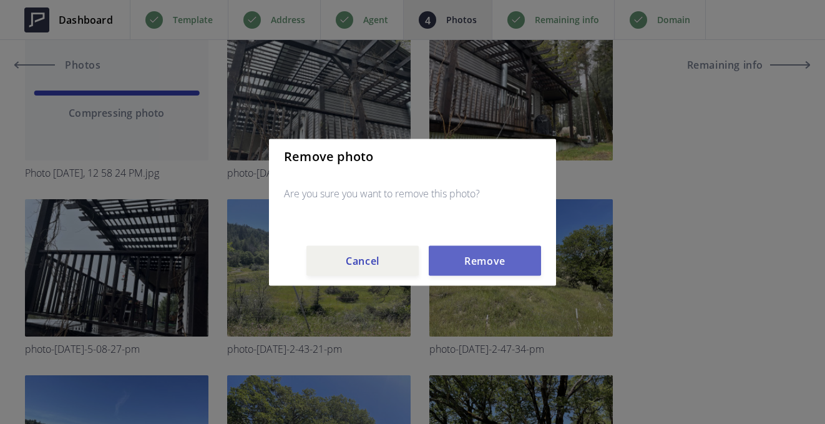
click at [504, 264] on button "Remove" at bounding box center [485, 260] width 112 height 30
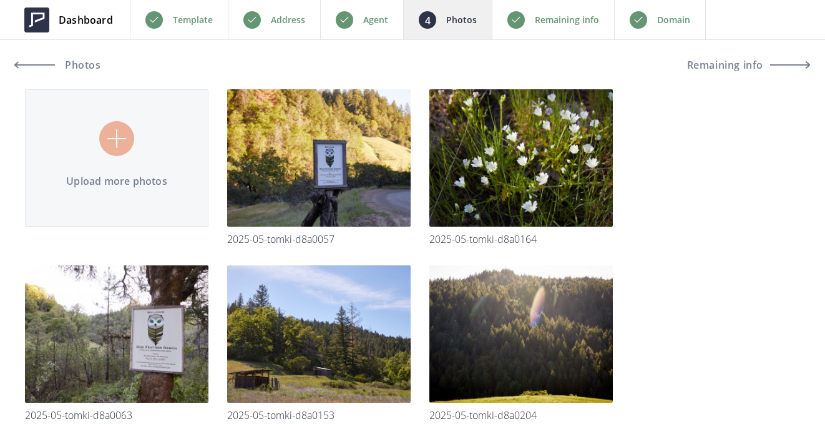
scroll to position [0, 0]
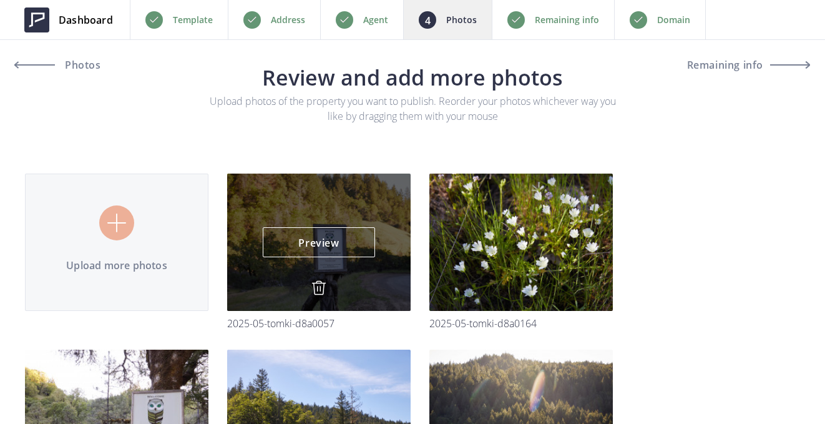
click at [318, 270] on div "Preview Preview" at bounding box center [318, 241] width 183 height 137
click at [317, 290] on img at bounding box center [318, 287] width 15 height 15
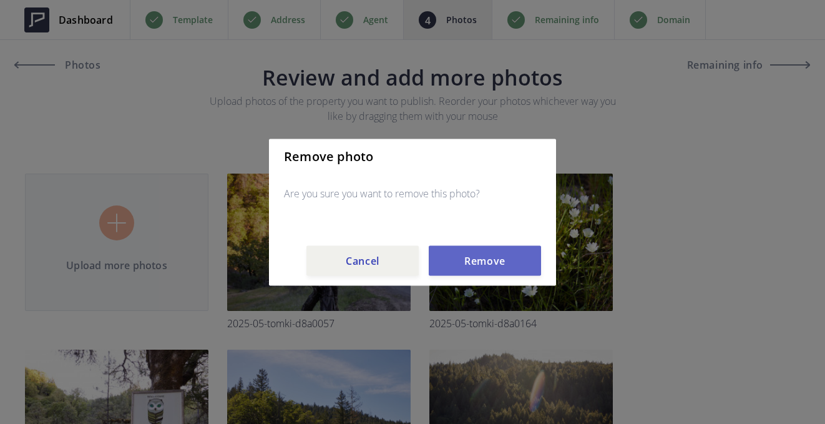
click at [485, 258] on button "Remove" at bounding box center [485, 260] width 112 height 30
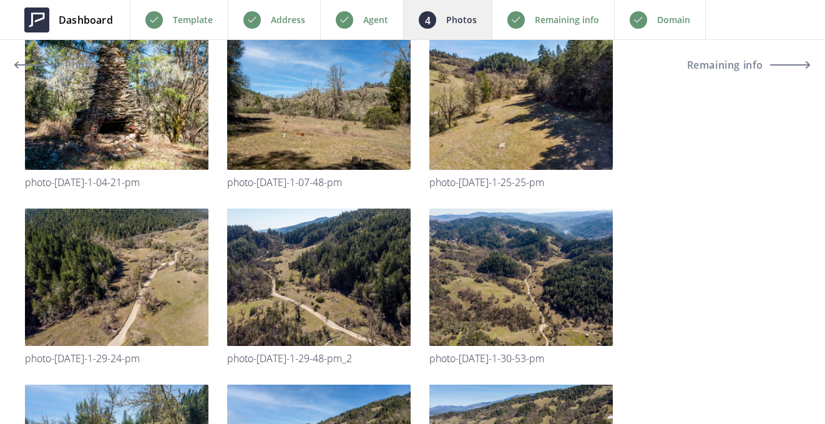
scroll to position [494, 0]
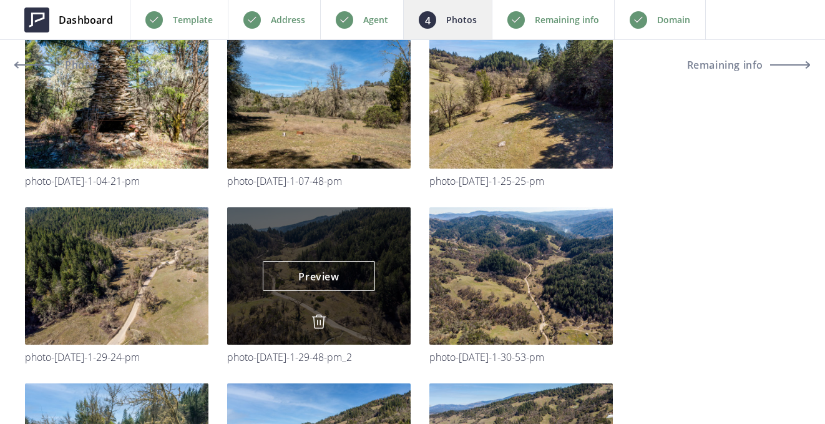
click at [321, 323] on img at bounding box center [318, 321] width 15 height 15
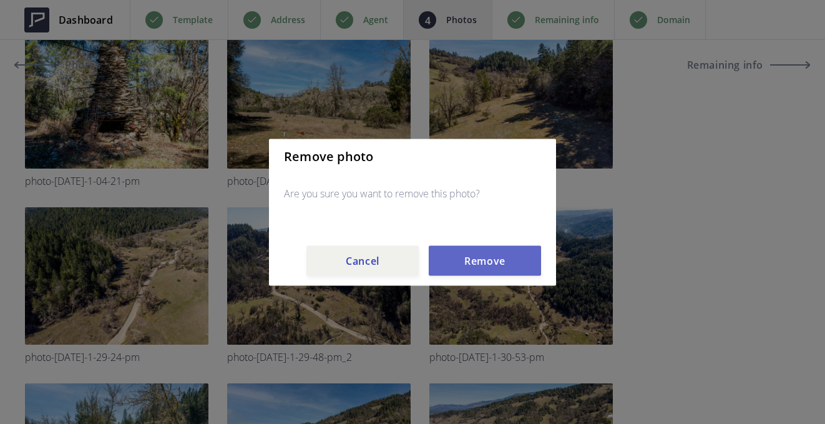
click at [495, 265] on button "Remove" at bounding box center [485, 260] width 112 height 30
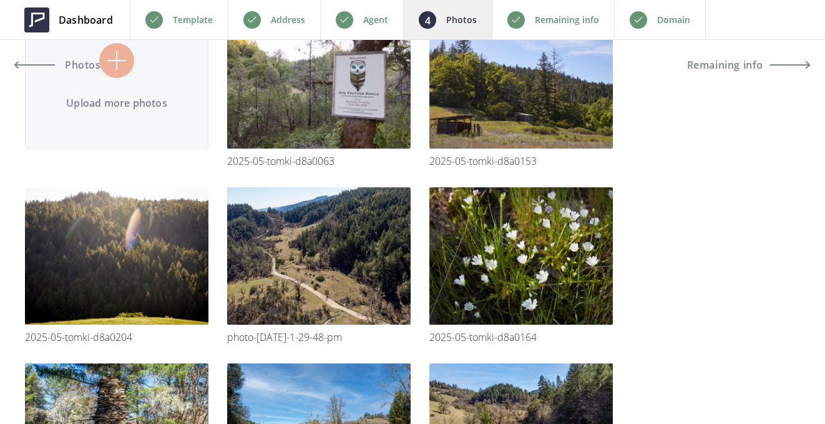
scroll to position [0, 0]
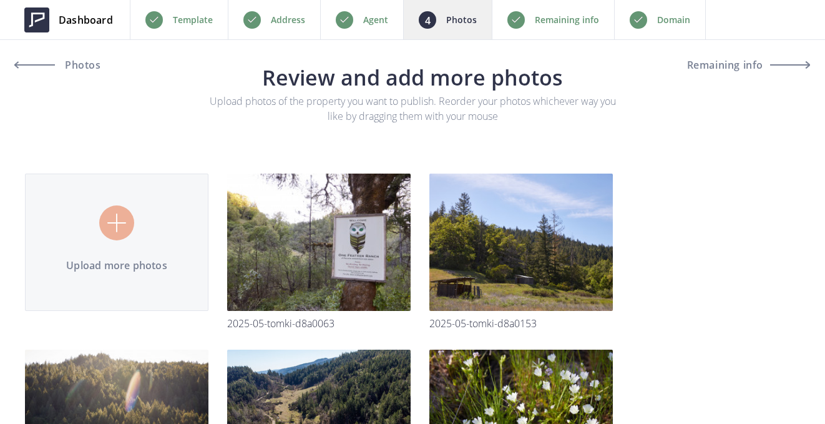
type input "C:\fakepath\2025_05_Tomki_D8A0139.JPG"
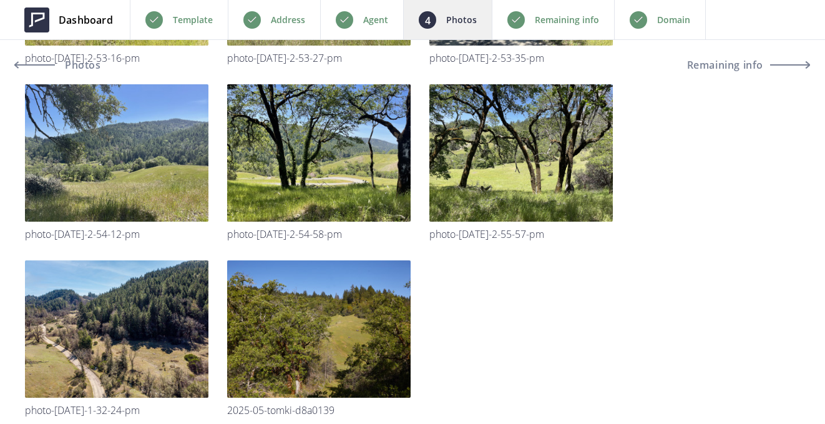
scroll to position [1790, 0]
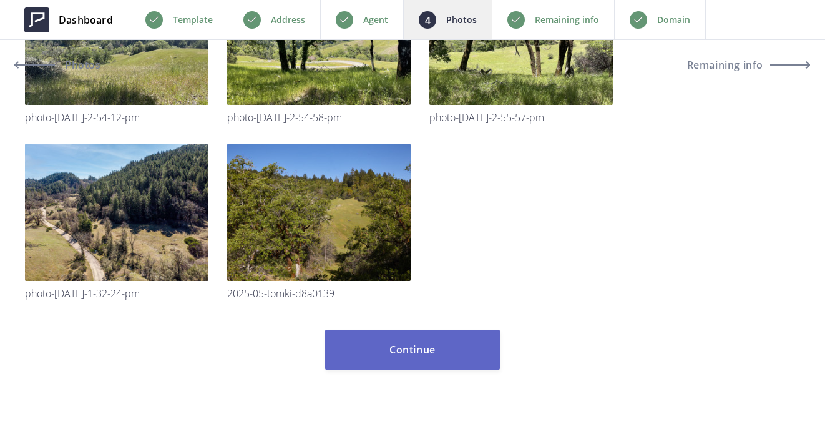
click at [424, 348] on button "Continue" at bounding box center [412, 349] width 175 height 40
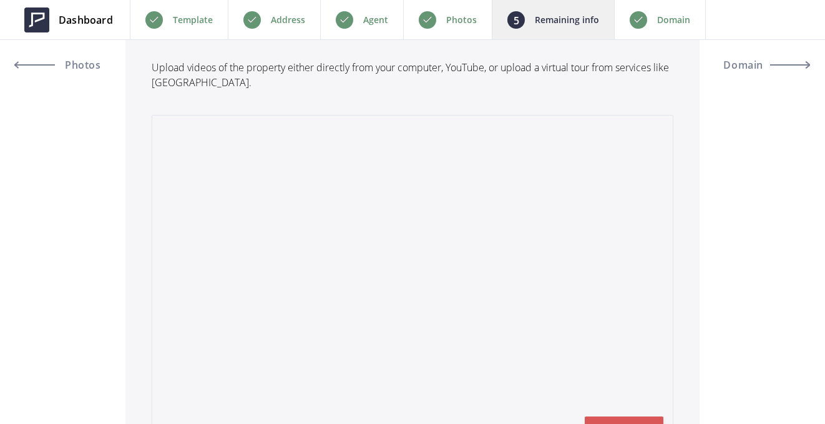
scroll to position [4231, 0]
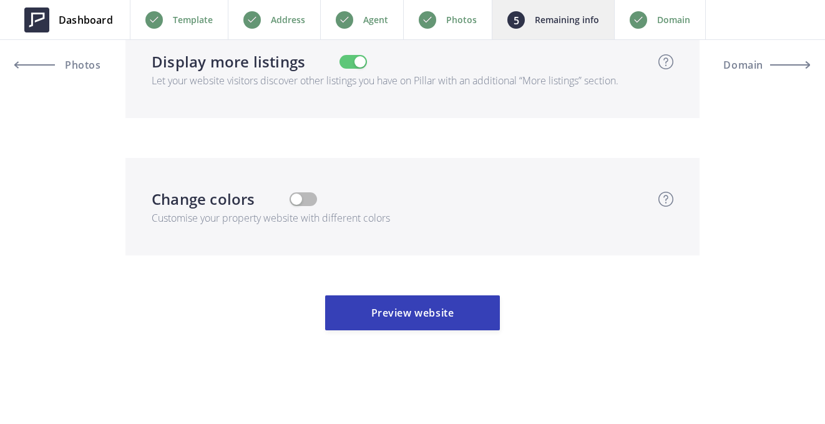
click at [436, 323] on button "Preview website" at bounding box center [412, 312] width 175 height 35
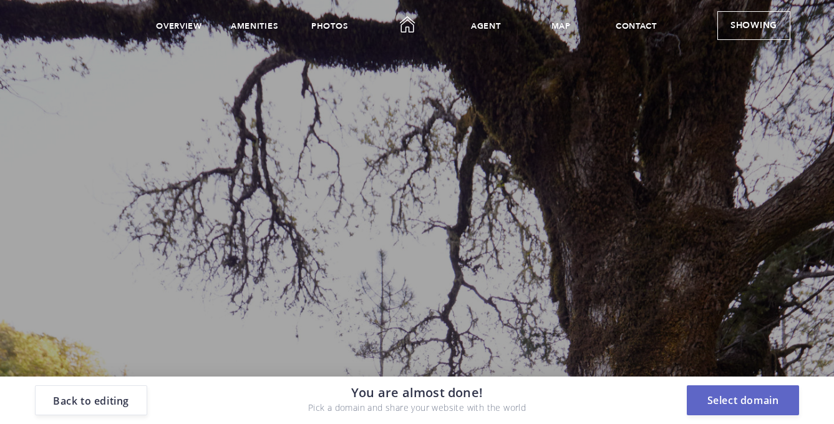
scroll to position [0, 0]
click at [739, 402] on button "Select domain" at bounding box center [743, 400] width 112 height 30
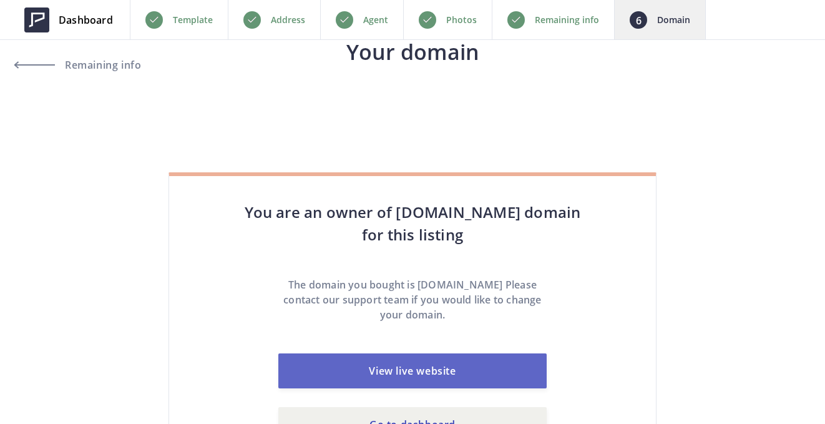
scroll to position [69, 0]
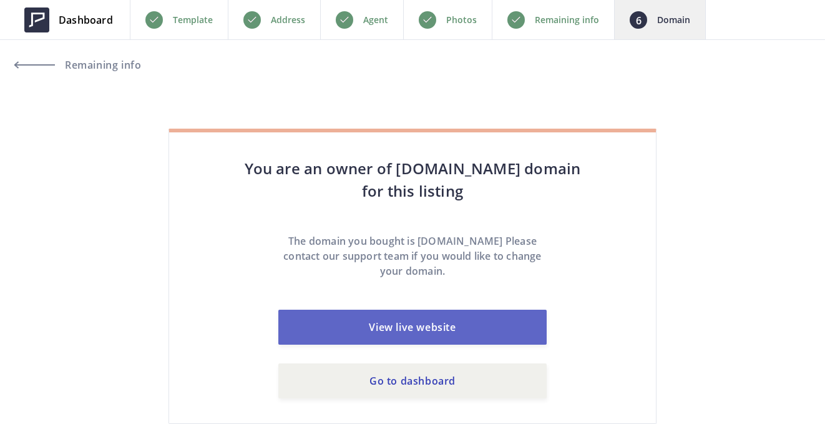
click at [415, 318] on link "View live website" at bounding box center [412, 327] width 268 height 35
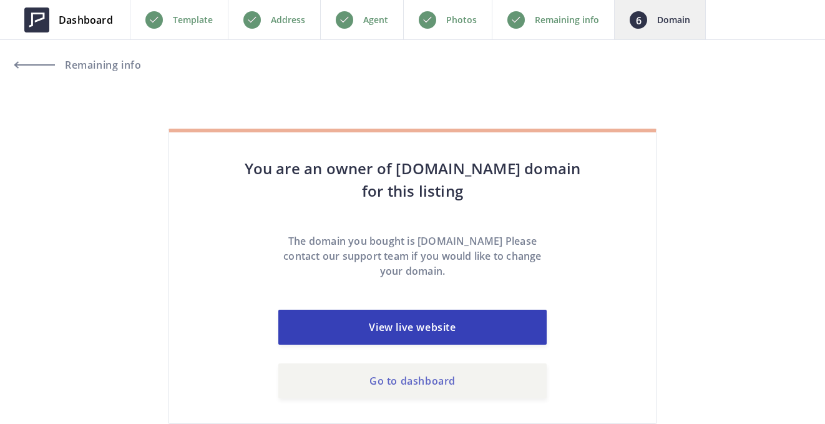
click at [447, 375] on link "Go to dashboard" at bounding box center [412, 380] width 268 height 35
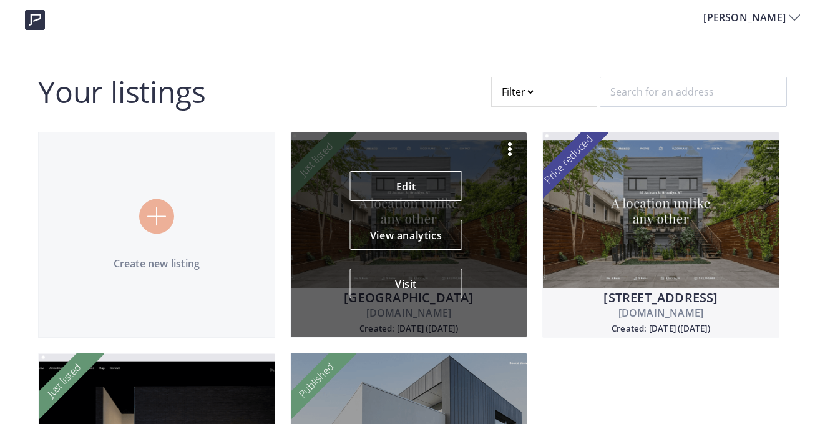
click at [374, 217] on div "Edit View analytics Visit" at bounding box center [409, 234] width 118 height 127
click at [421, 184] on link "Edit" at bounding box center [406, 186] width 112 height 30
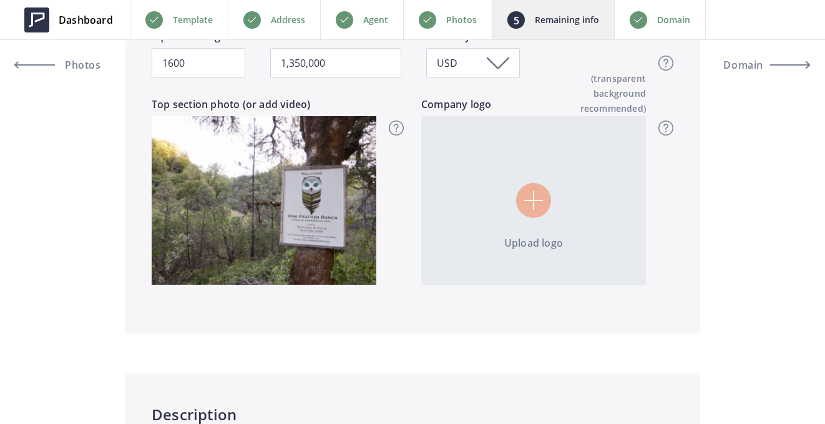
scroll to position [632, 0]
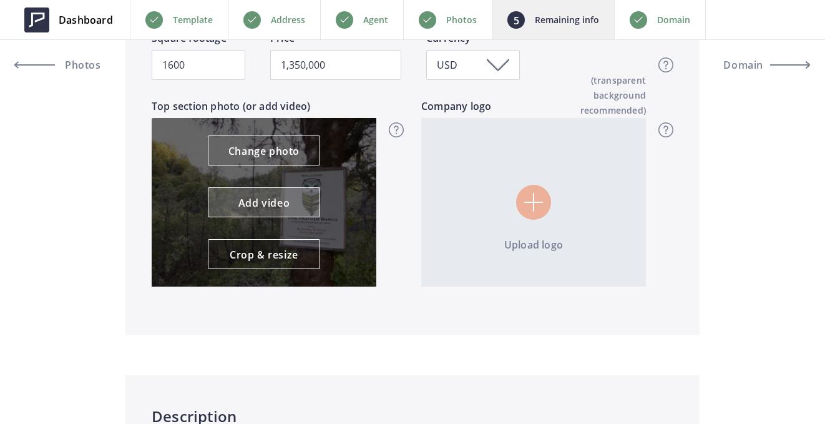
click at [276, 198] on link "Add video" at bounding box center [264, 202] width 112 height 30
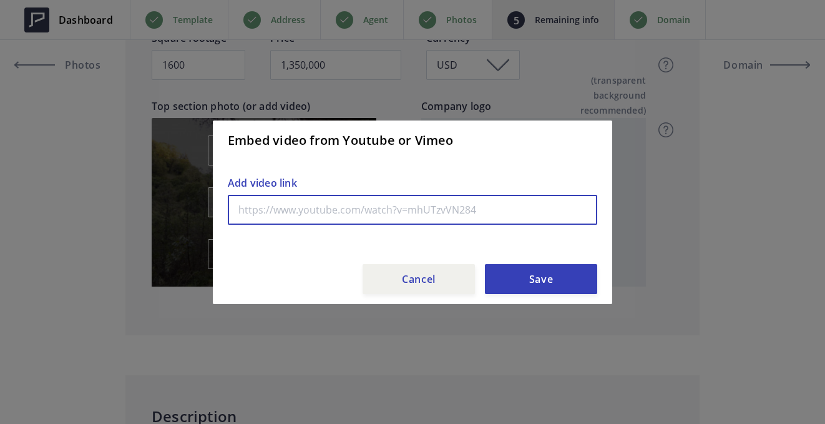
click at [276, 198] on input "text" at bounding box center [412, 210] width 369 height 30
paste input "200 Private Acres"
type input "2"
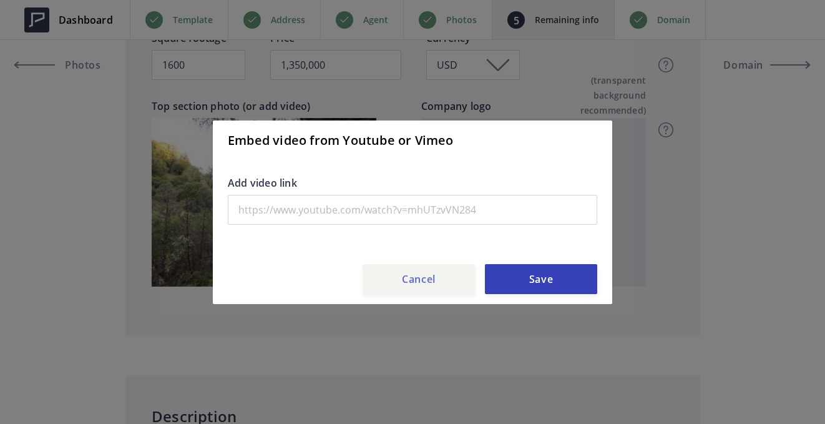
click at [439, 285] on button "Cancel" at bounding box center [419, 279] width 112 height 30
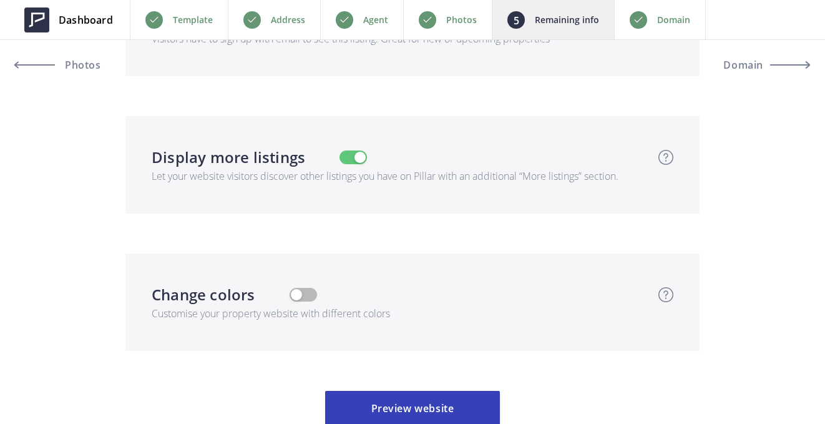
scroll to position [4231, 0]
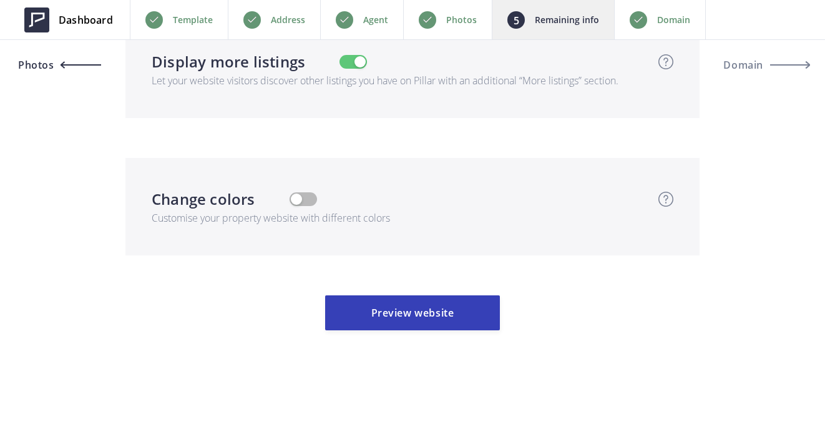
click at [80, 59] on link "Photos" at bounding box center [71, 65] width 112 height 30
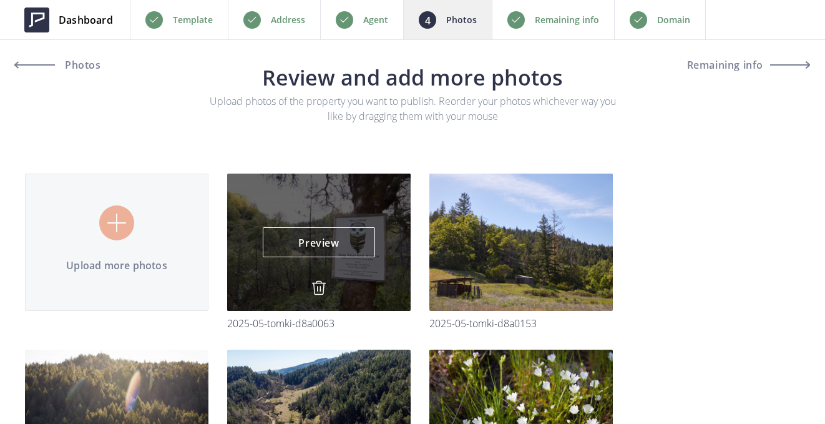
click at [315, 288] on img at bounding box center [318, 287] width 15 height 15
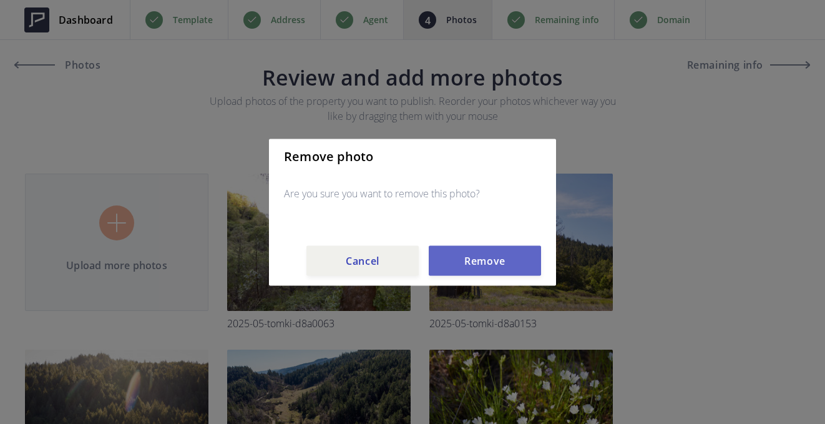
click at [491, 258] on button "Remove" at bounding box center [485, 260] width 112 height 30
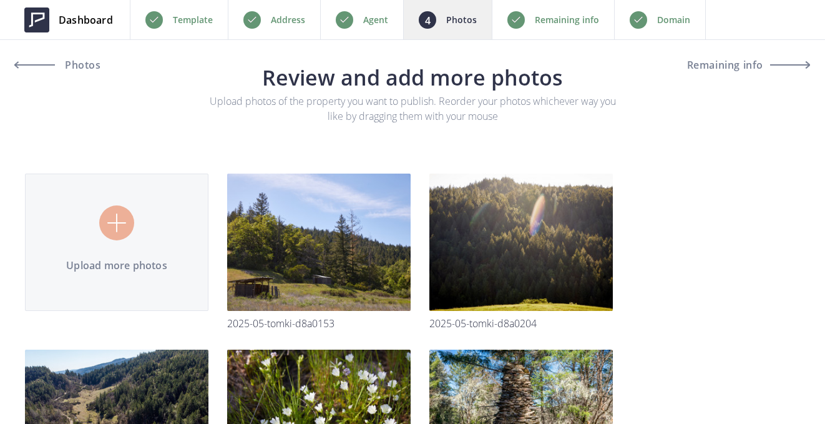
type input "C:\fakepath\IMG_5695.jpeg"
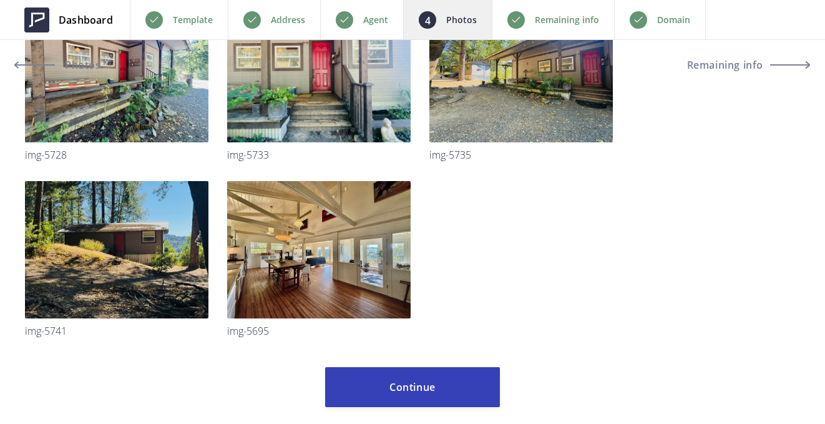
scroll to position [3549, 0]
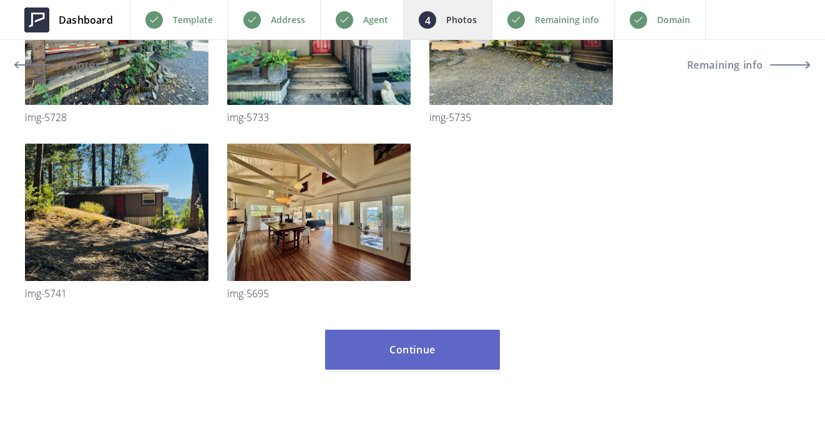
click at [408, 356] on button "Continue" at bounding box center [412, 349] width 175 height 40
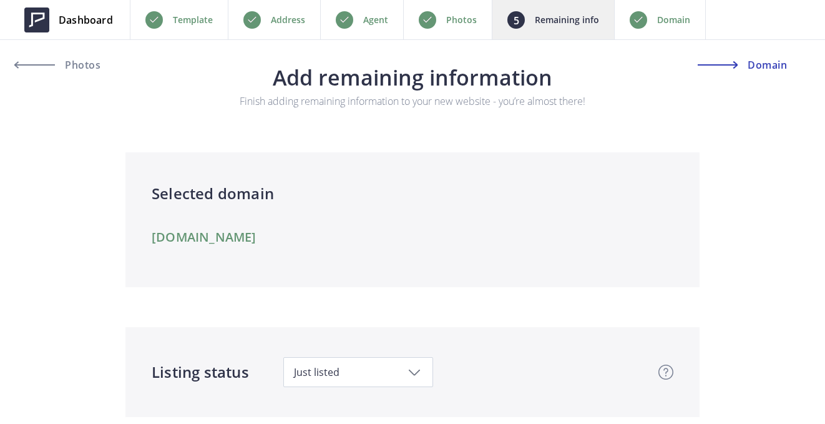
click at [734, 69] on button "Domain" at bounding box center [754, 65] width 112 height 30
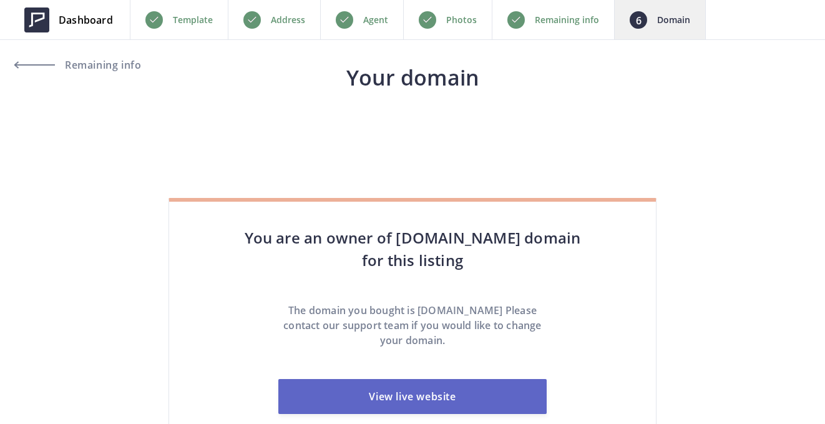
click at [447, 387] on link "View live website" at bounding box center [412, 396] width 268 height 35
